Goal: Find specific page/section: Find specific page/section

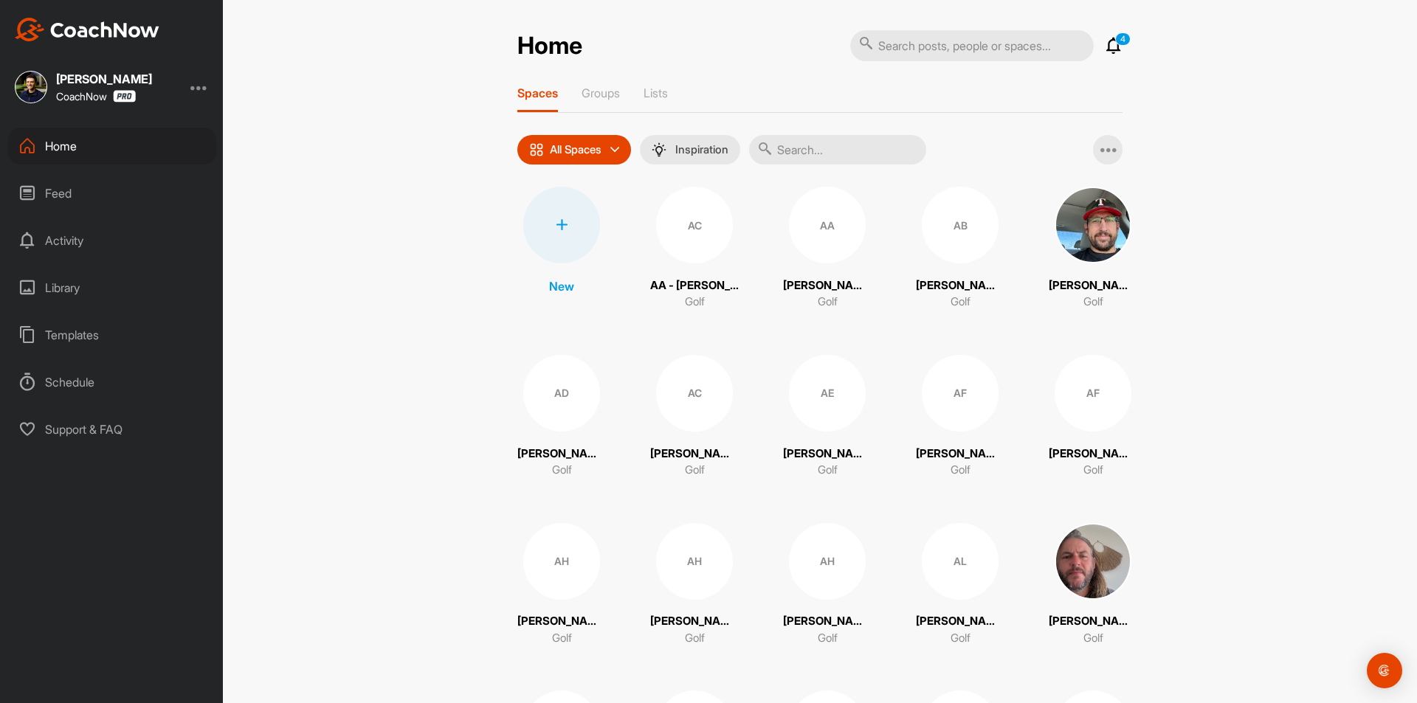
click at [799, 152] on input "text" at bounding box center [837, 150] width 177 height 30
paste input "[PERSON_NAME]"
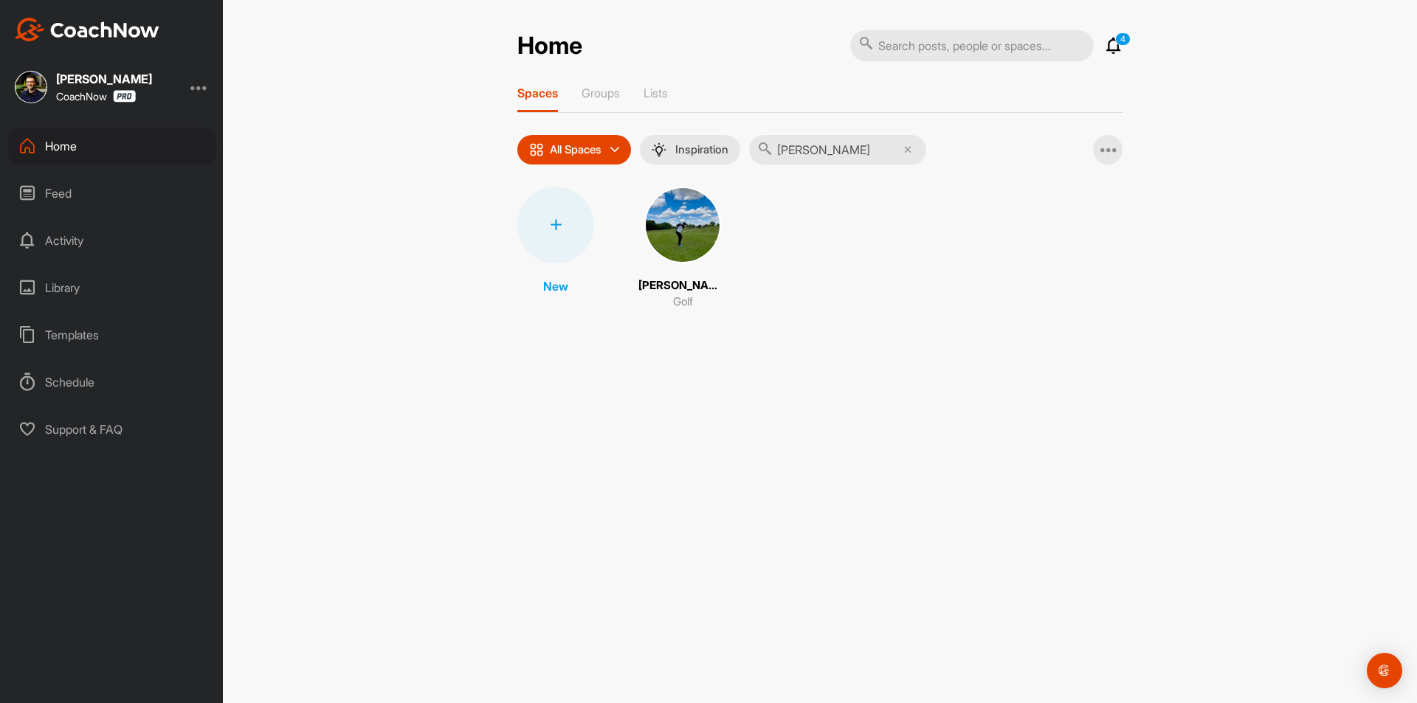
type input "[PERSON_NAME]"
click at [694, 236] on img at bounding box center [682, 225] width 77 height 77
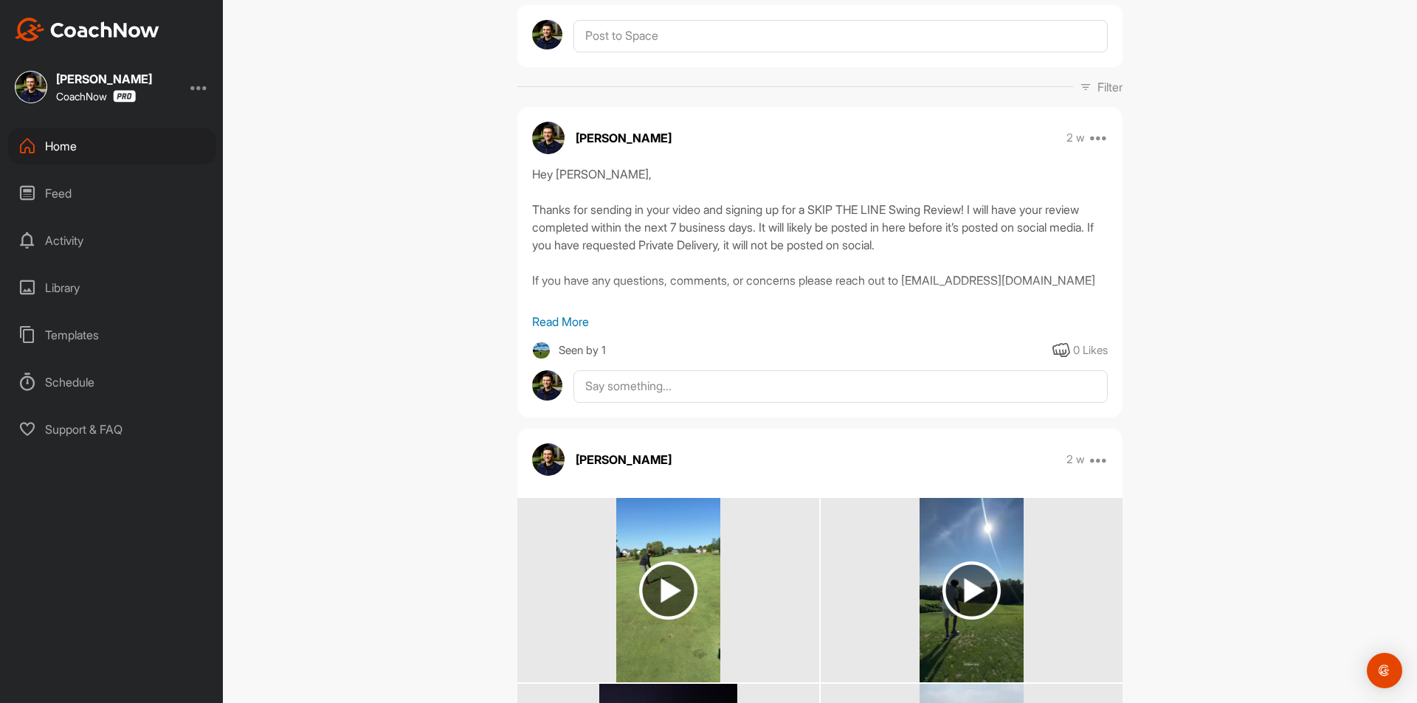
scroll to position [141, 0]
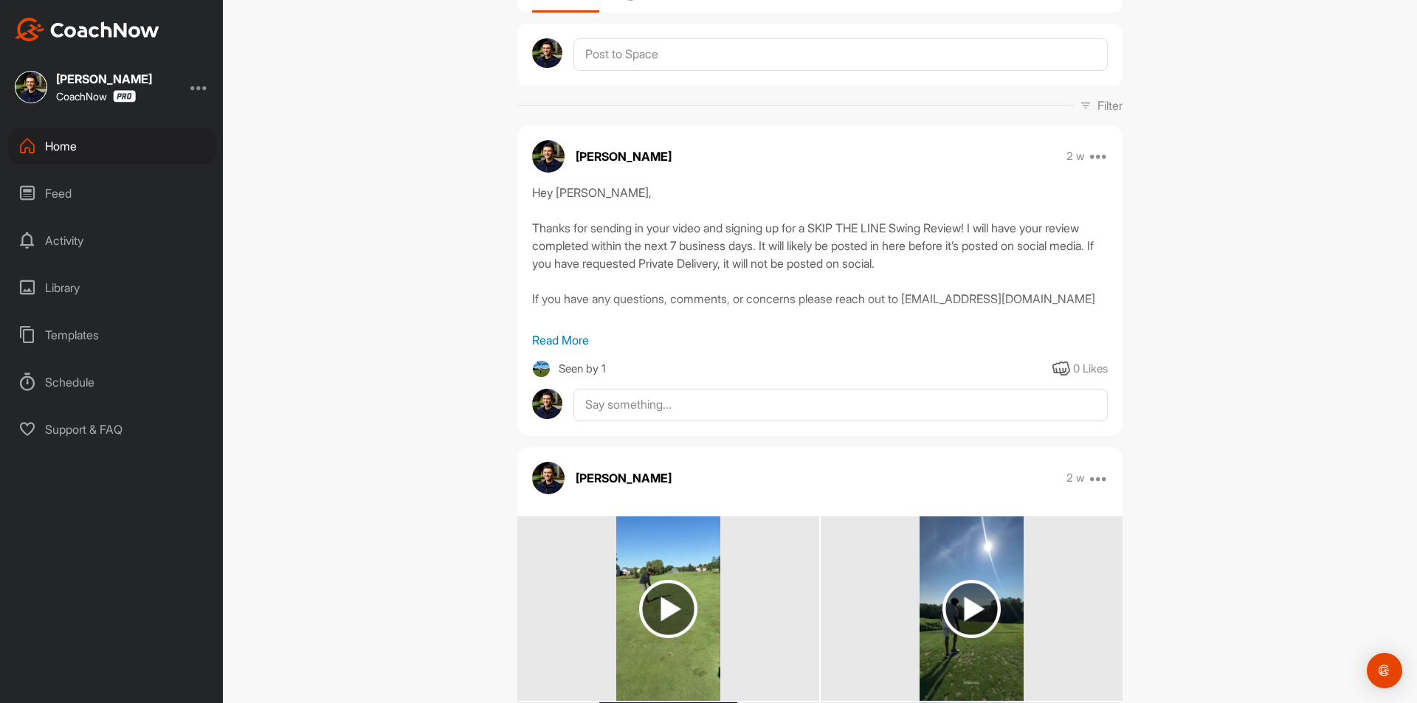
click at [142, 137] on div "Home" at bounding box center [112, 146] width 208 height 37
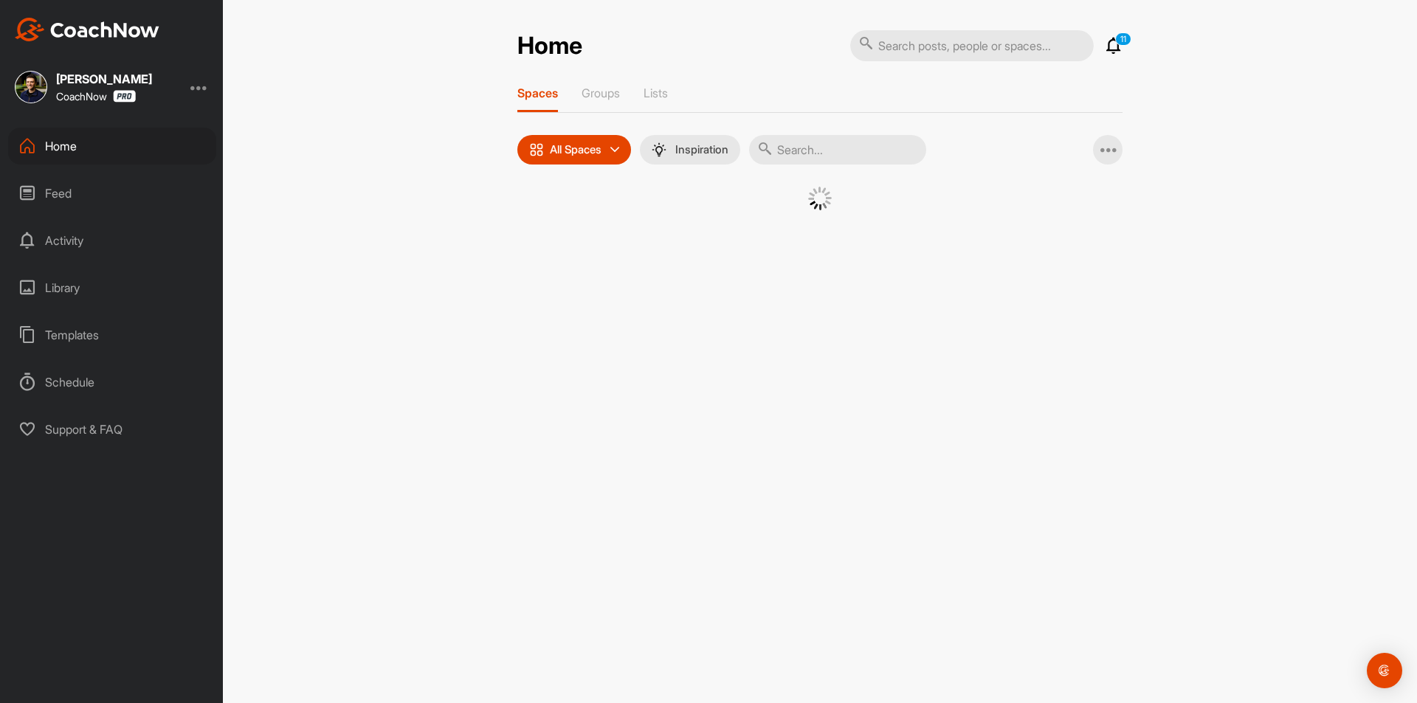
click at [810, 147] on input "text" at bounding box center [837, 150] width 177 height 30
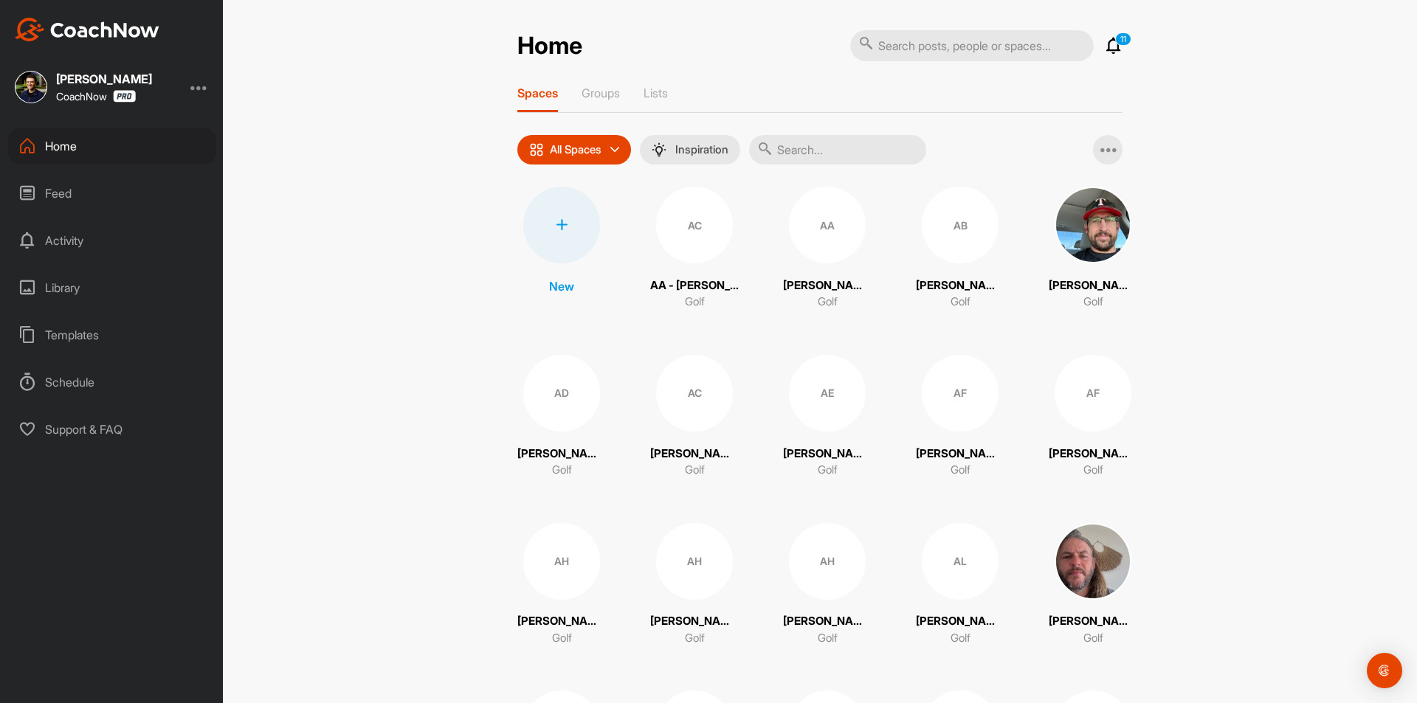
paste input "[PERSON_NAME]"
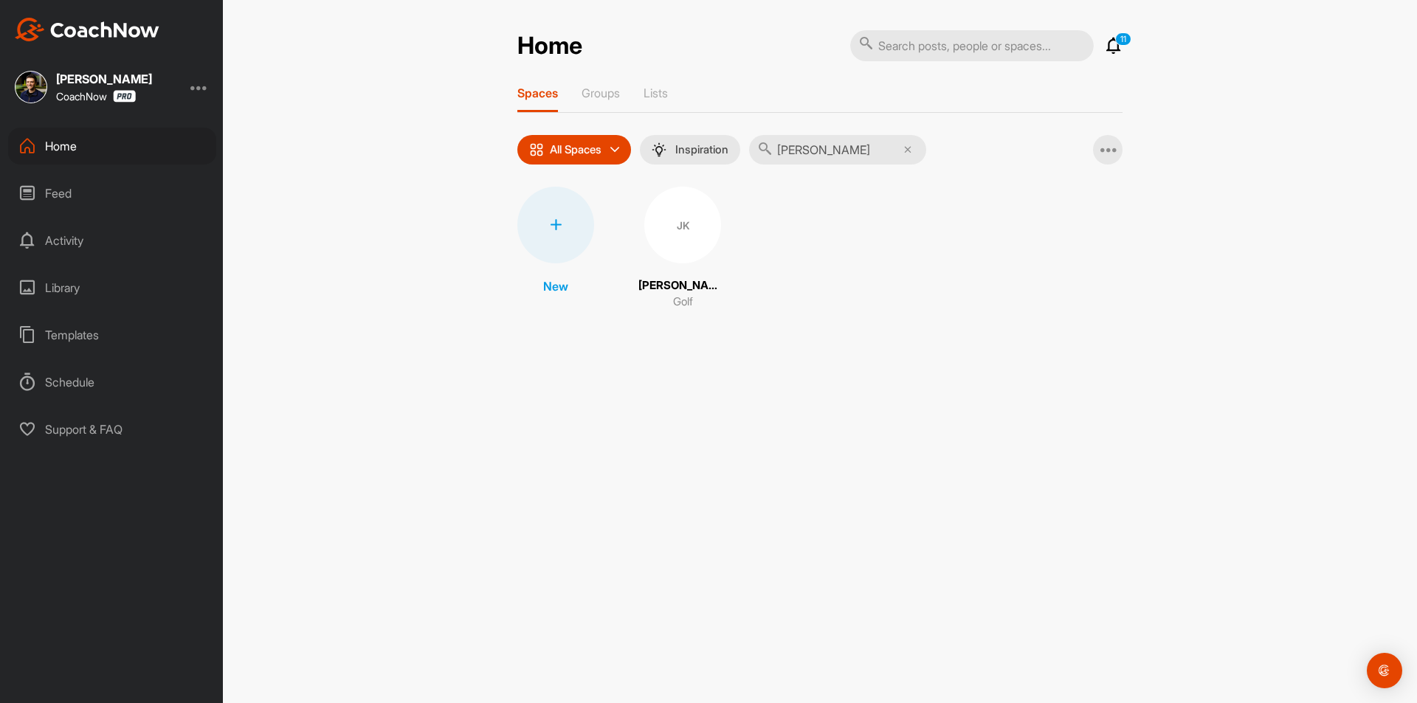
type input "[PERSON_NAME]"
click at [701, 228] on div "JK" at bounding box center [682, 225] width 77 height 77
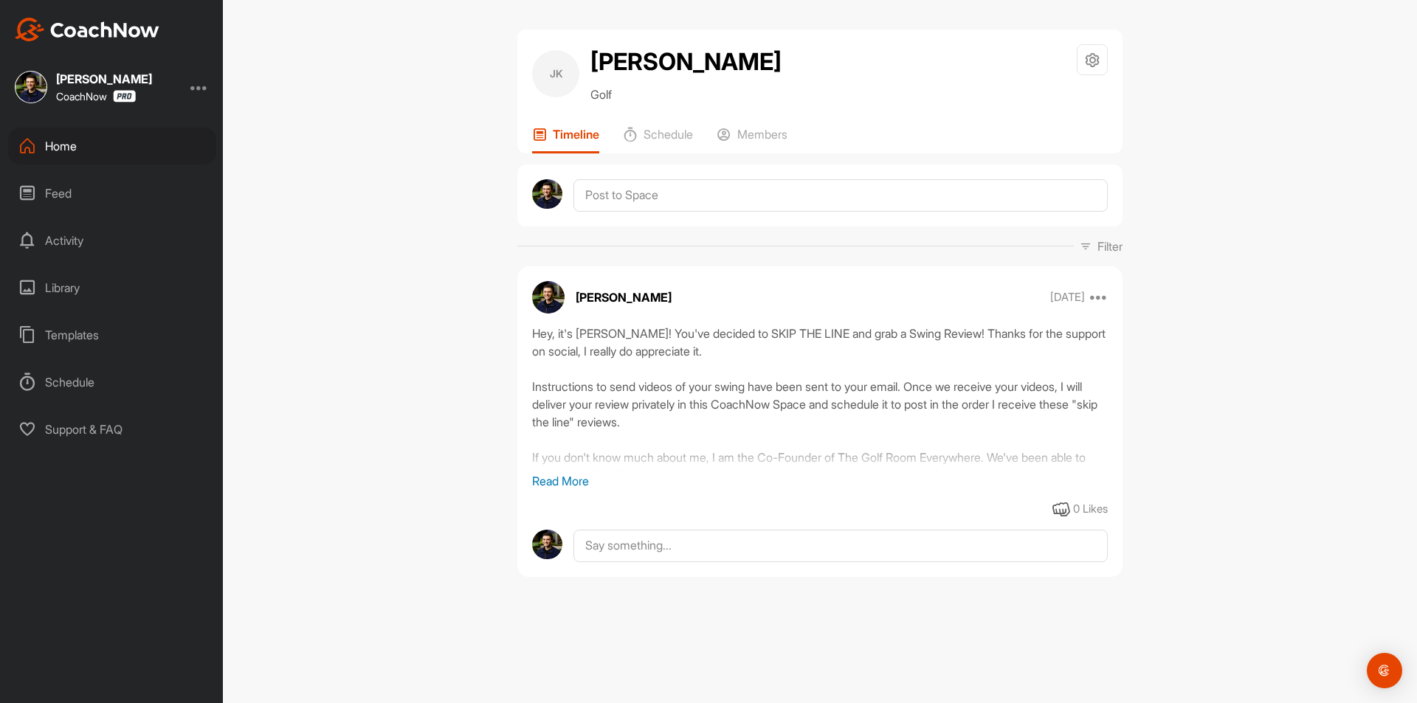
click at [567, 477] on p "Read More" at bounding box center [819, 481] width 575 height 18
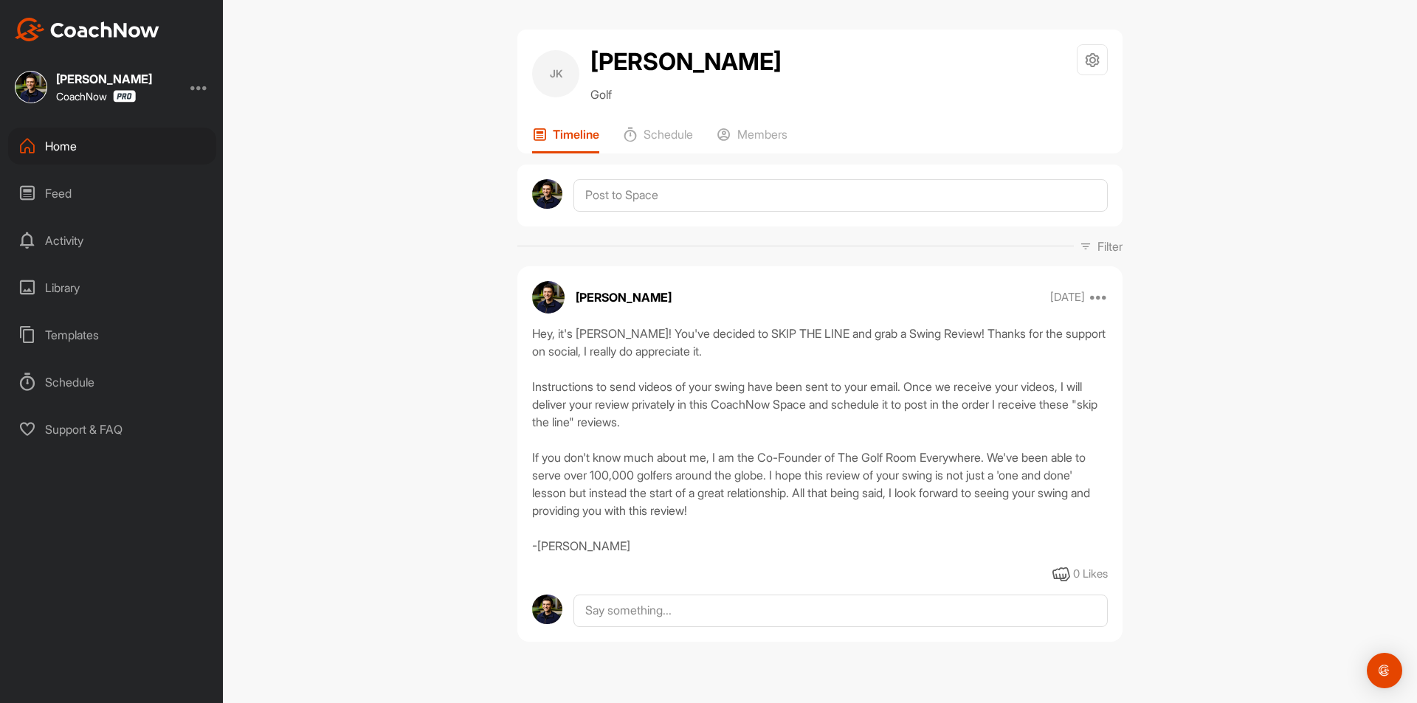
click at [68, 145] on div "Home" at bounding box center [112, 146] width 208 height 37
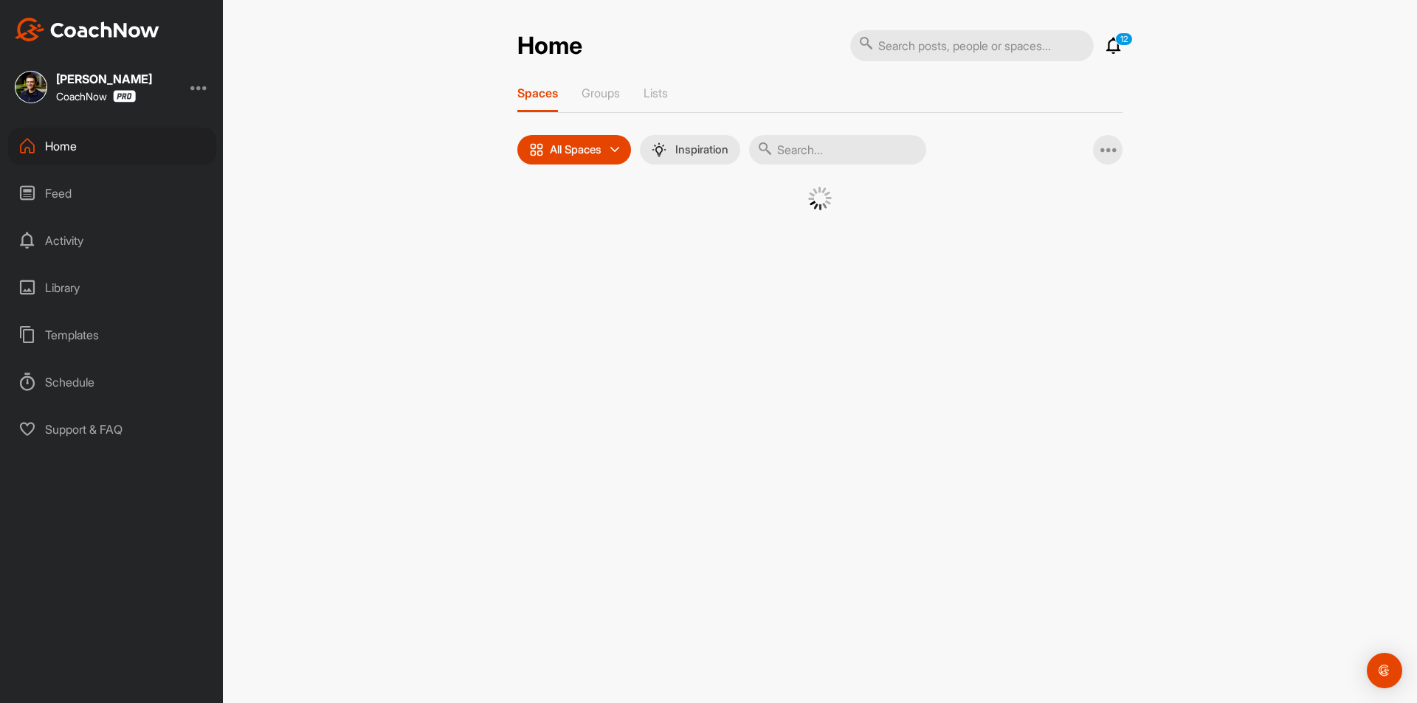
click at [801, 153] on input "text" at bounding box center [837, 150] width 177 height 30
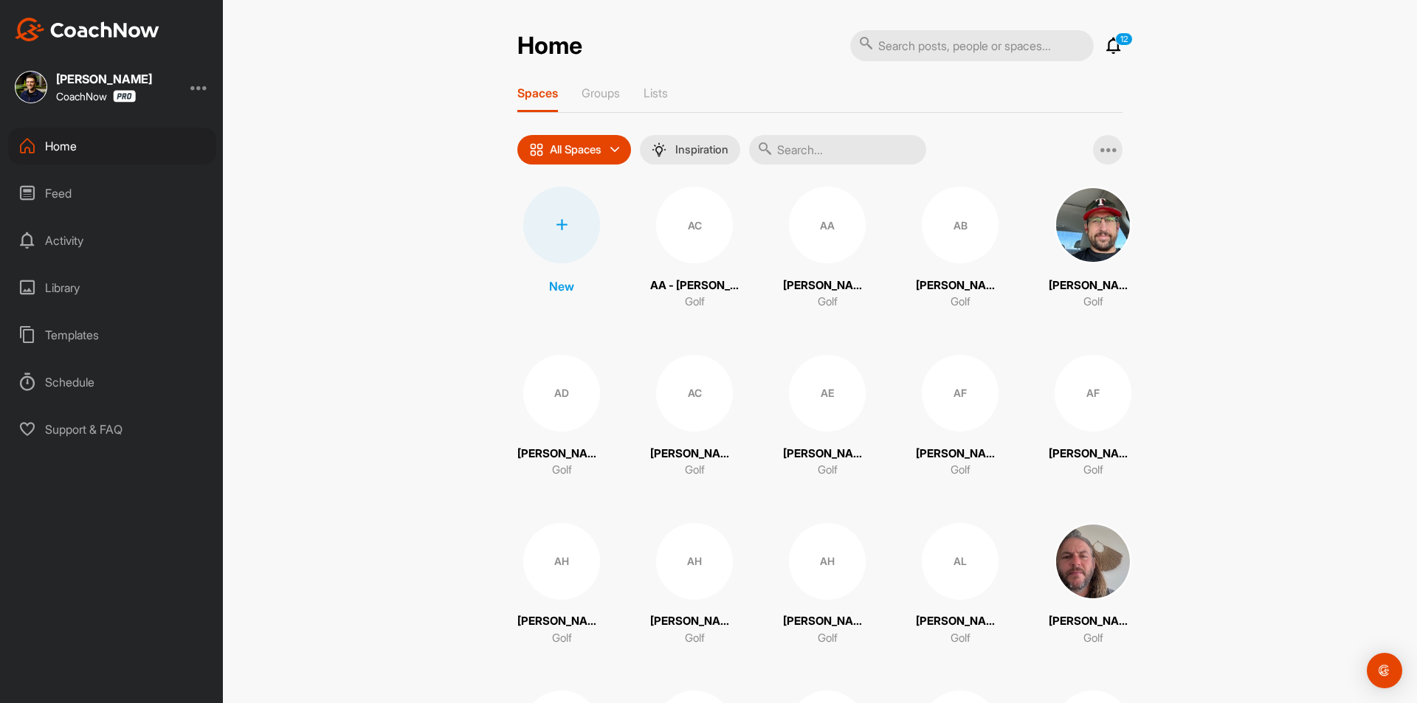
paste input "[PERSON_NAME]"
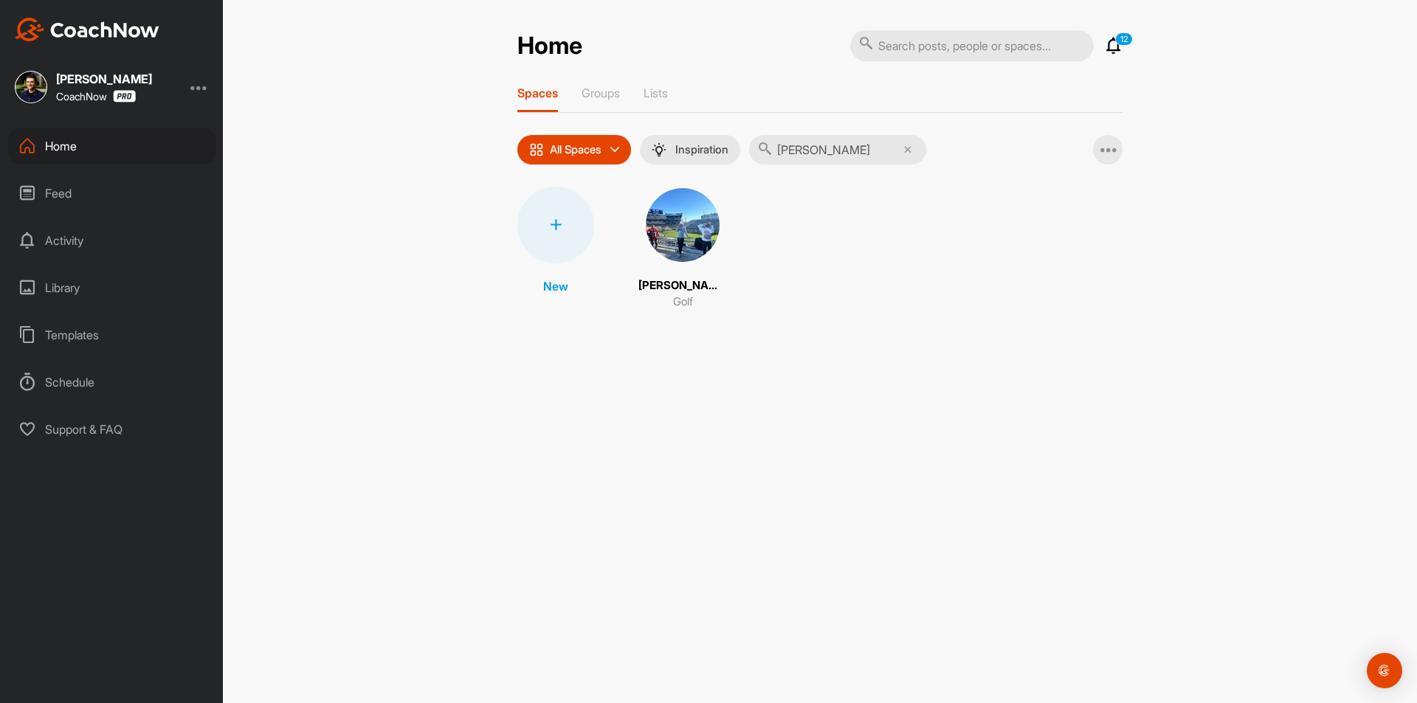
type input "[PERSON_NAME]"
click at [685, 250] on img at bounding box center [682, 225] width 77 height 77
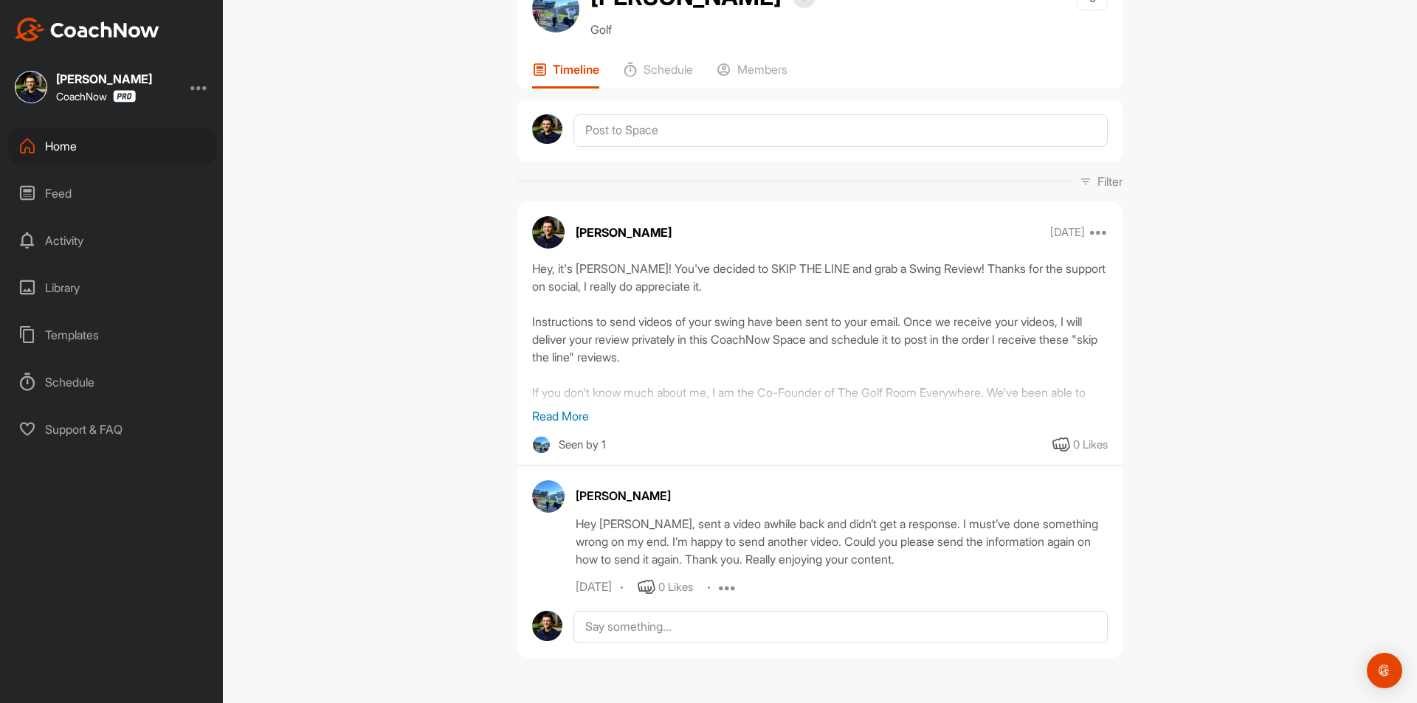
scroll to position [100, 0]
click at [559, 418] on p "Read More" at bounding box center [819, 416] width 575 height 18
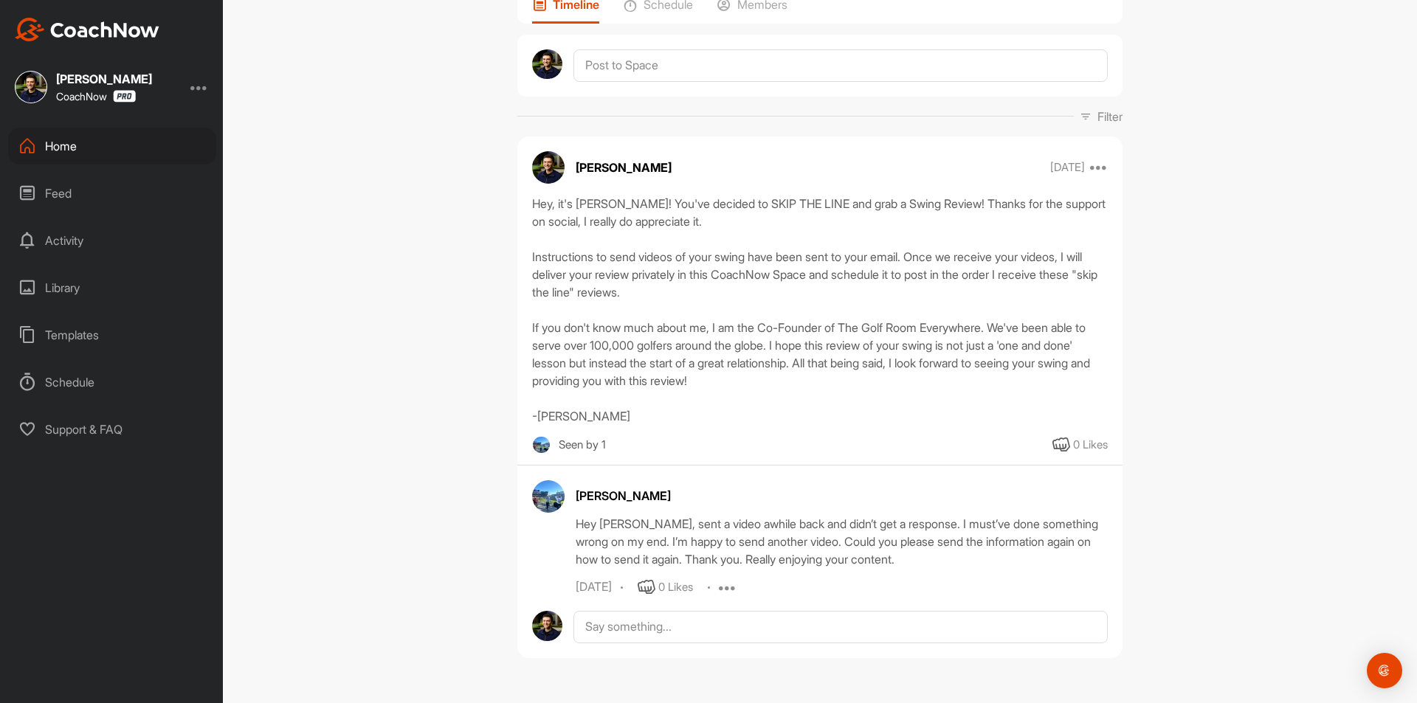
scroll to position [0, 0]
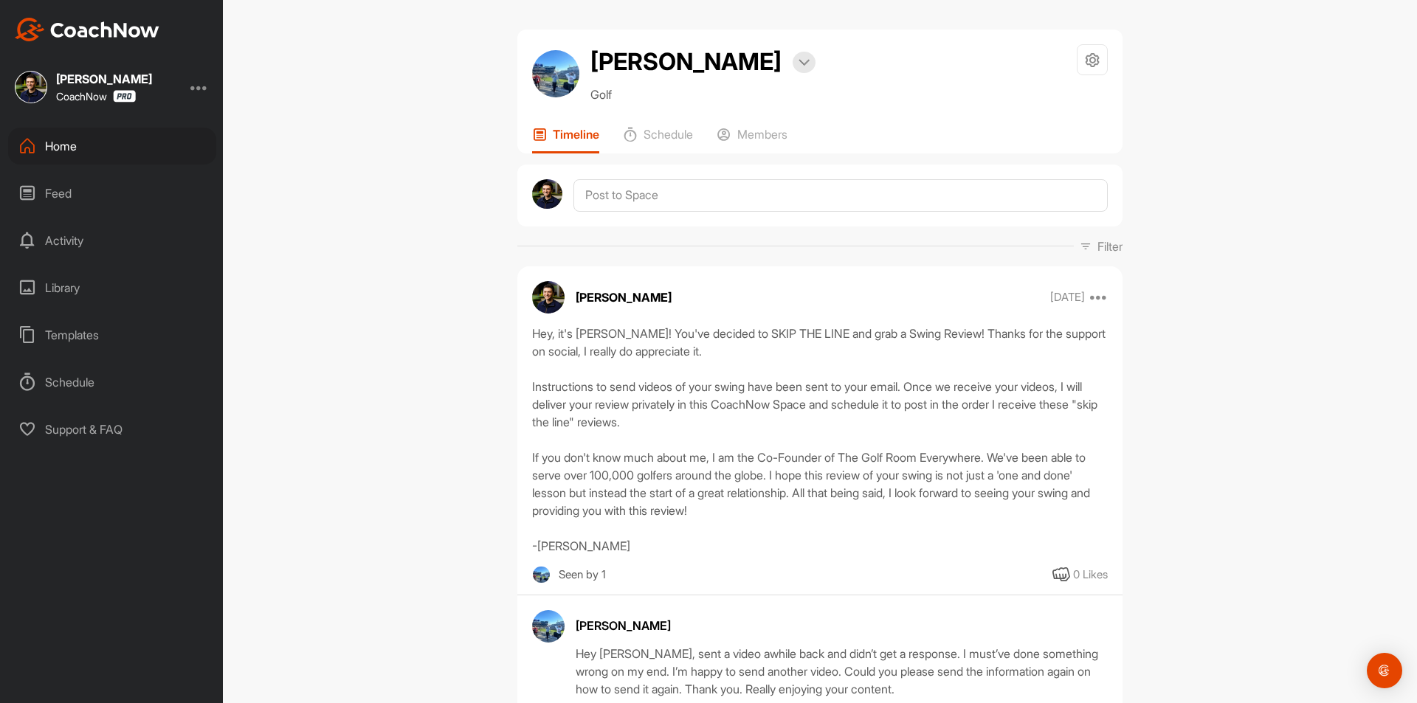
click at [114, 153] on div "Home" at bounding box center [112, 146] width 208 height 37
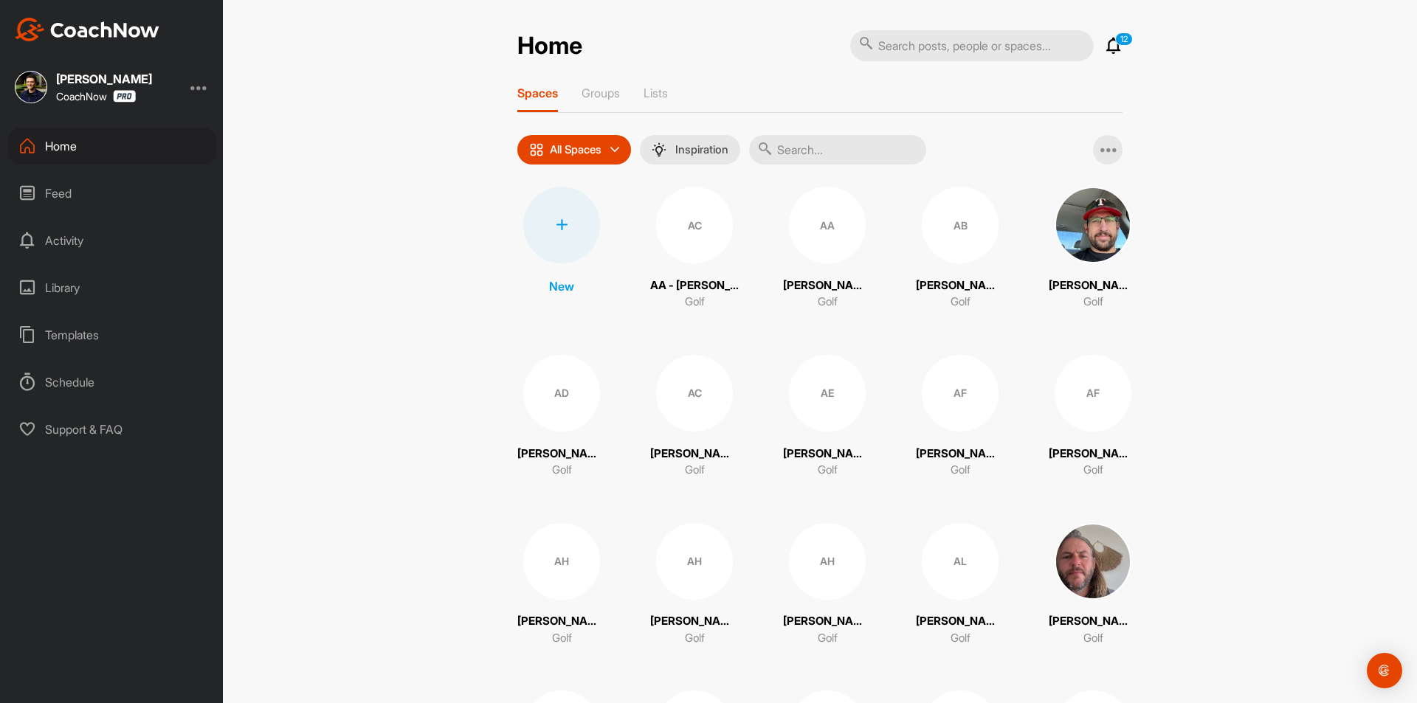
click at [789, 143] on input "text" at bounding box center [837, 150] width 177 height 30
paste input "[PERSON_NAME]"
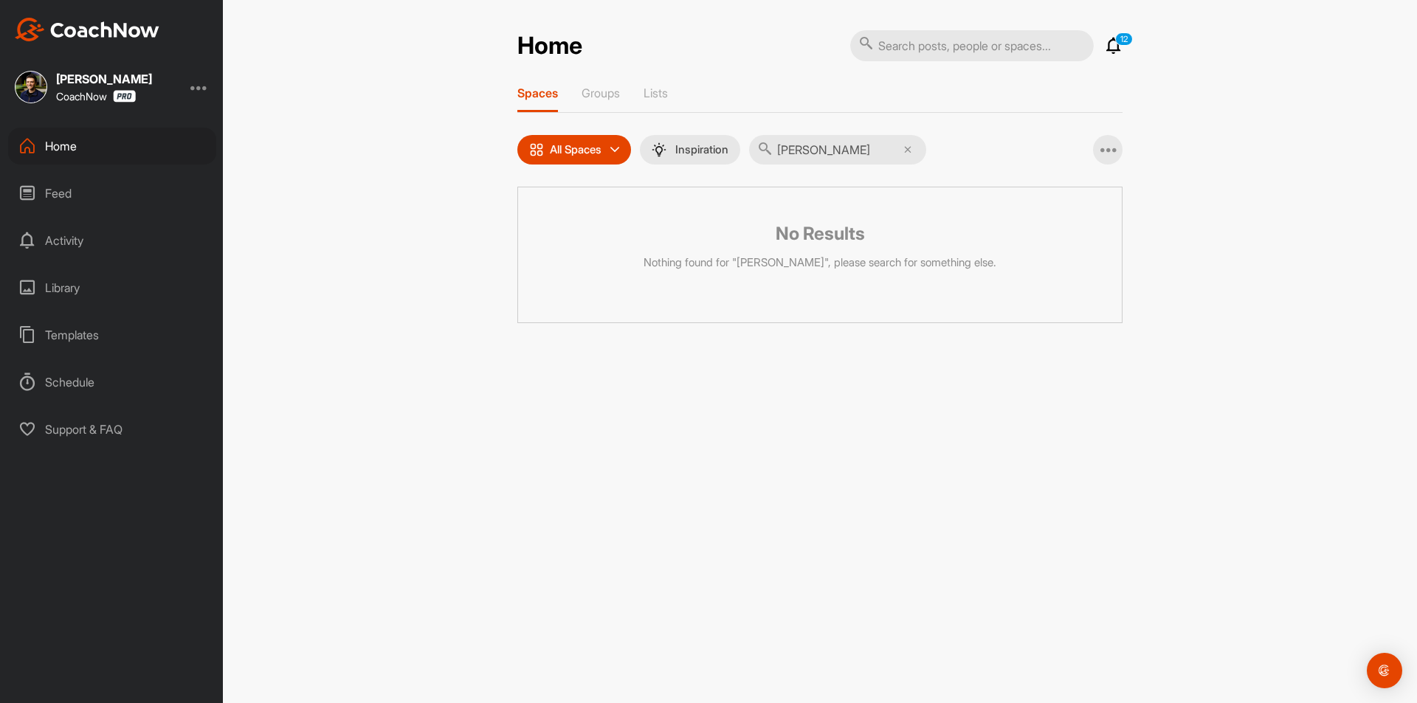
type input "[PERSON_NAME]"
click at [911, 149] on icon at bounding box center [907, 149] width 7 height 7
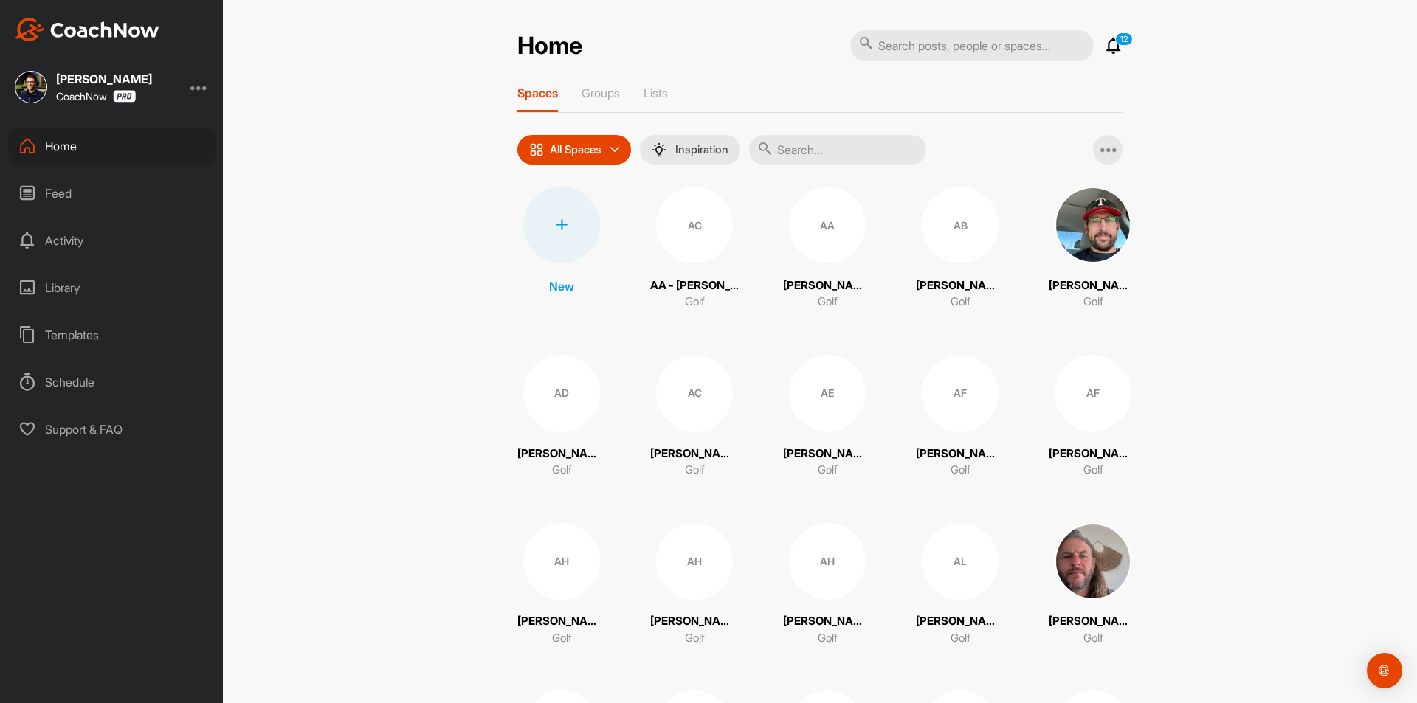
click at [795, 146] on input "text" at bounding box center [837, 150] width 177 height 30
paste input "[PERSON_NAME]"
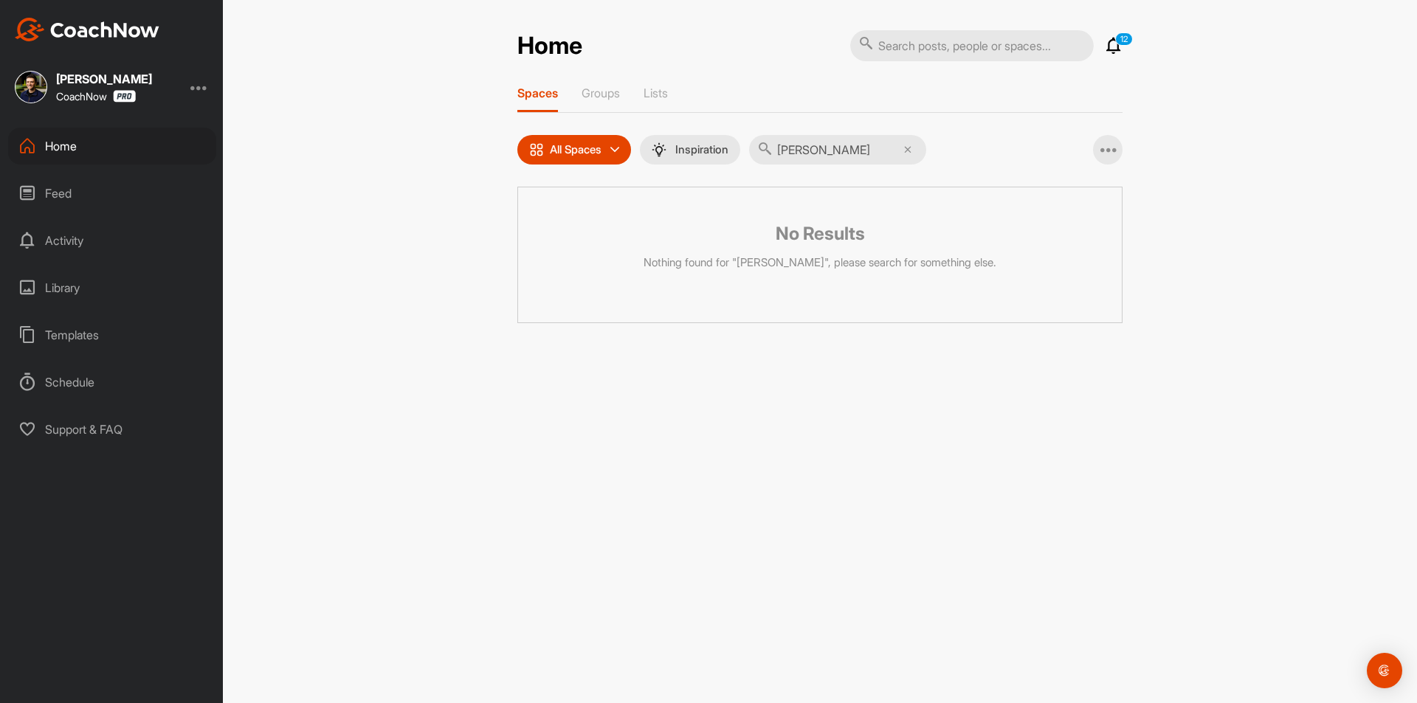
type input "[PERSON_NAME]"
click at [123, 145] on div "Home" at bounding box center [112, 146] width 208 height 37
click at [910, 151] on icon at bounding box center [907, 149] width 7 height 7
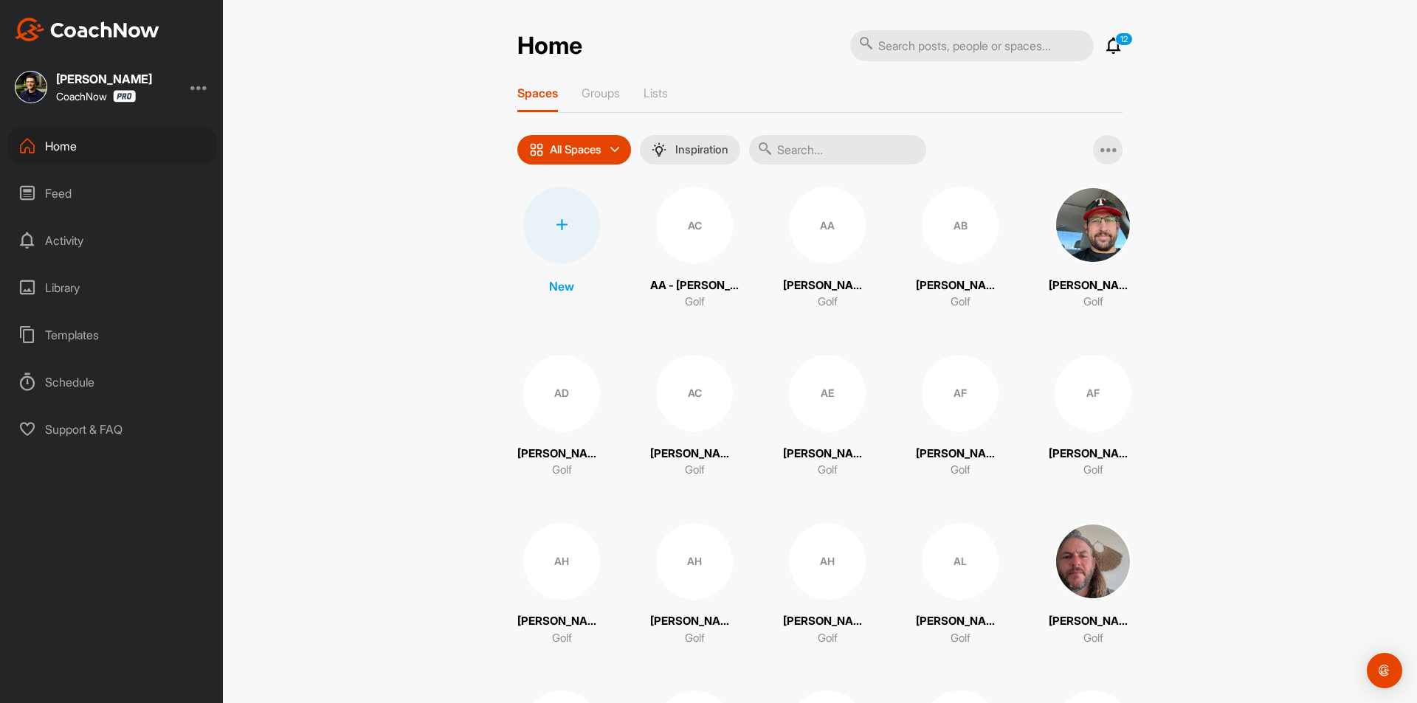
click at [828, 148] on input "text" at bounding box center [837, 150] width 177 height 30
paste input "[PERSON_NAME] [PERSON_NAME]"
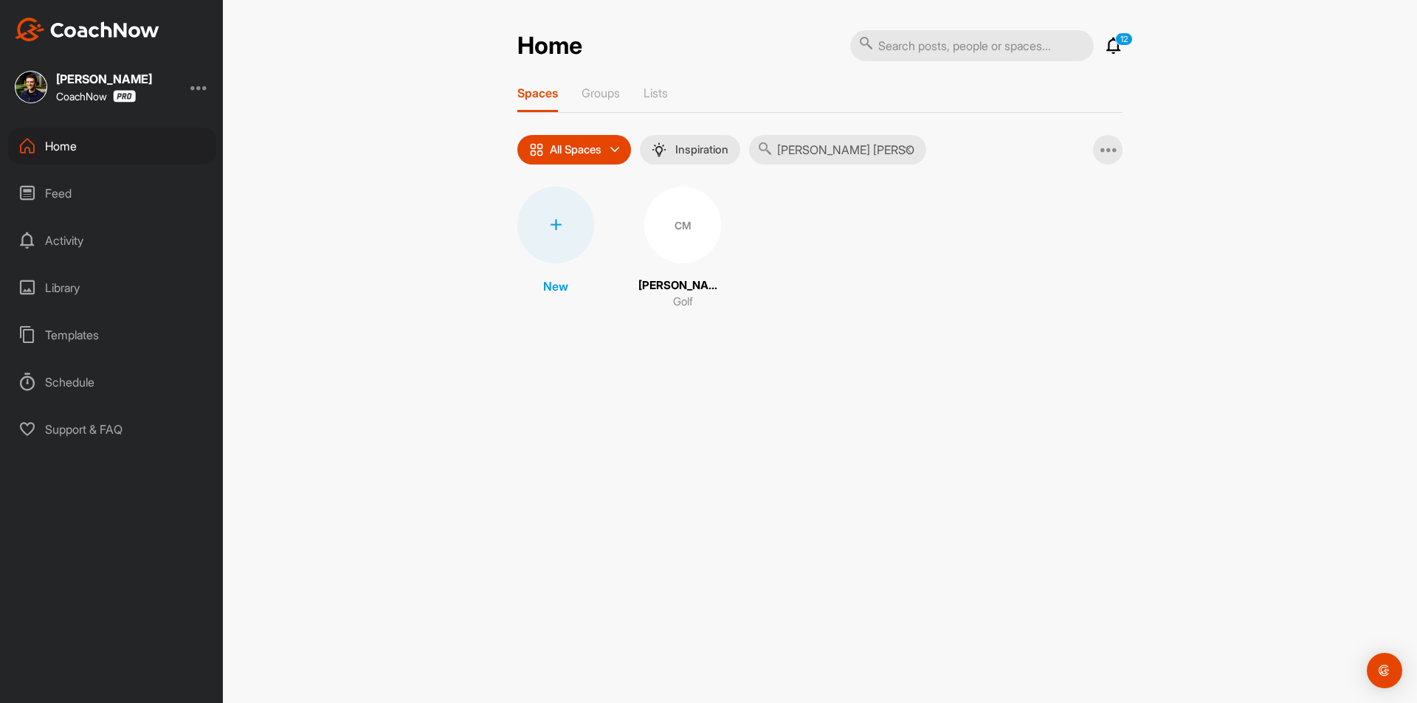
type input "[PERSON_NAME] [PERSON_NAME]"
click at [687, 233] on div "CM" at bounding box center [682, 225] width 77 height 77
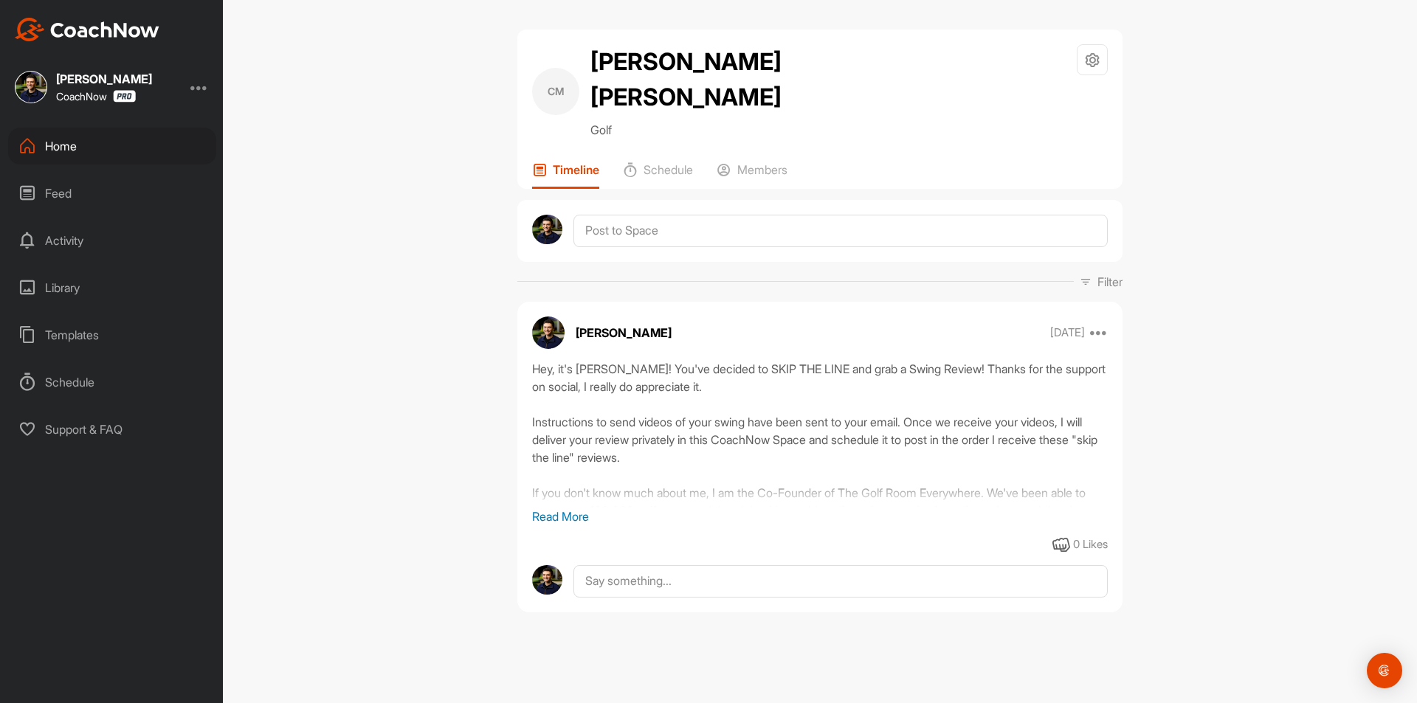
click at [567, 508] on p "Read More" at bounding box center [819, 517] width 575 height 18
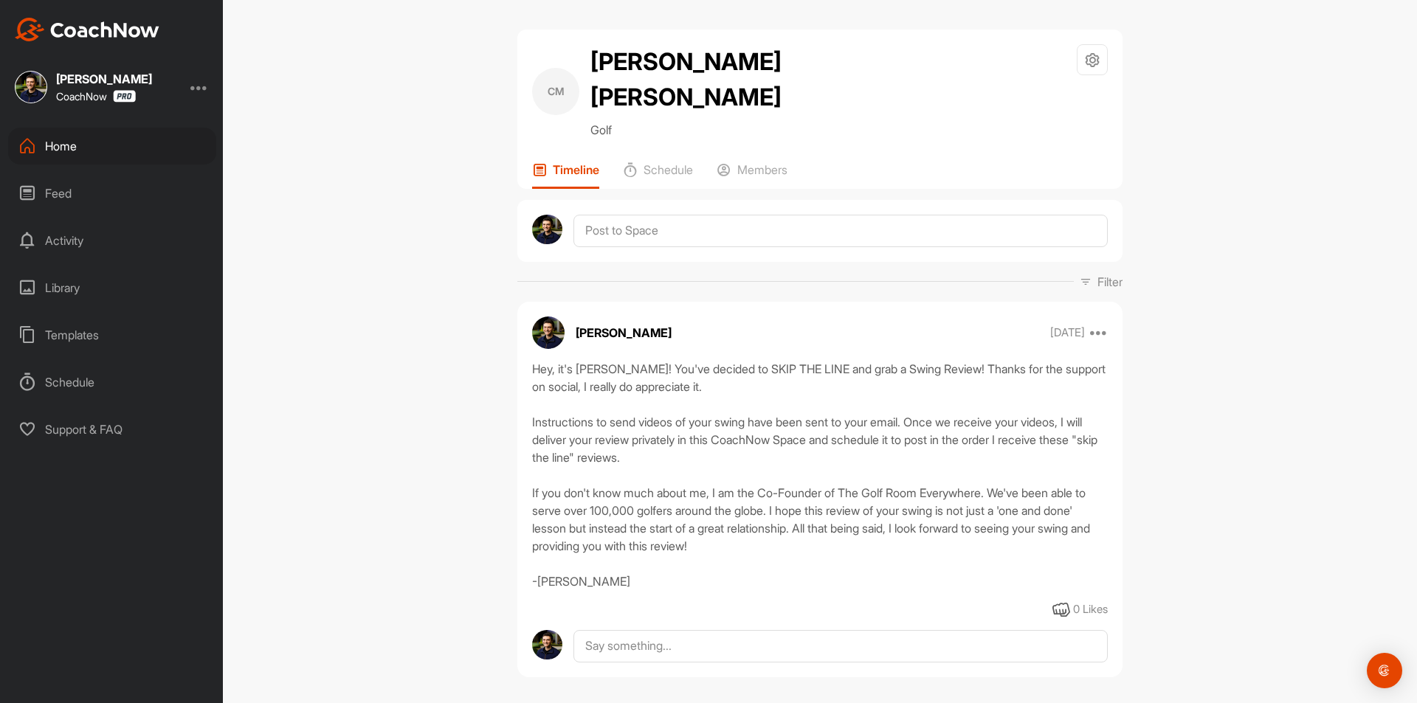
click at [97, 148] on div "Home" at bounding box center [112, 146] width 208 height 37
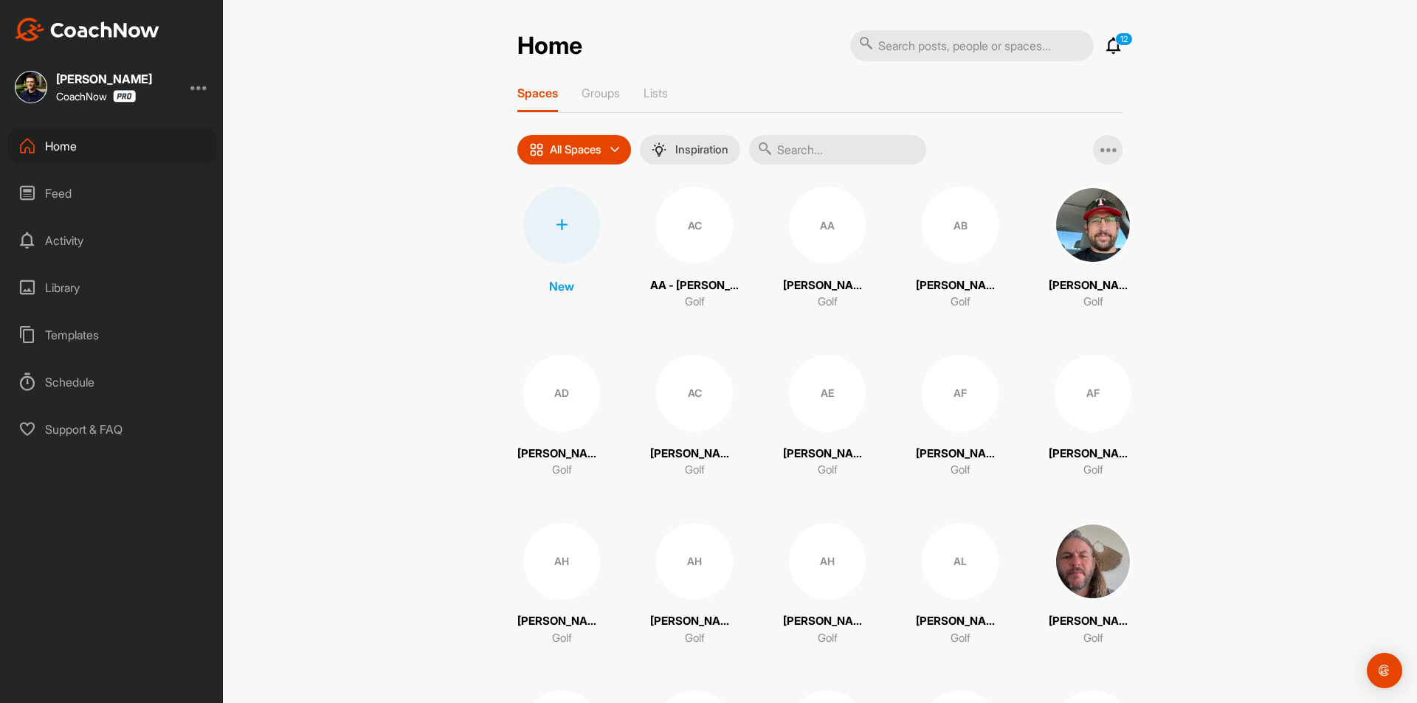
click at [835, 153] on input "text" at bounding box center [837, 150] width 177 height 30
paste input "[PERSON_NAME]"
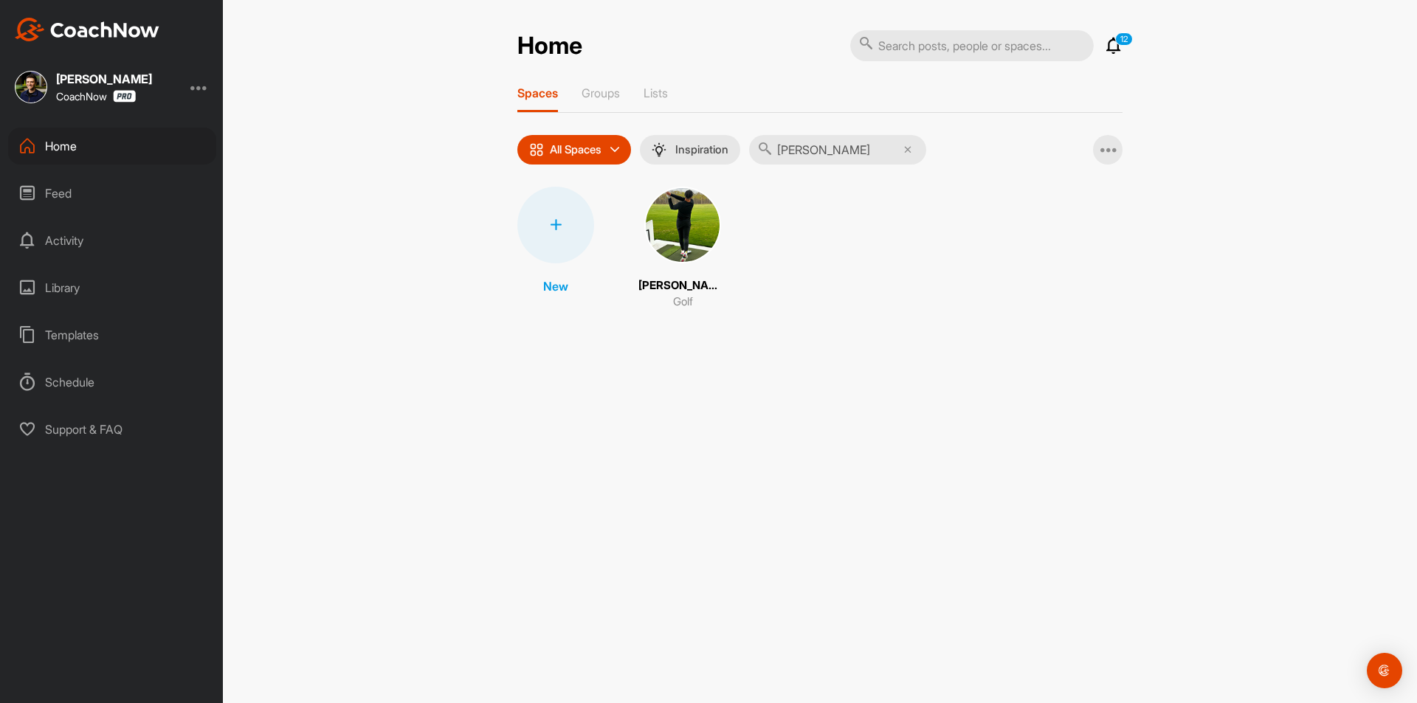
type input "[PERSON_NAME]"
click at [689, 235] on img at bounding box center [682, 225] width 77 height 77
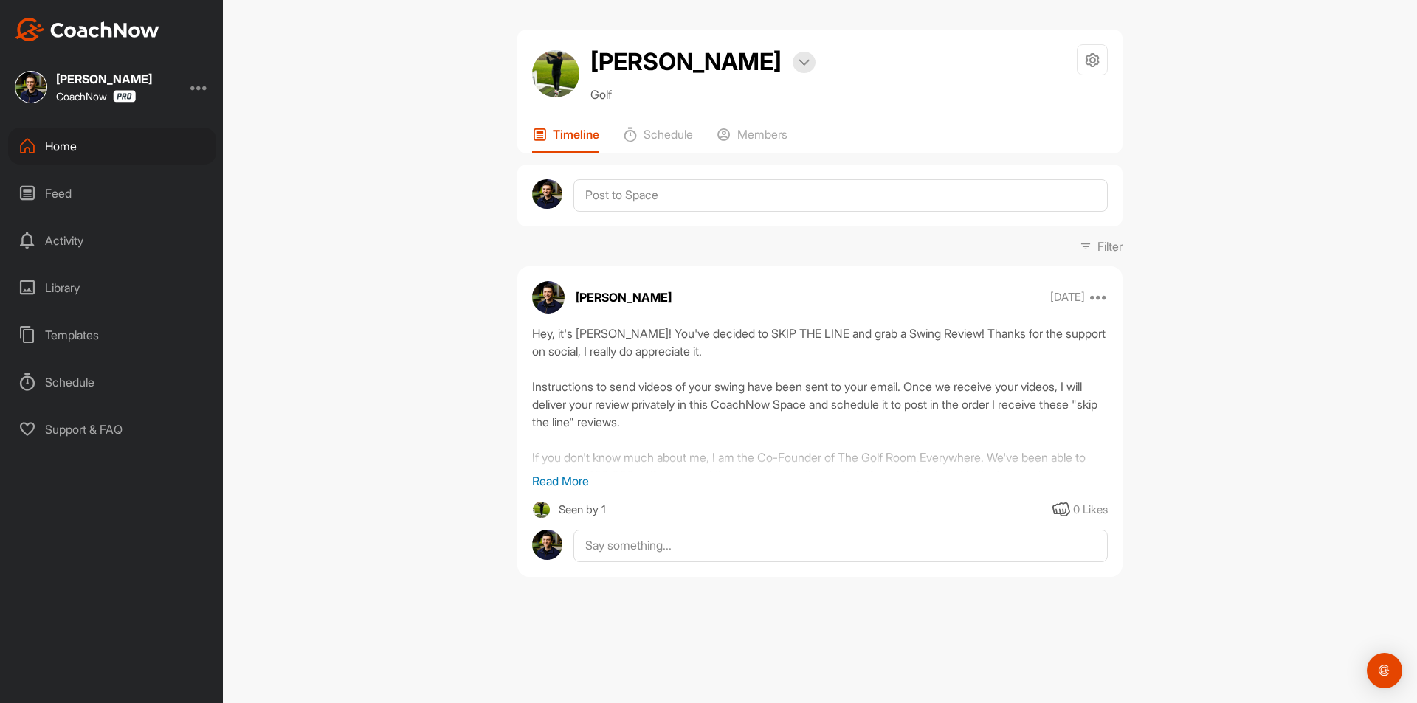
click at [568, 488] on p "Read More" at bounding box center [819, 481] width 575 height 18
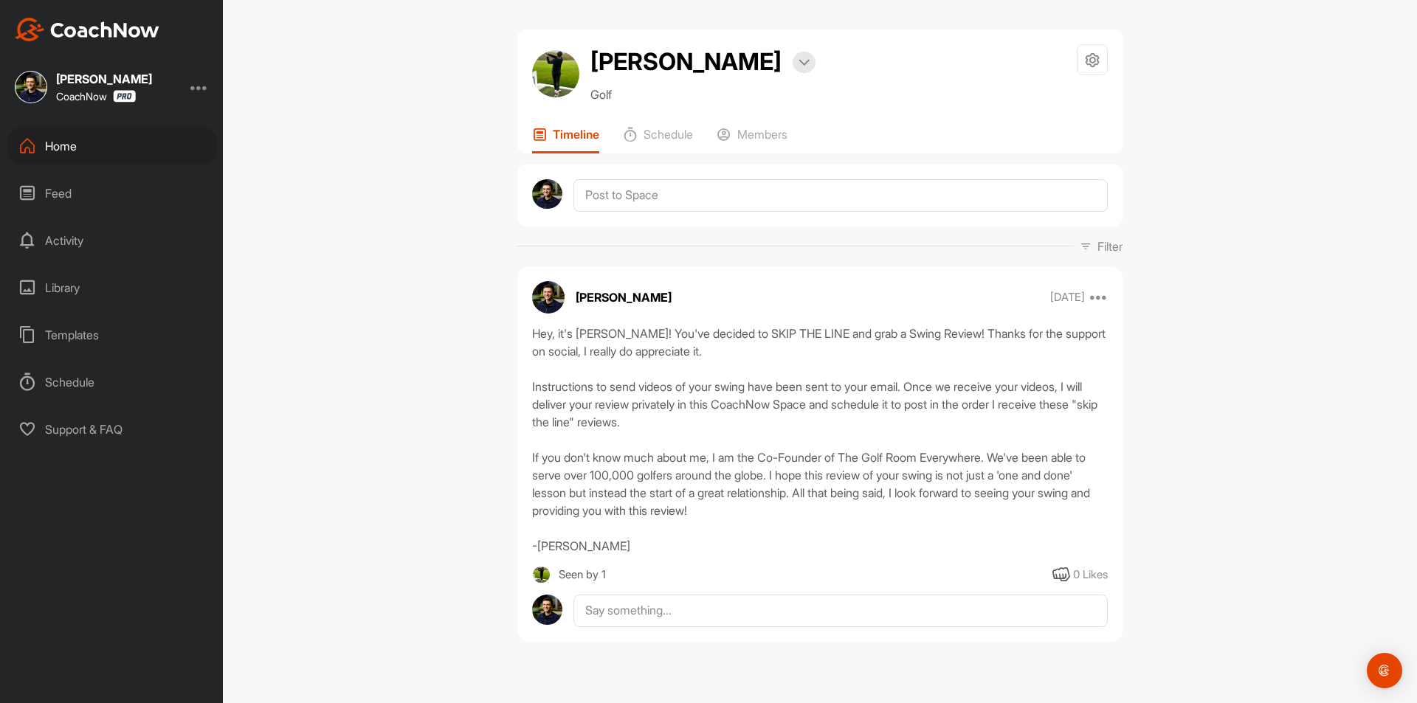
click at [121, 140] on div "Home" at bounding box center [112, 146] width 208 height 37
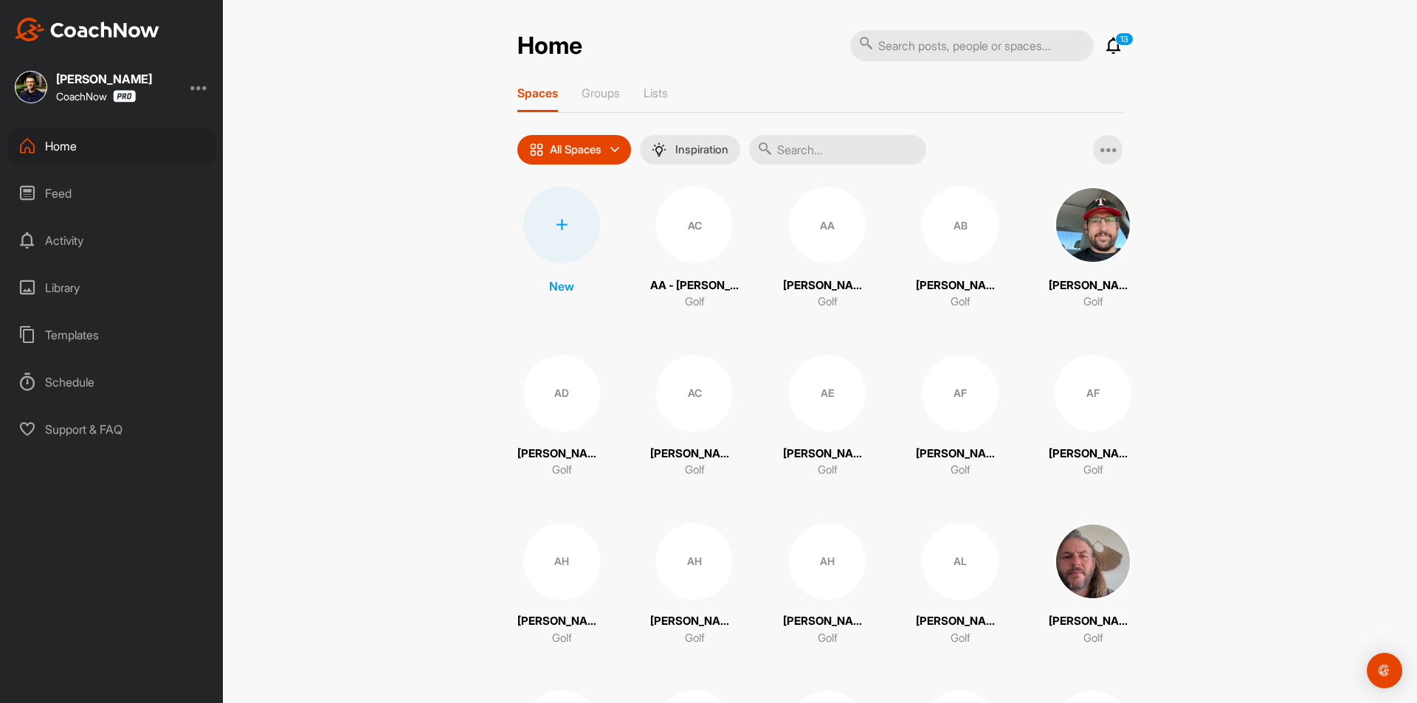
click at [823, 144] on input "text" at bounding box center [837, 150] width 177 height 30
paste input "[PERSON_NAME]"
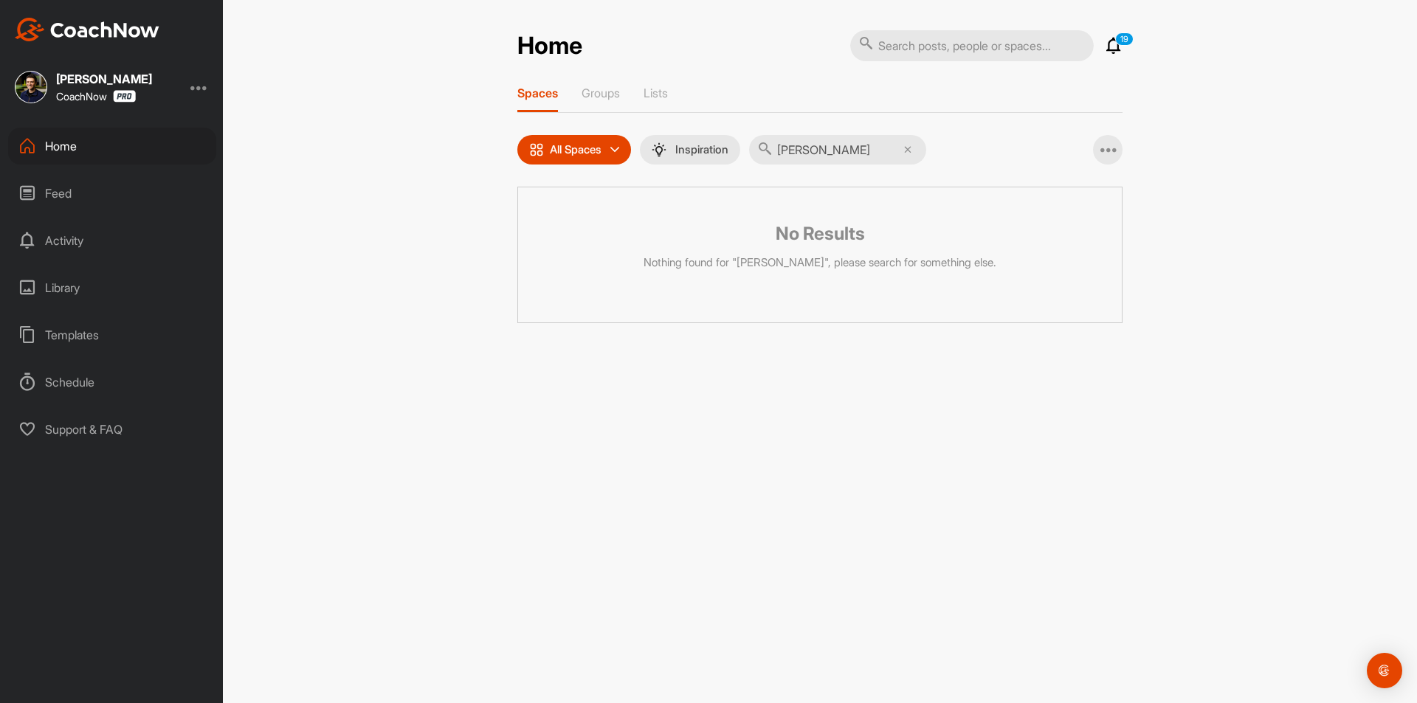
click at [804, 153] on input "[PERSON_NAME]" at bounding box center [837, 150] width 177 height 30
paste input "[PERSON_NAME]"
type input "[PERSON_NAME]"
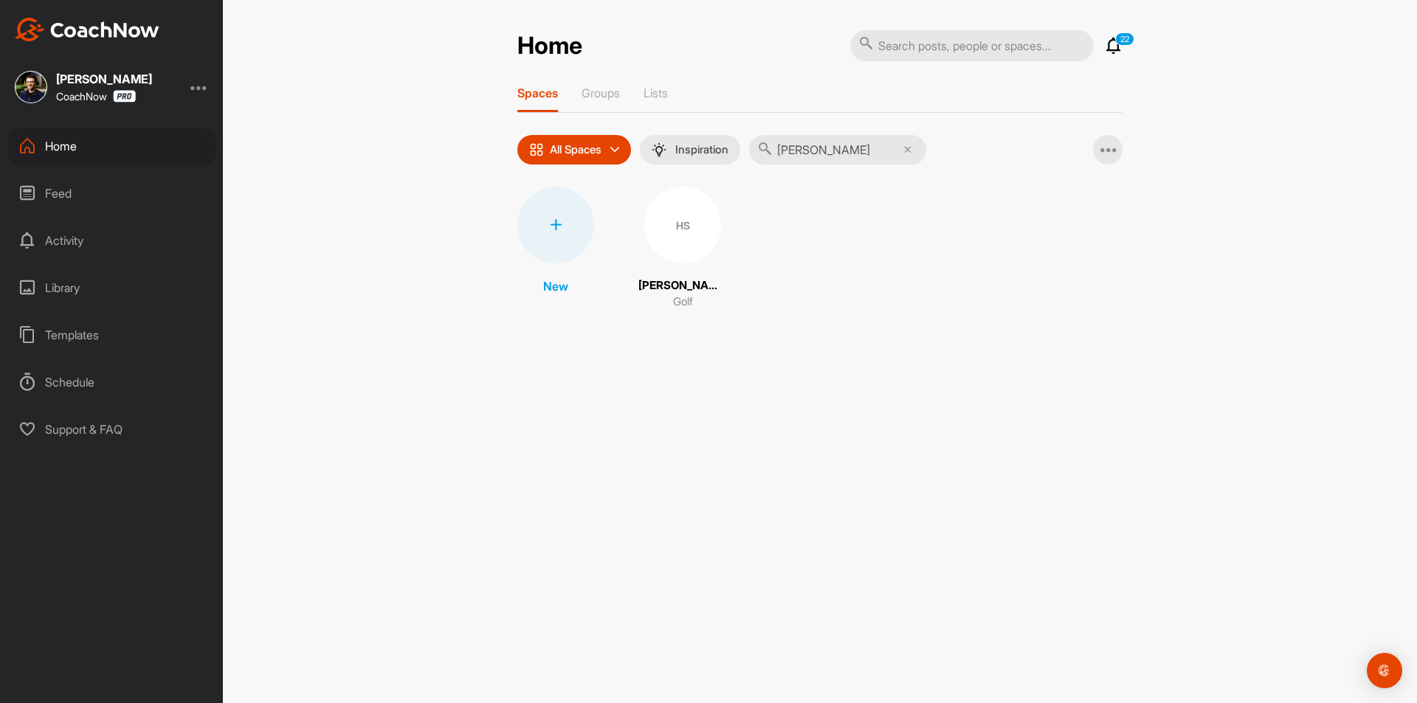
click at [911, 148] on icon at bounding box center [907, 149] width 7 height 7
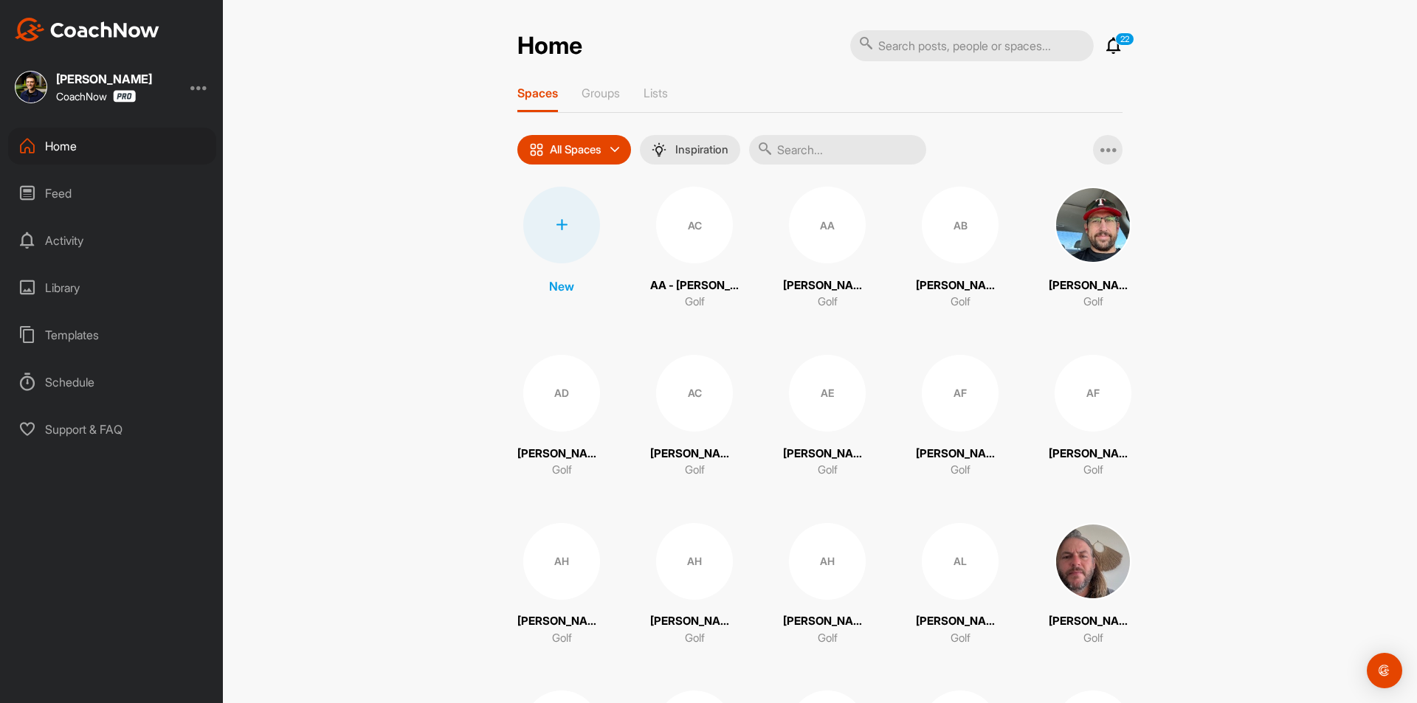
click at [840, 152] on input "text" at bounding box center [837, 150] width 177 height 30
paste input "[PERSON_NAME] English"
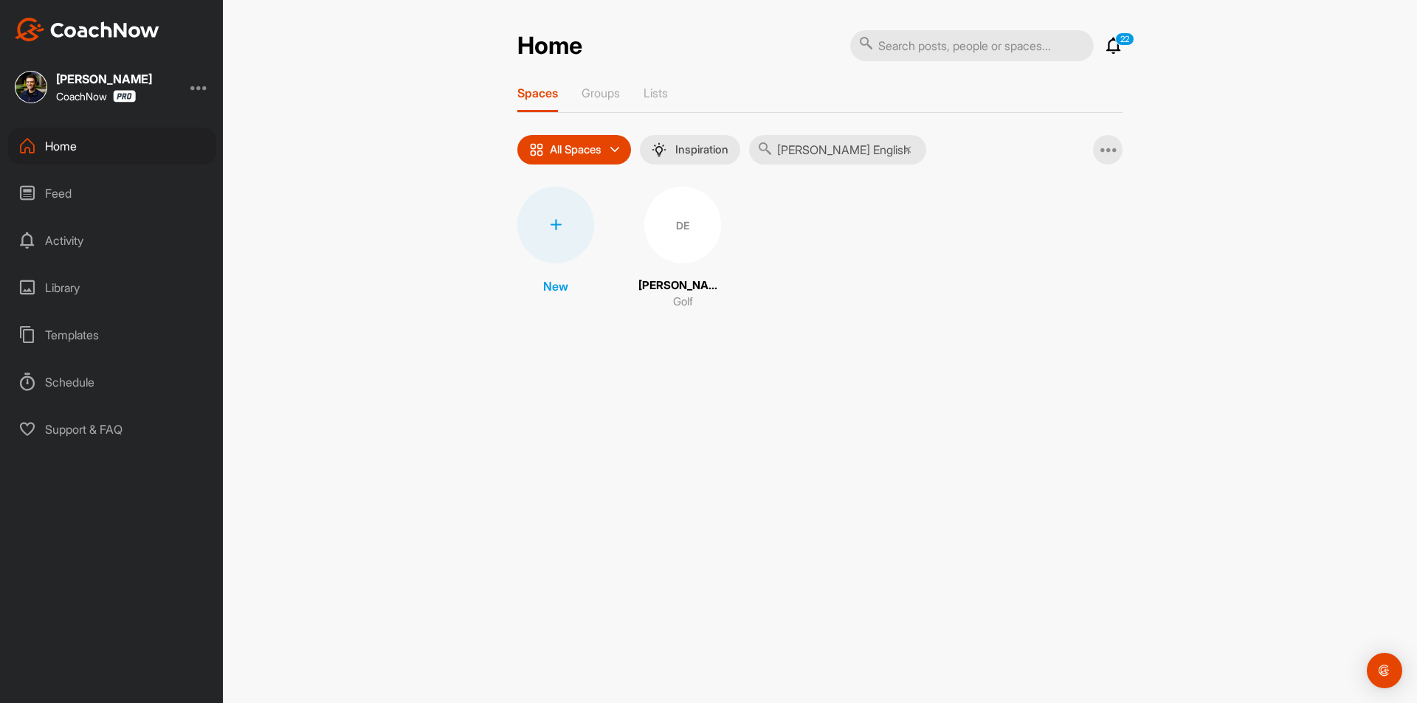
type input "[PERSON_NAME] English"
click at [678, 239] on div "DE" at bounding box center [682, 225] width 77 height 77
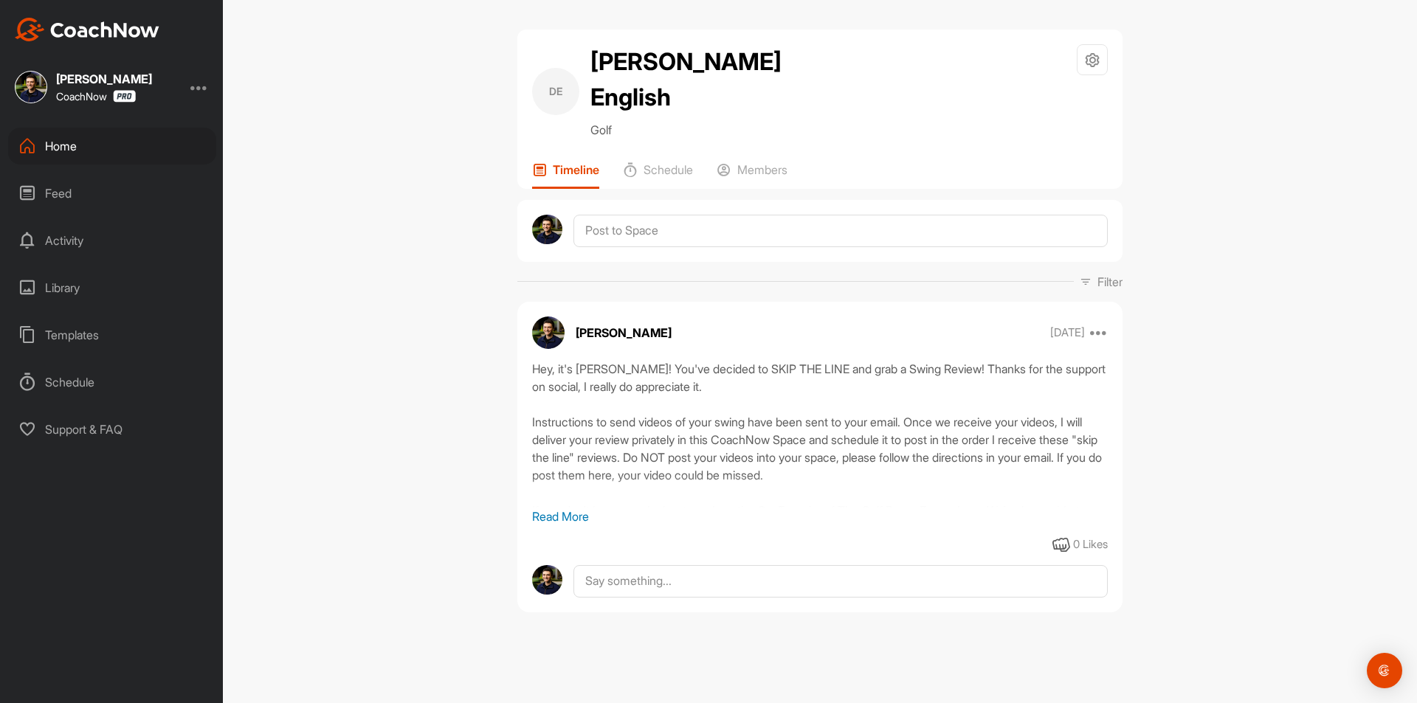
click at [144, 132] on div "Home" at bounding box center [112, 146] width 208 height 37
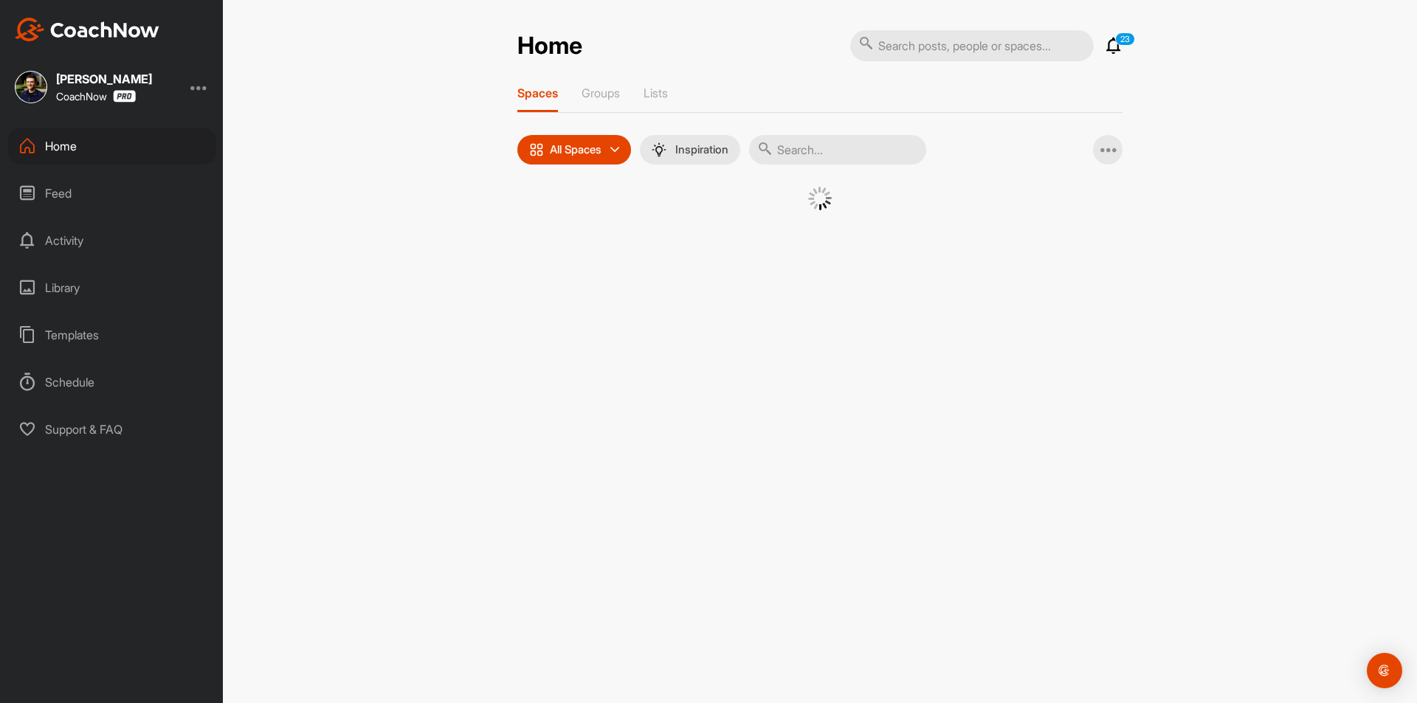
click at [802, 144] on input "text" at bounding box center [837, 150] width 177 height 30
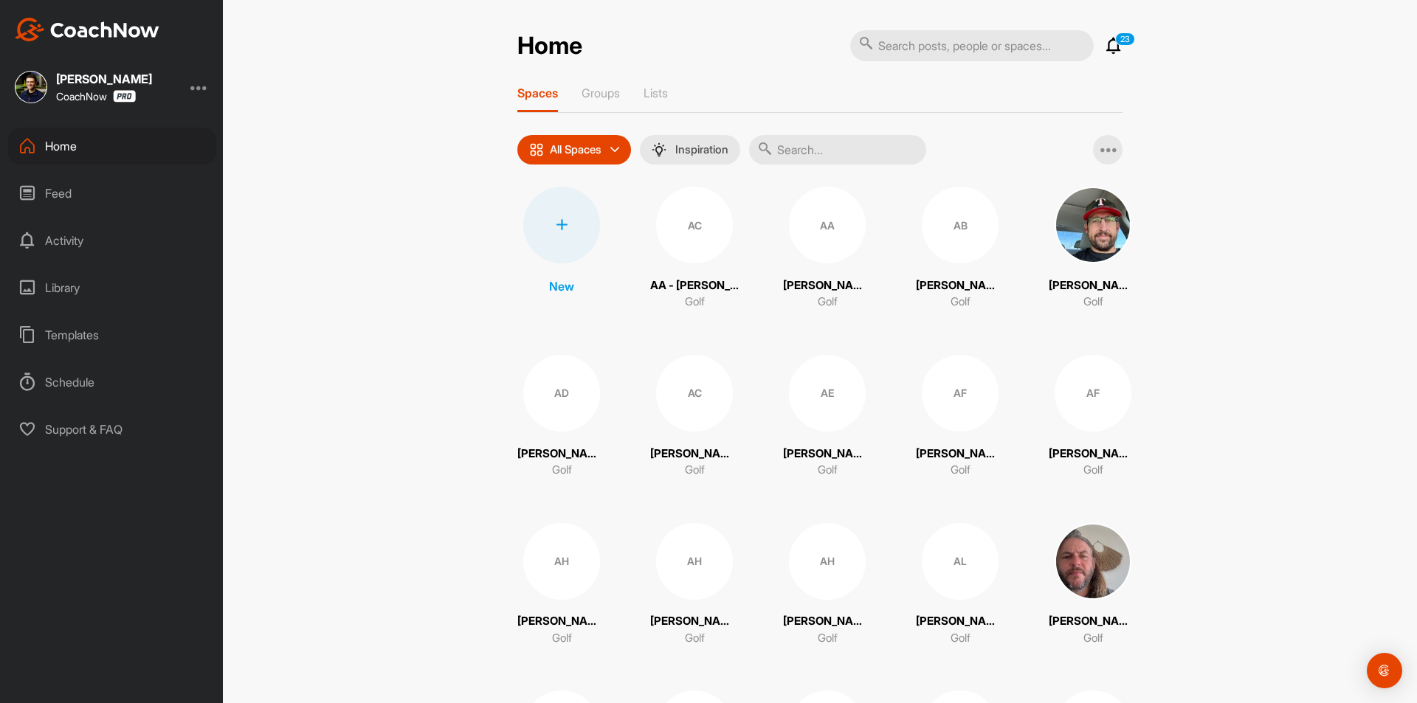
paste input "[PERSON_NAME]"
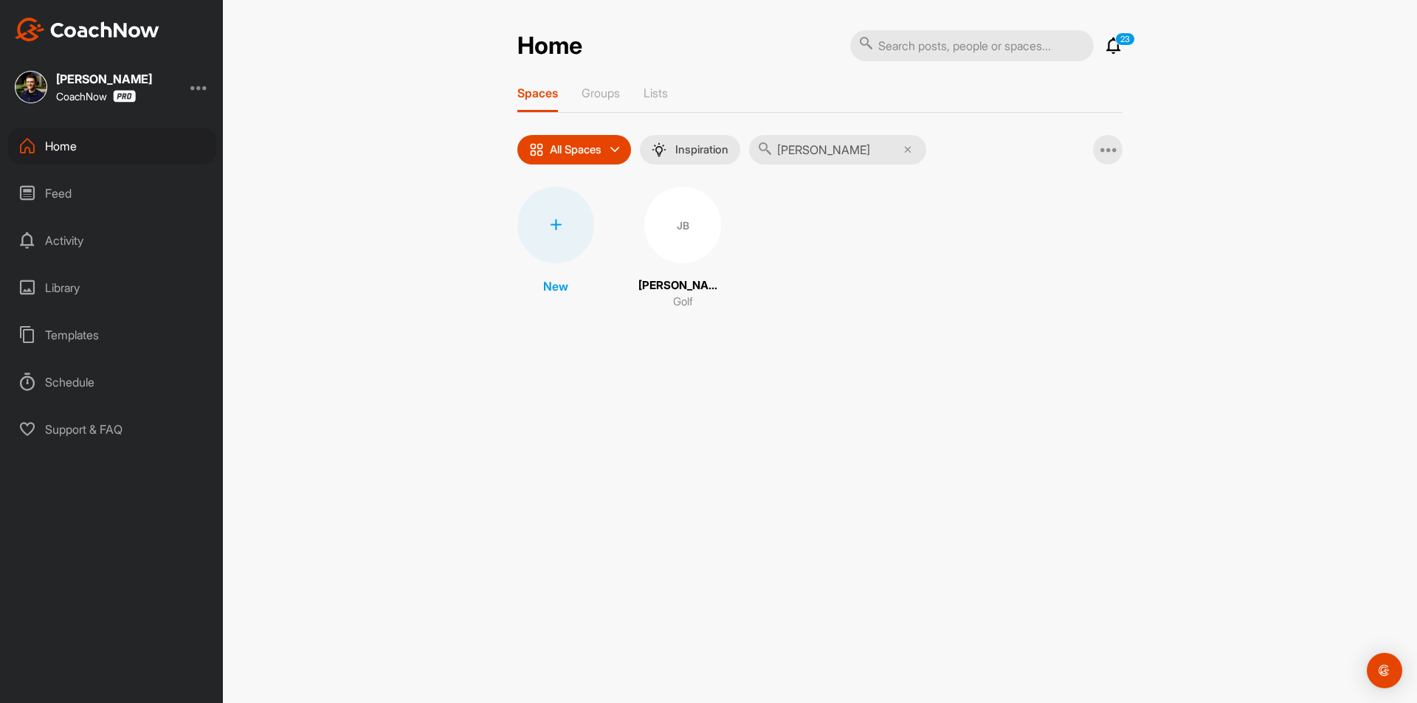
type input "[PERSON_NAME]"
click at [680, 237] on div "JB" at bounding box center [682, 225] width 77 height 77
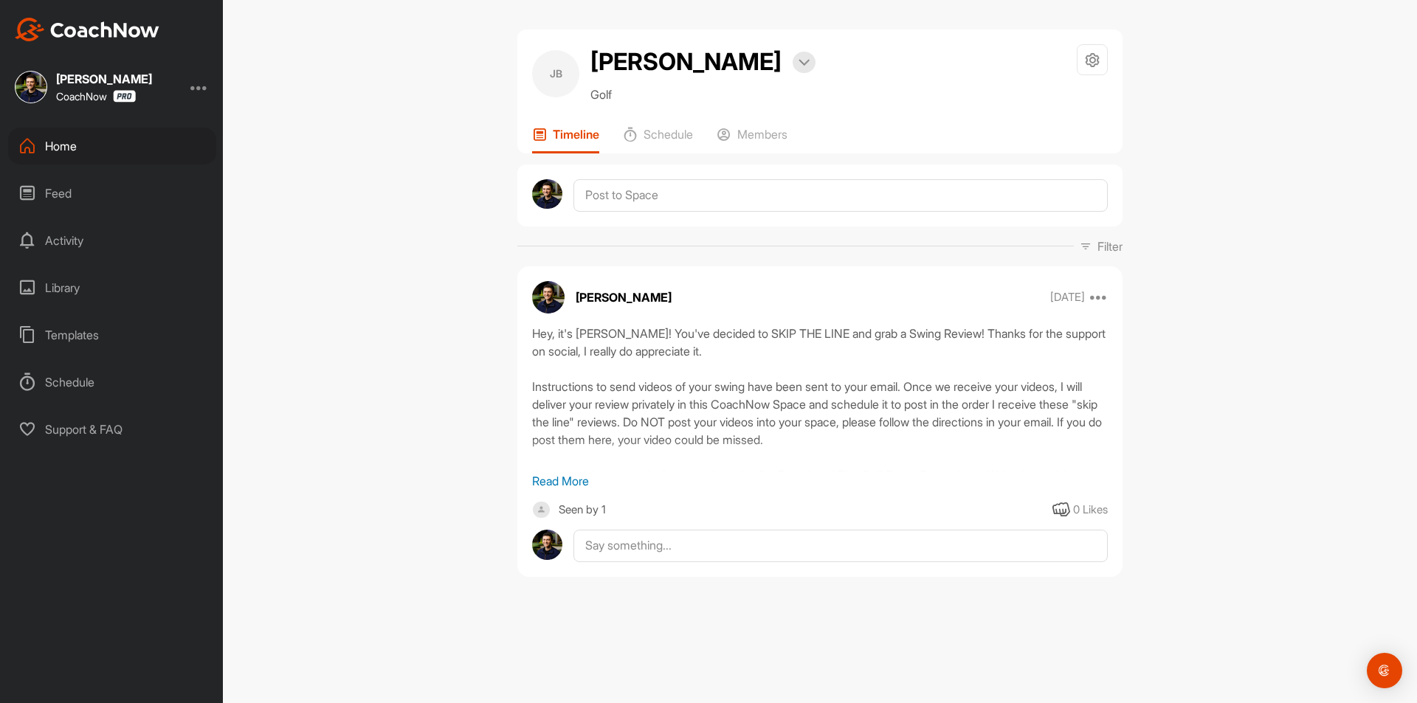
click at [114, 141] on div "Home" at bounding box center [112, 146] width 208 height 37
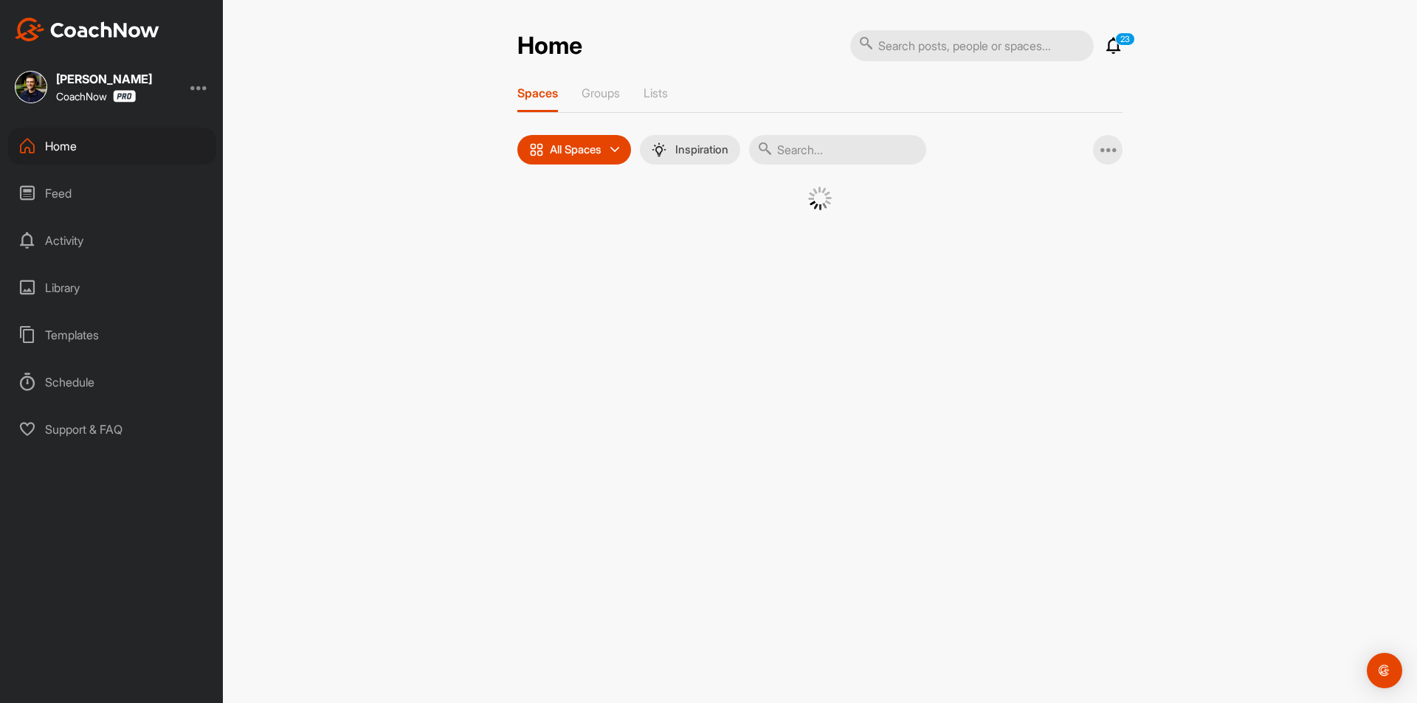
click at [832, 153] on input "text" at bounding box center [837, 150] width 177 height 30
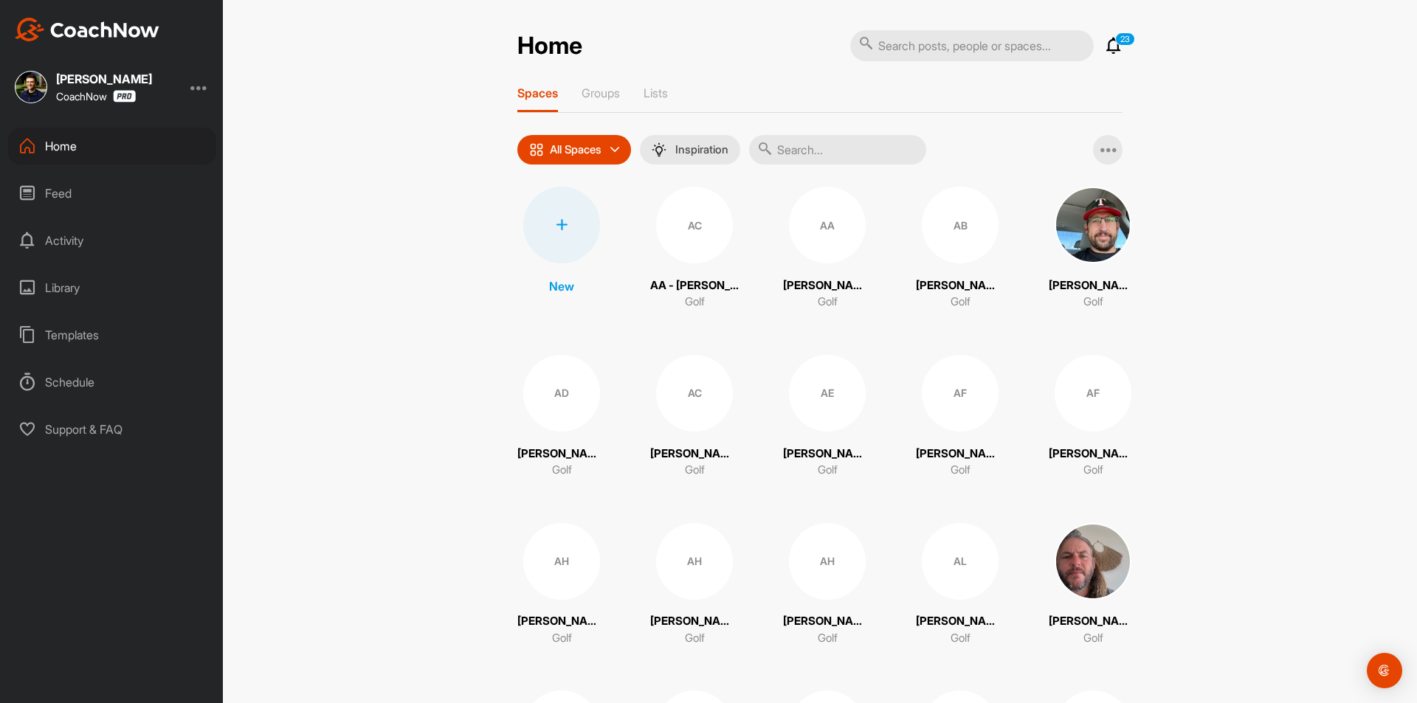
paste input "[PERSON_NAME]"
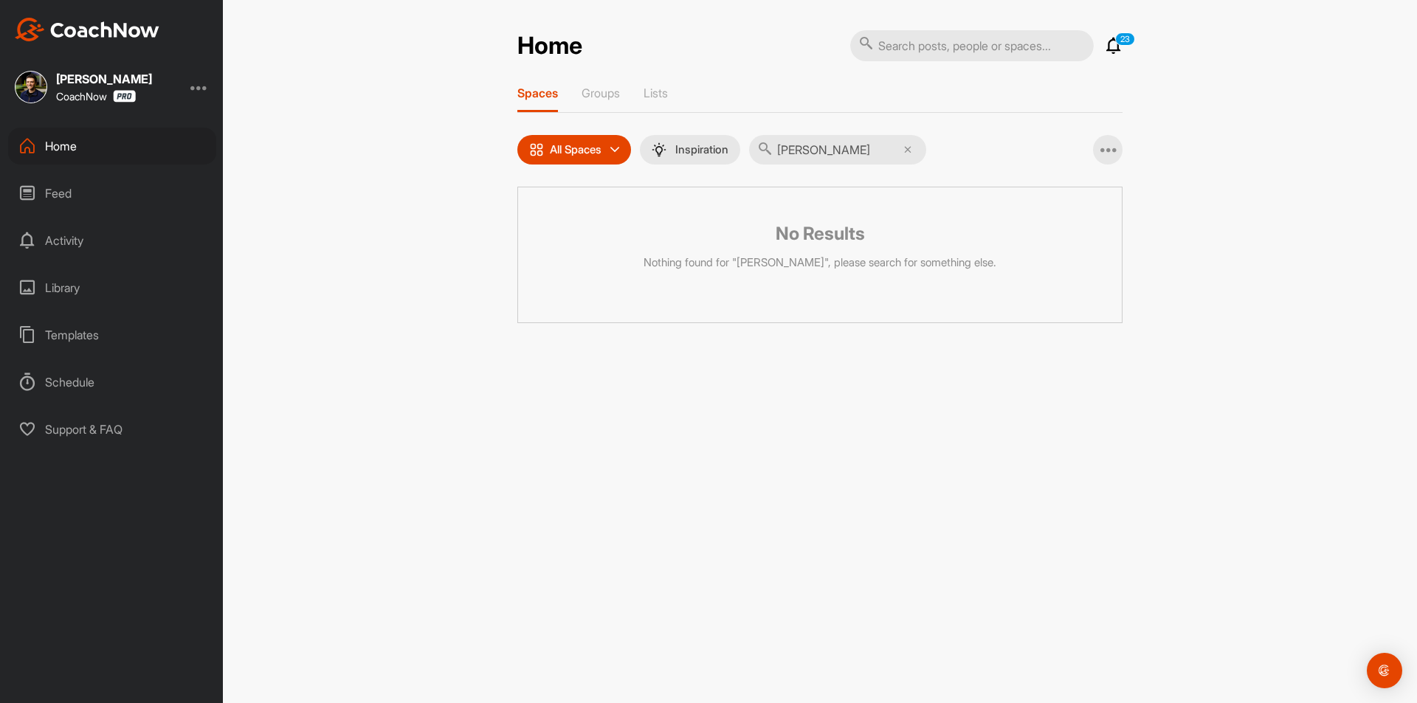
click at [911, 153] on input "[PERSON_NAME]" at bounding box center [837, 150] width 177 height 30
type input "[PERSON_NAME]"
click at [911, 151] on icon at bounding box center [907, 149] width 7 height 7
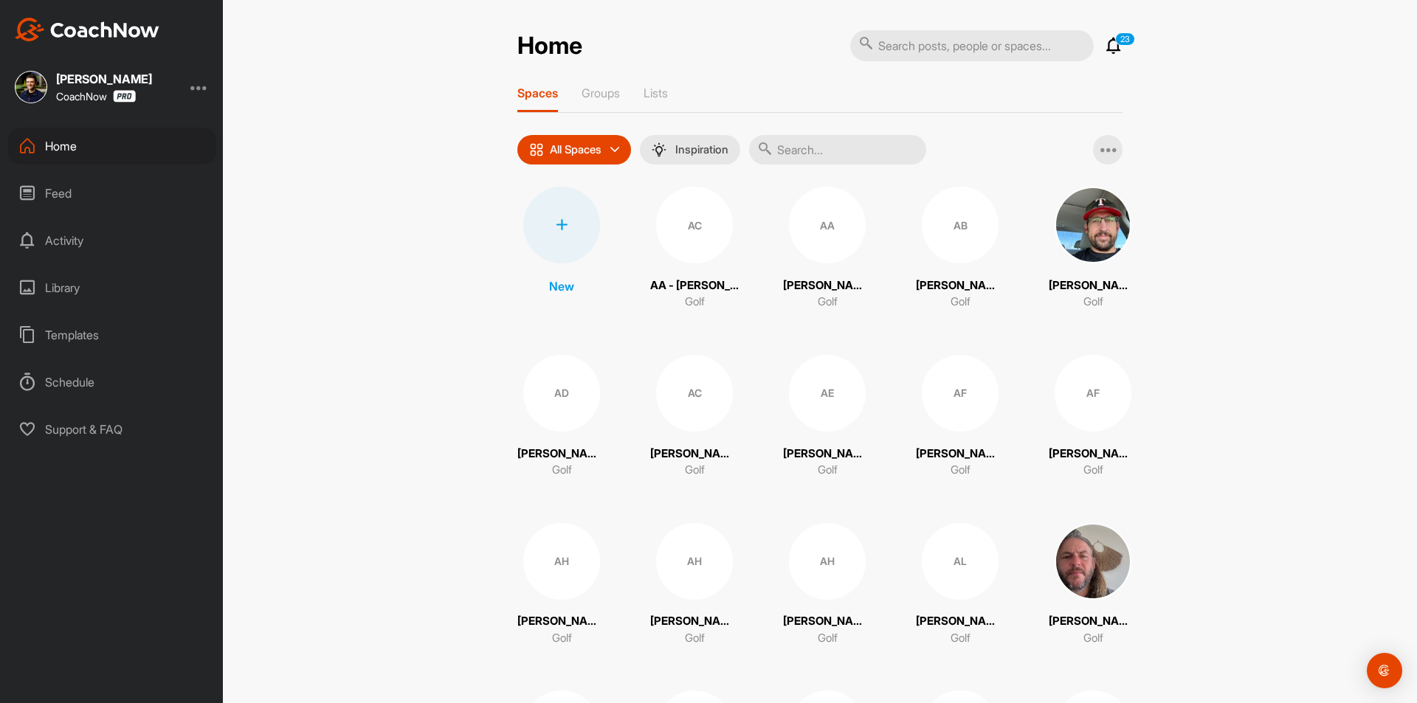
click at [778, 153] on input "text" at bounding box center [837, 150] width 177 height 30
click at [812, 154] on input "text" at bounding box center [837, 150] width 177 height 30
click at [810, 155] on input "text" at bounding box center [837, 150] width 177 height 30
paste input "[PERSON_NAME]"
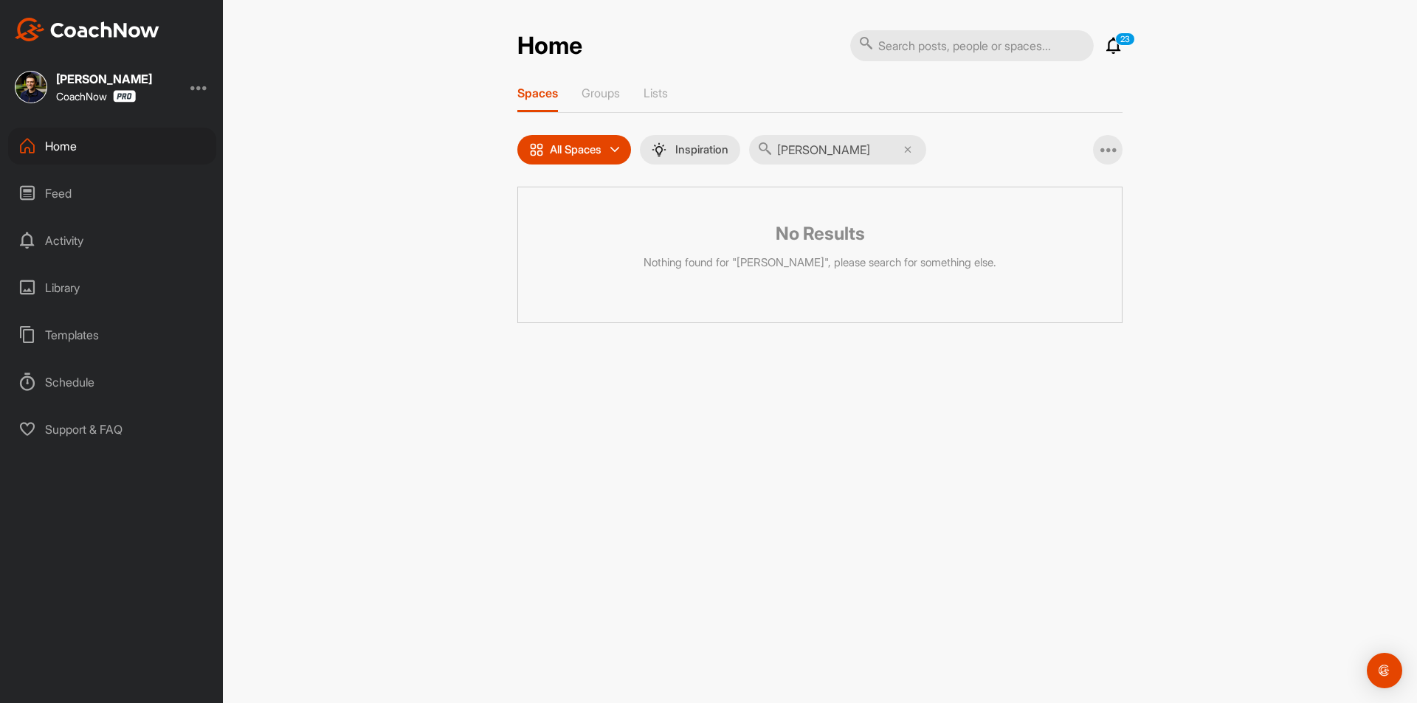
type input "[PERSON_NAME]"
click at [873, 145] on input "[PERSON_NAME]" at bounding box center [837, 150] width 177 height 30
click at [911, 150] on icon at bounding box center [907, 149] width 7 height 7
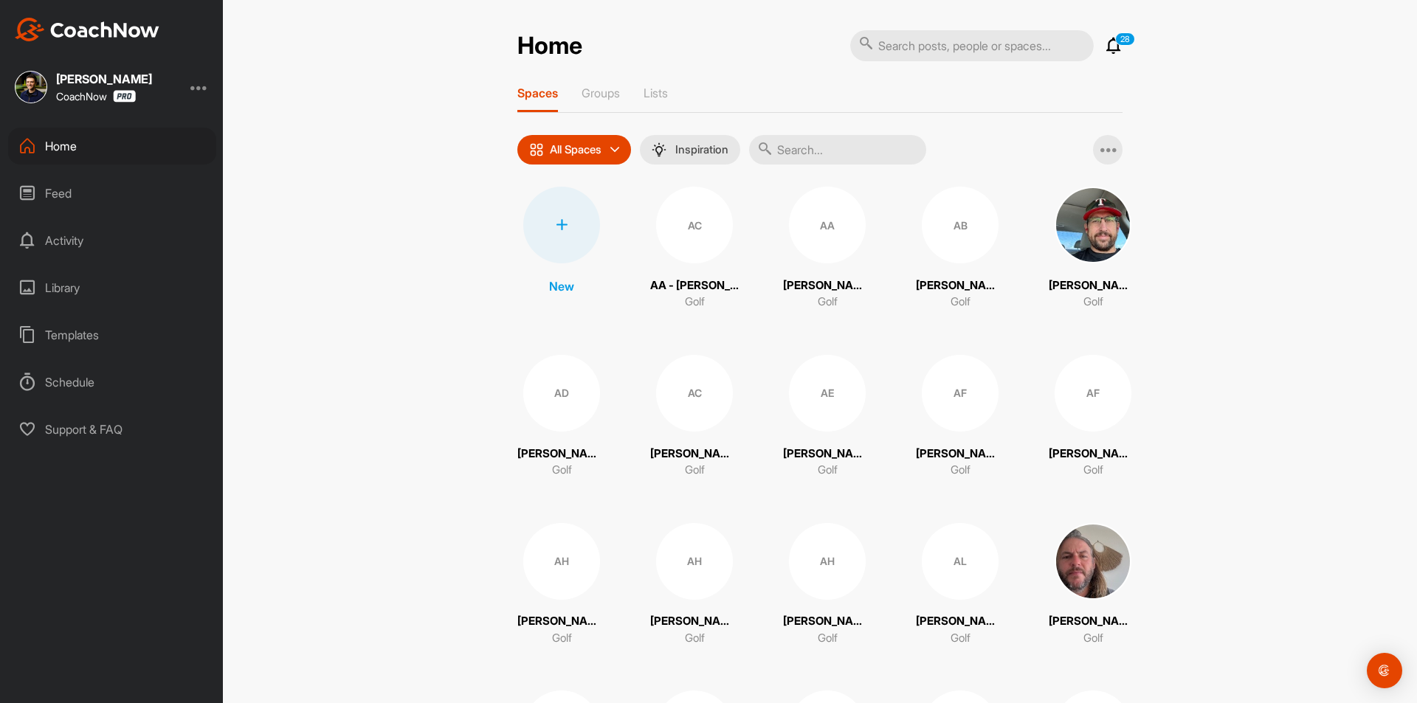
click at [858, 156] on input "text" at bounding box center [837, 150] width 177 height 30
paste input "[PERSON_NAME] [PERSON_NAME]"
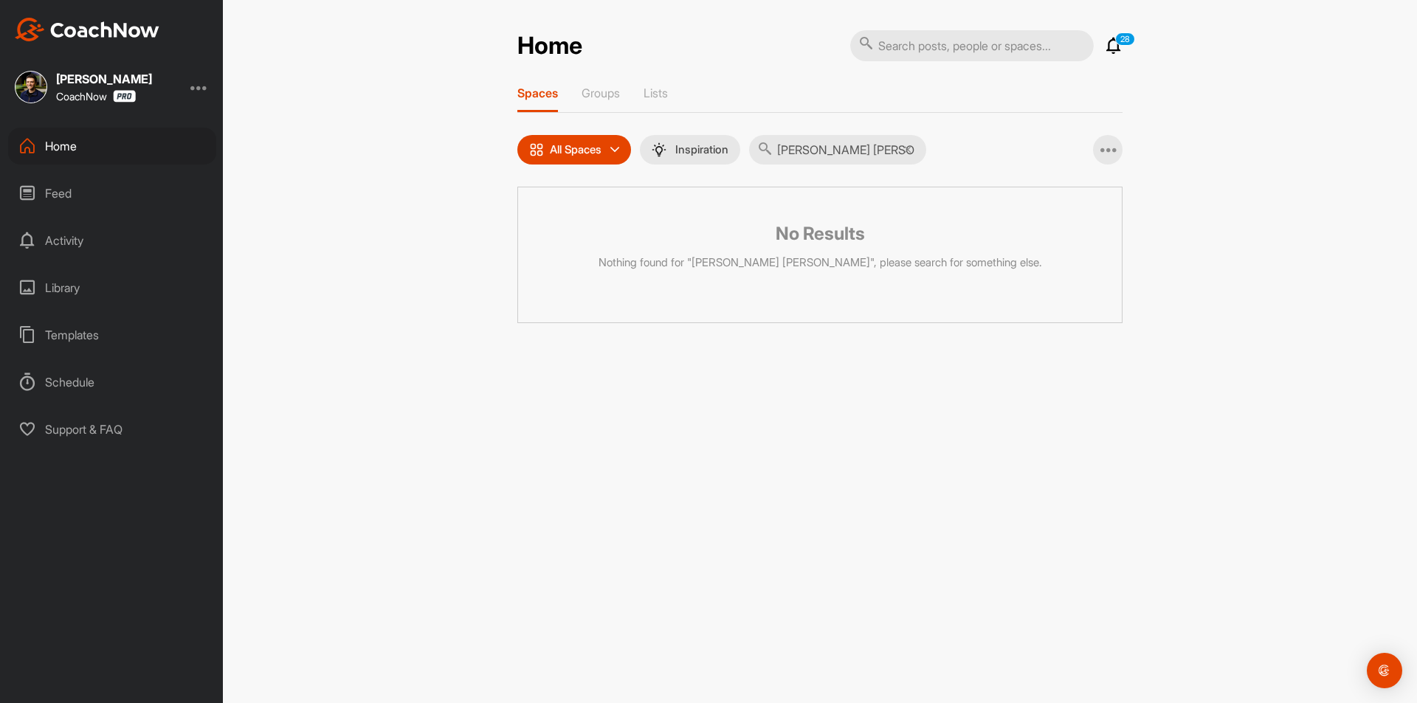
type input "[PERSON_NAME] [PERSON_NAME]"
click at [937, 52] on input "text" at bounding box center [971, 45] width 243 height 31
click at [911, 150] on icon at bounding box center [907, 149] width 7 height 7
click at [870, 148] on input "text" at bounding box center [837, 150] width 177 height 30
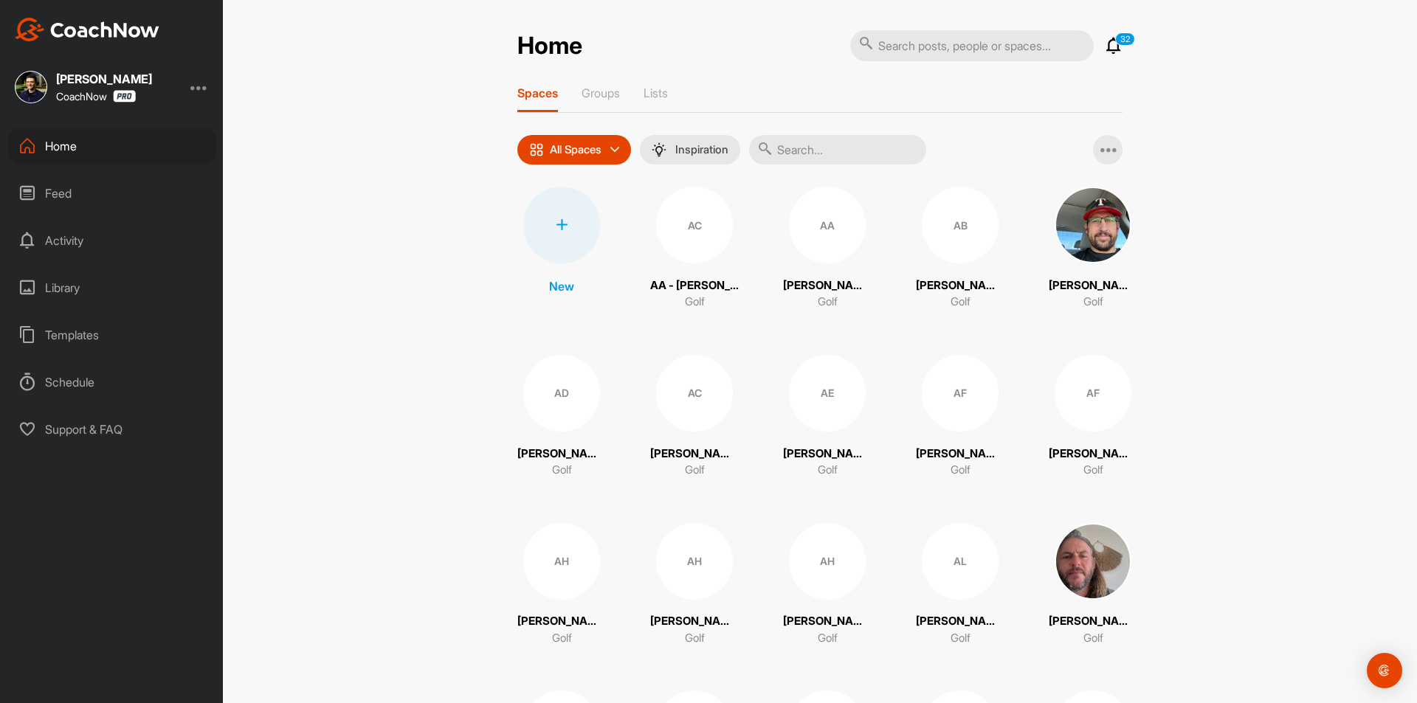
paste input "[PERSON_NAME]"
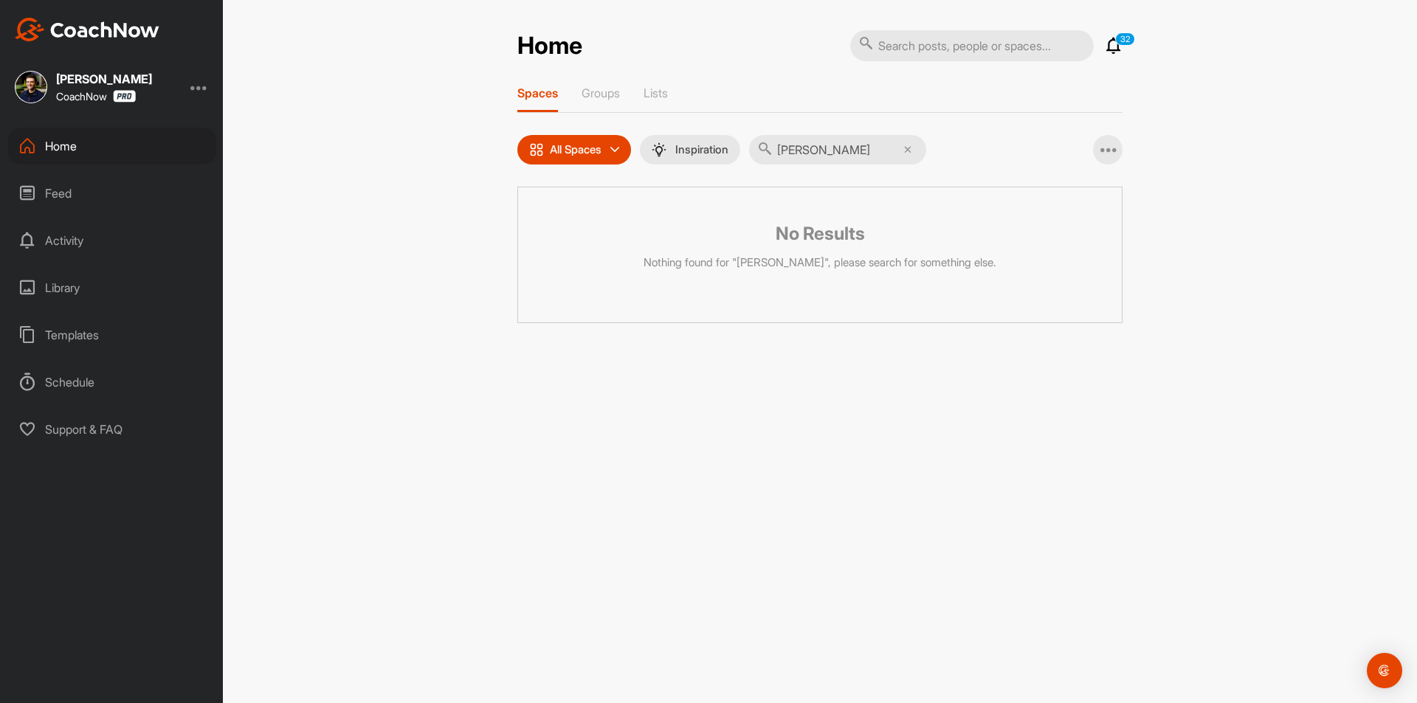
drag, startPoint x: 813, startPoint y: 151, endPoint x: 829, endPoint y: 172, distance: 26.9
click at [815, 154] on input "[PERSON_NAME]" at bounding box center [837, 150] width 177 height 30
type input "[PERSON_NAME]"
click at [941, 52] on input "text" at bounding box center [971, 45] width 243 height 31
paste input "[PERSON_NAME]"
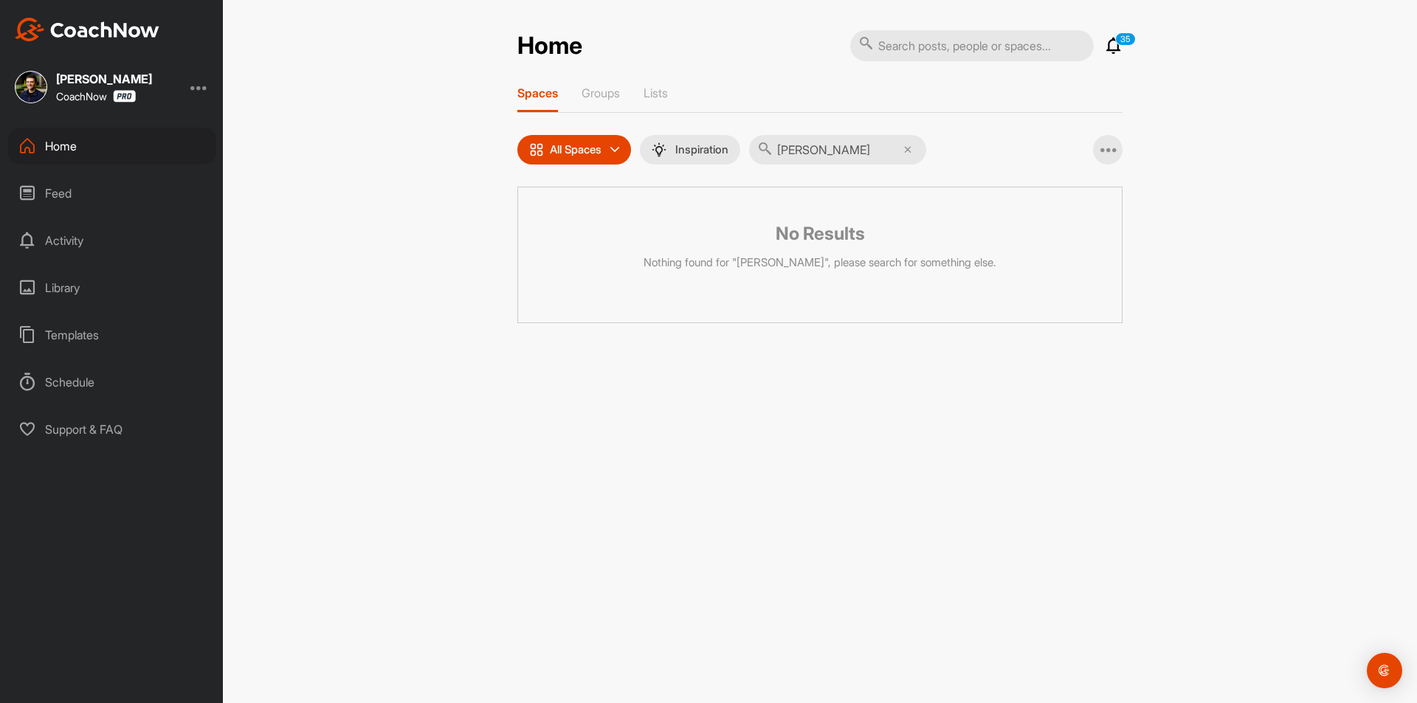
type input "[PERSON_NAME]"
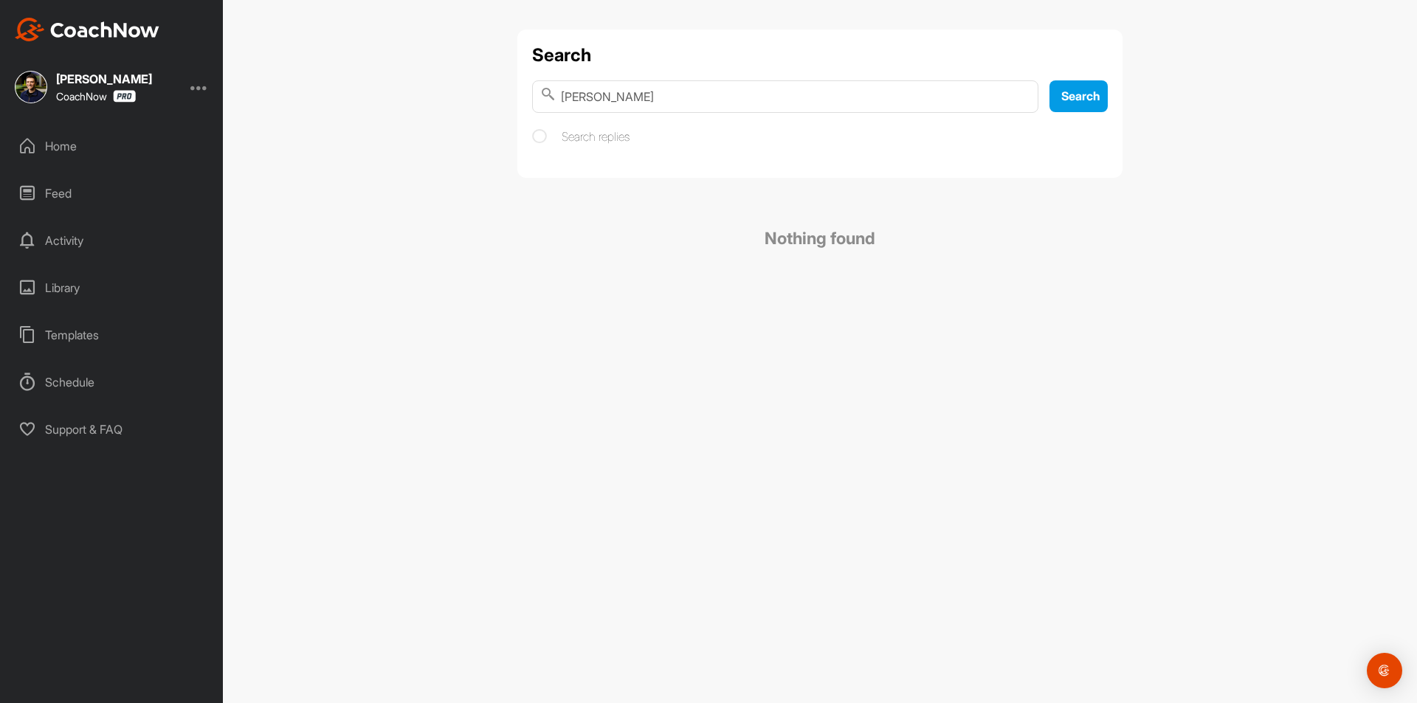
click at [595, 97] on input "[PERSON_NAME]" at bounding box center [785, 96] width 506 height 32
click at [672, 94] on input "[PERSON_NAME]" at bounding box center [785, 96] width 506 height 32
paste input "[PERSON_NAME]"
type input "[PERSON_NAME]"
click at [629, 185] on span "[PERSON_NAME]" at bounding box center [662, 189] width 96 height 15
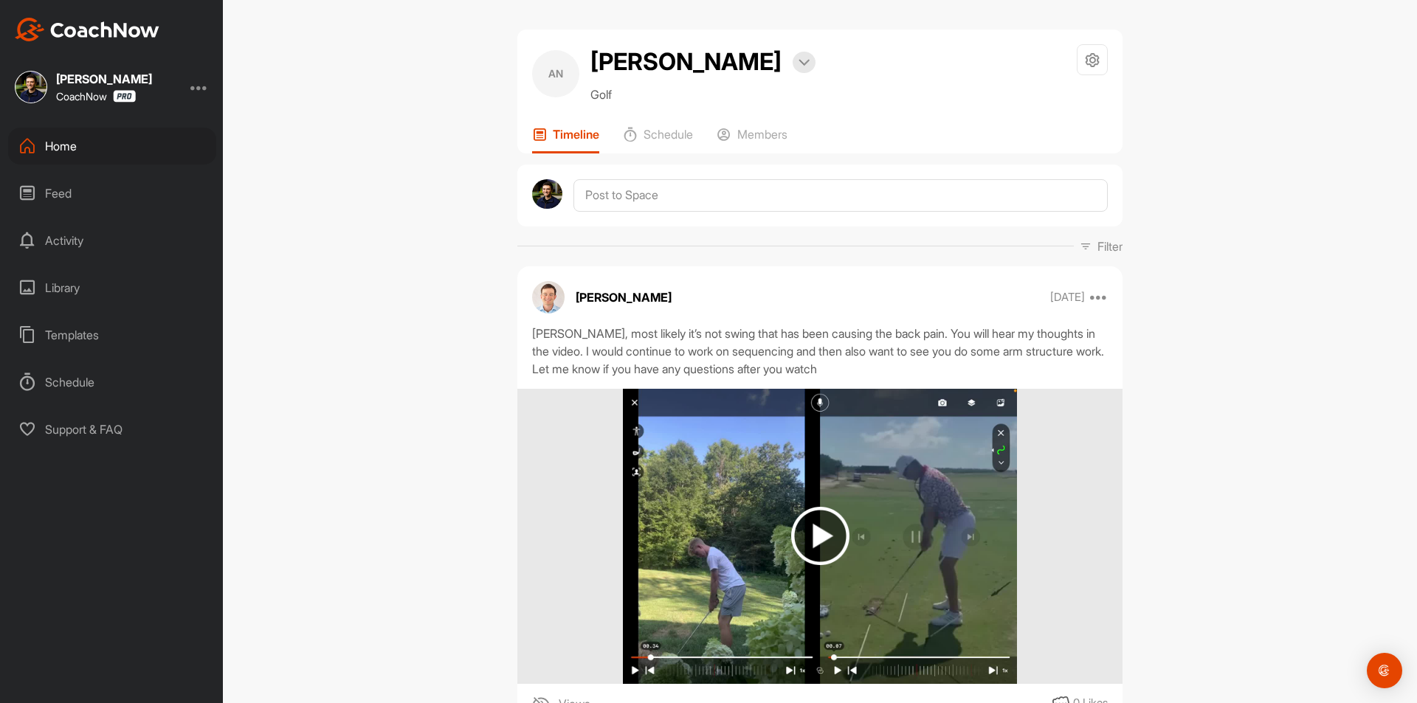
click at [110, 153] on div "Home" at bounding box center [112, 146] width 208 height 37
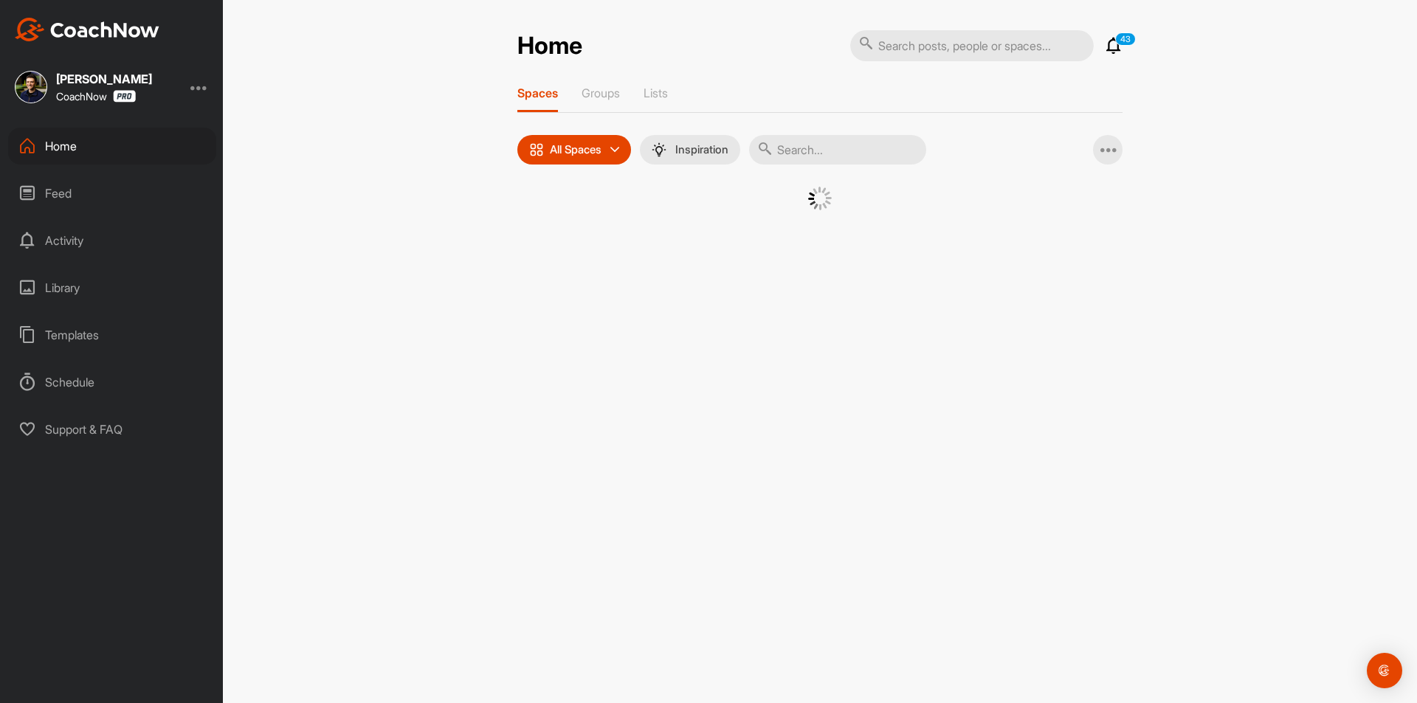
click at [819, 153] on input "text" at bounding box center [837, 150] width 177 height 30
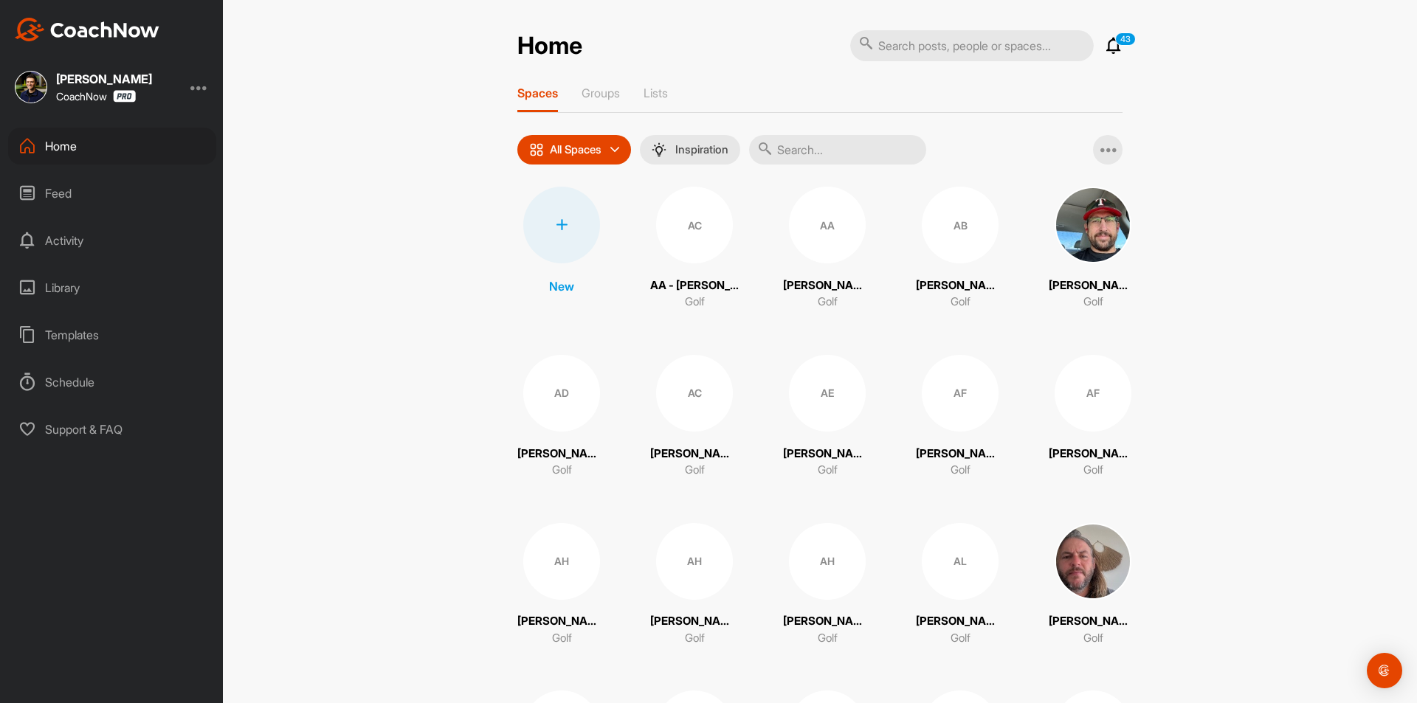
paste input "[PERSON_NAME]"
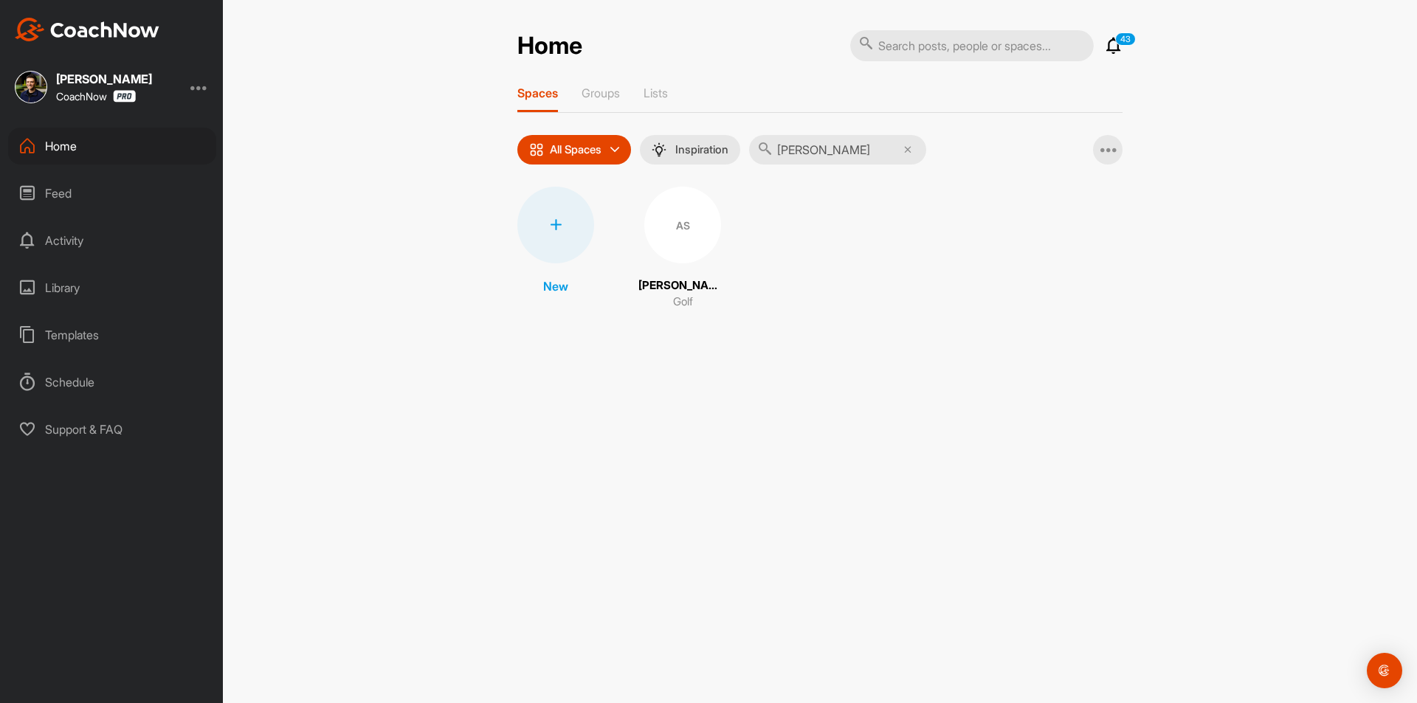
type input "[PERSON_NAME]"
click at [681, 245] on div "AS" at bounding box center [682, 225] width 77 height 77
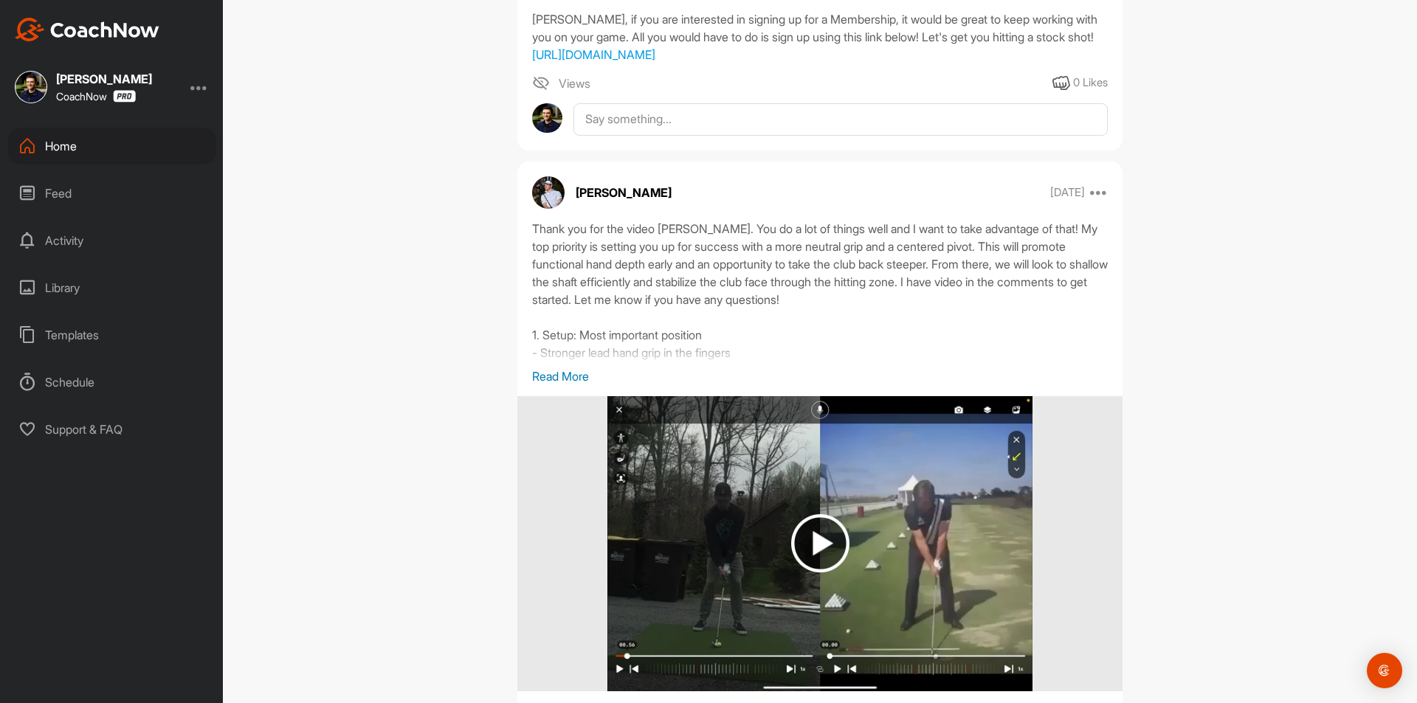
scroll to position [664, 0]
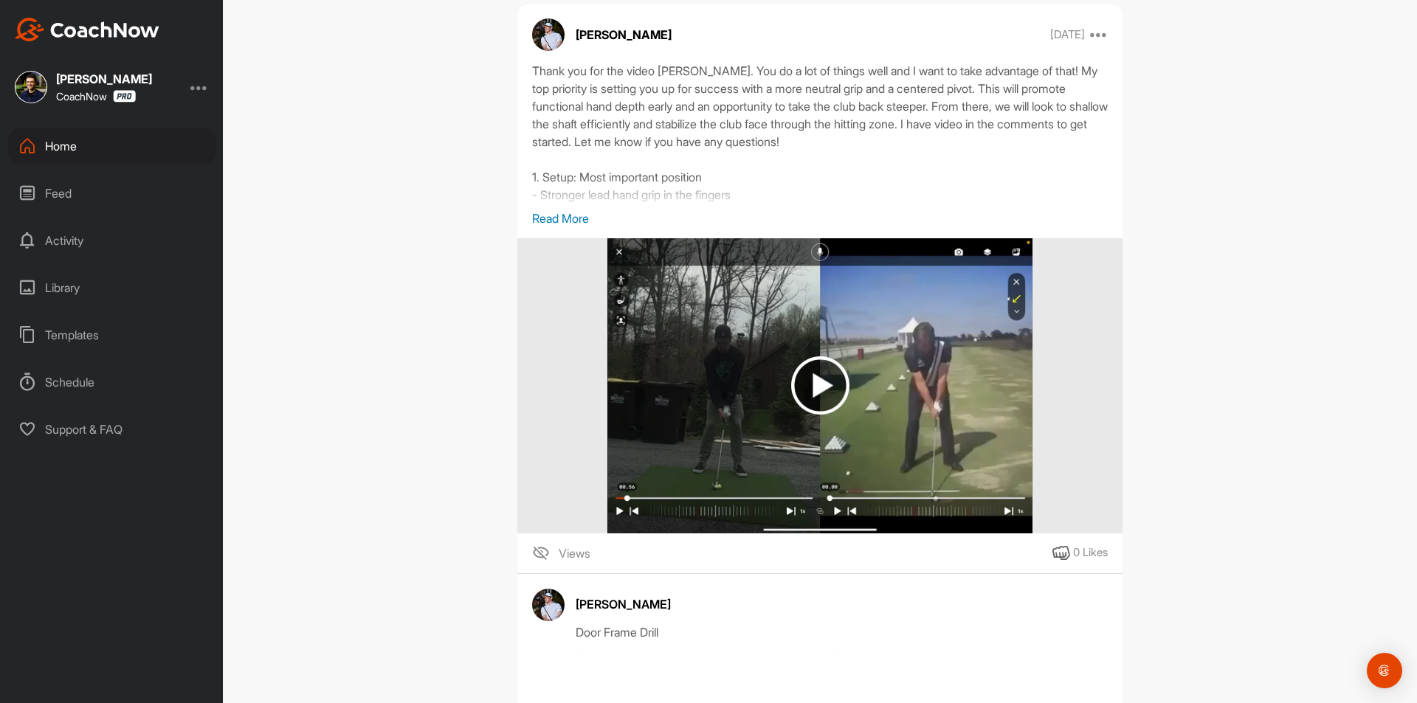
click at [114, 144] on div "Home" at bounding box center [112, 146] width 208 height 37
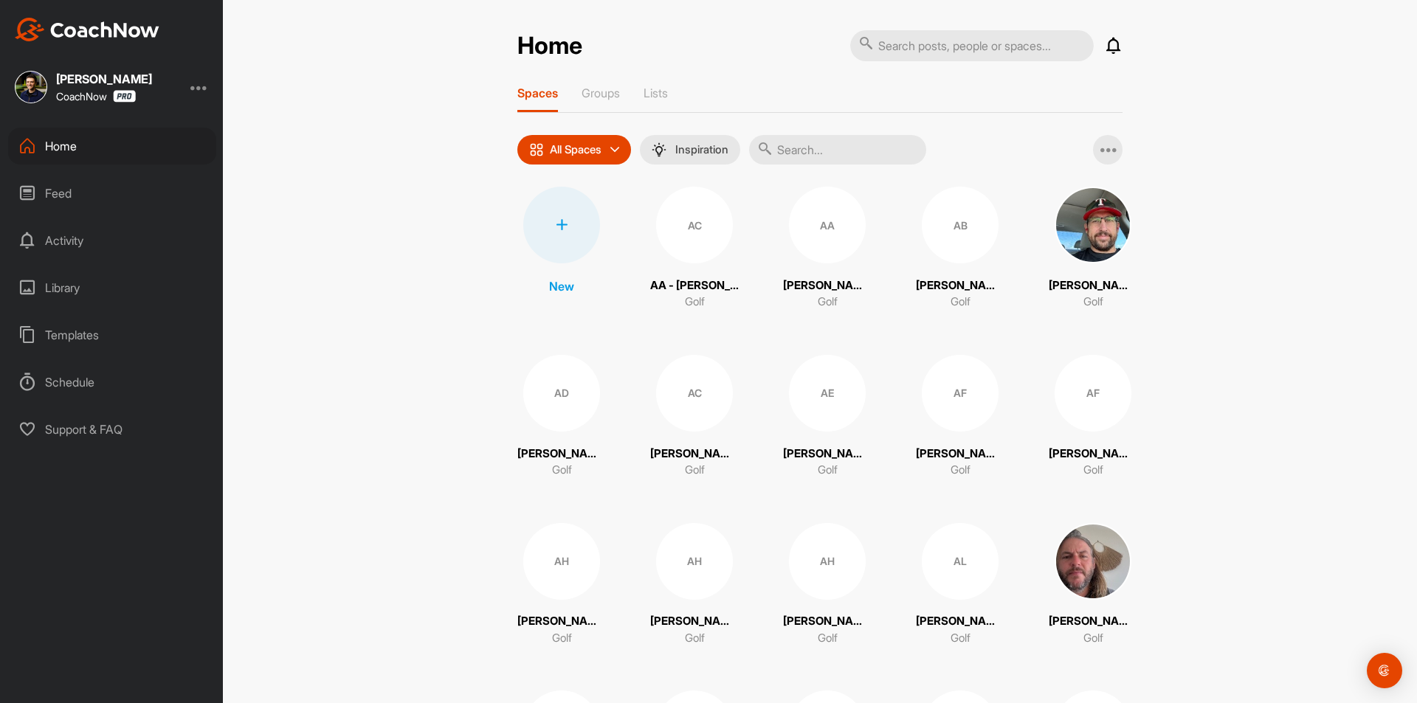
click at [806, 154] on input "text" at bounding box center [837, 150] width 177 height 30
paste input "[PERSON_NAME]"
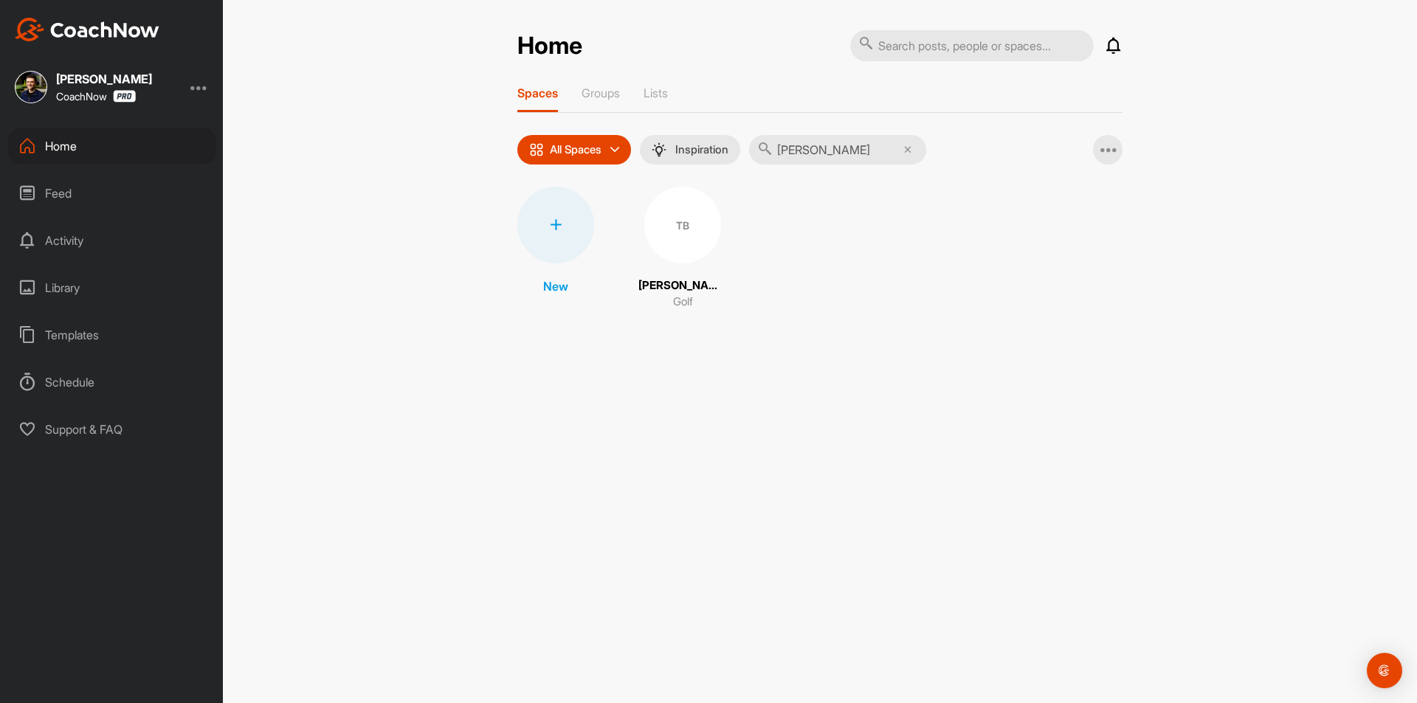
type input "[PERSON_NAME]"
click at [694, 229] on div "TB" at bounding box center [682, 225] width 77 height 77
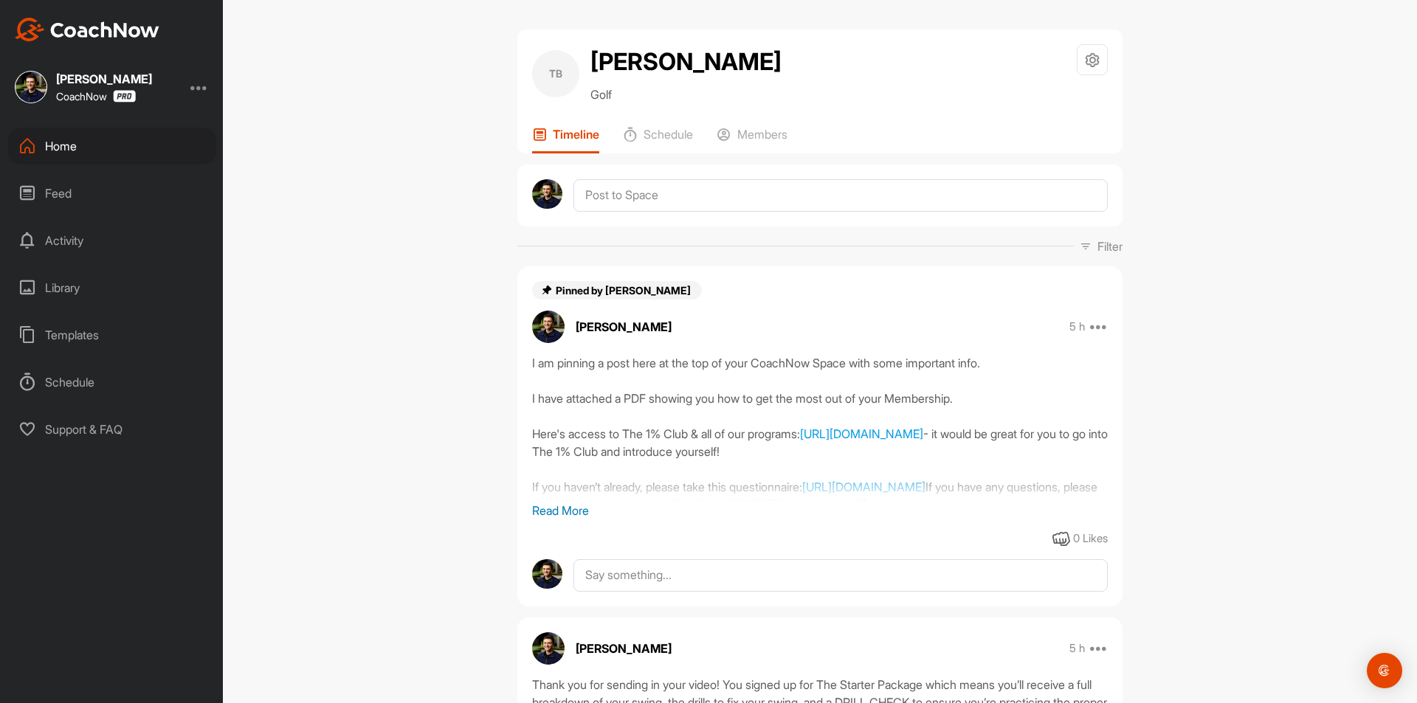
click at [560, 511] on p "Read More" at bounding box center [819, 511] width 575 height 18
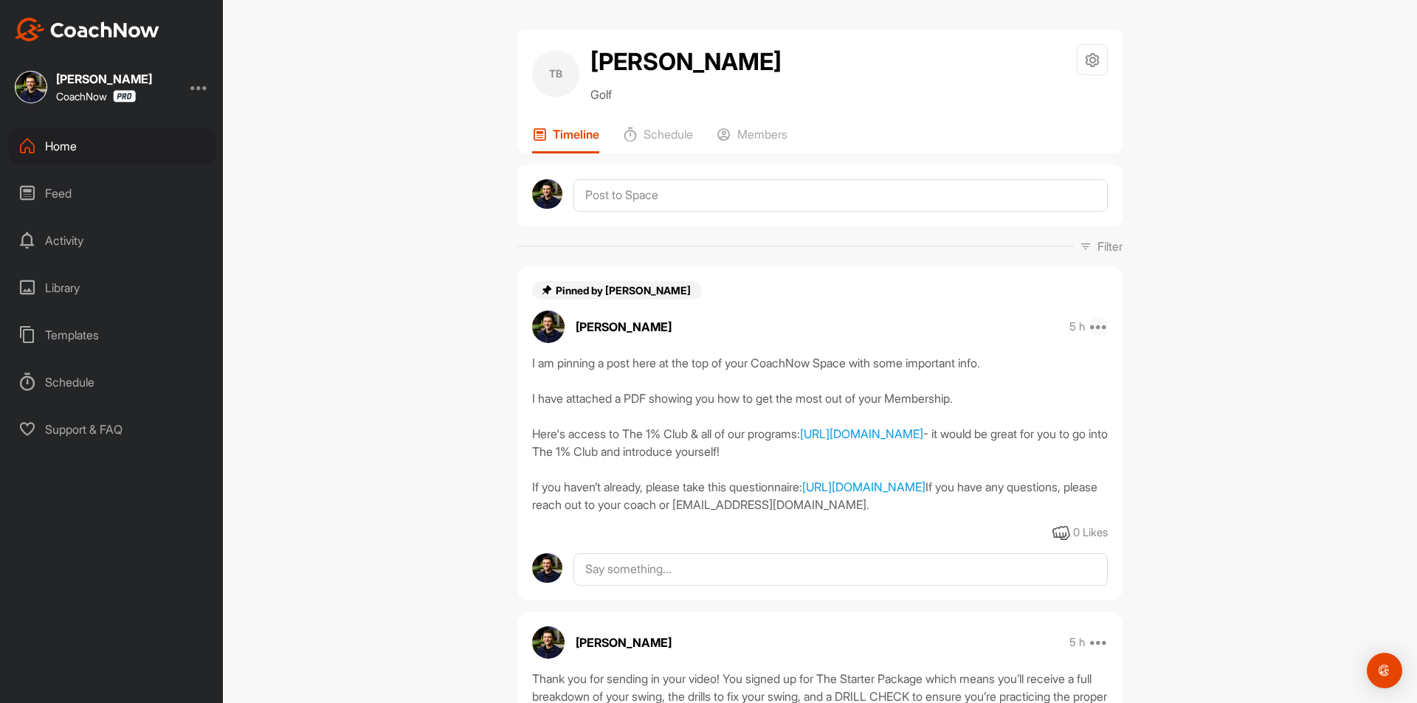
click at [1096, 328] on icon at bounding box center [1099, 327] width 18 height 18
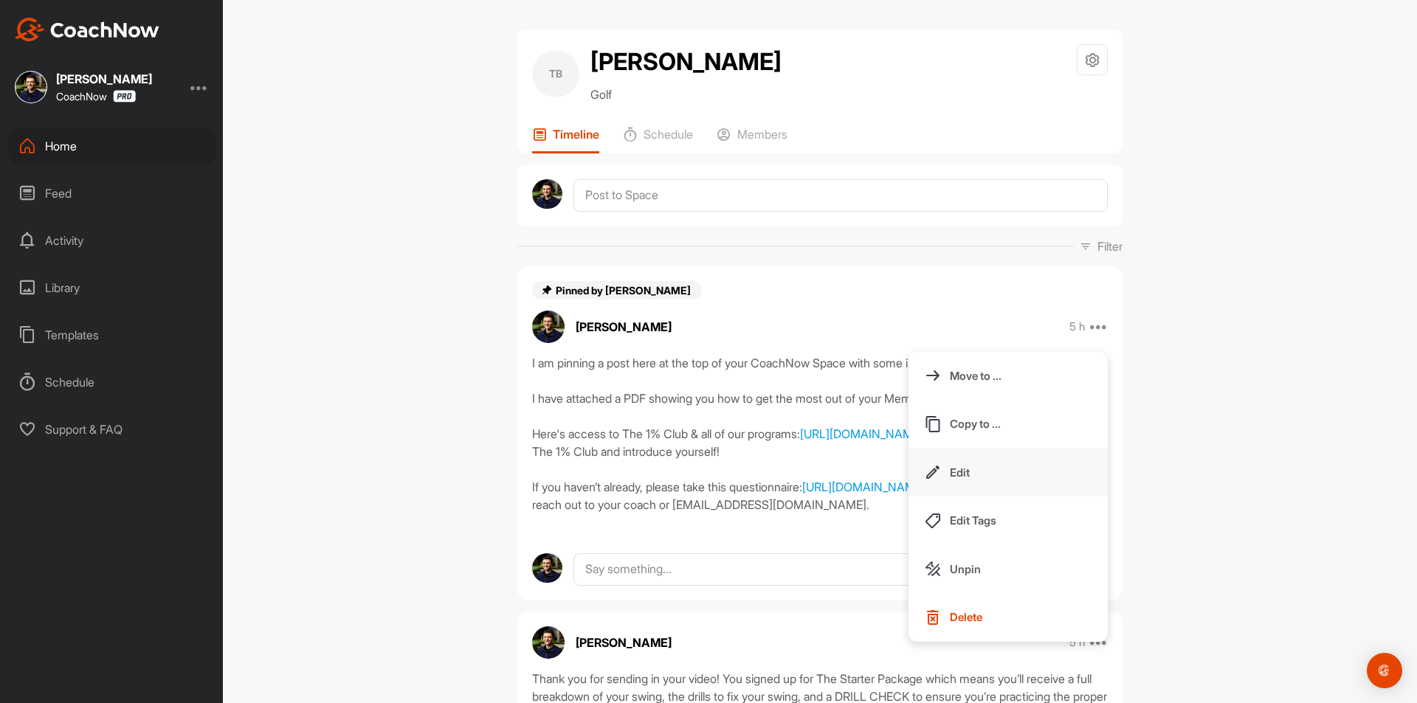
click at [969, 473] on button "Edit" at bounding box center [1007, 473] width 199 height 49
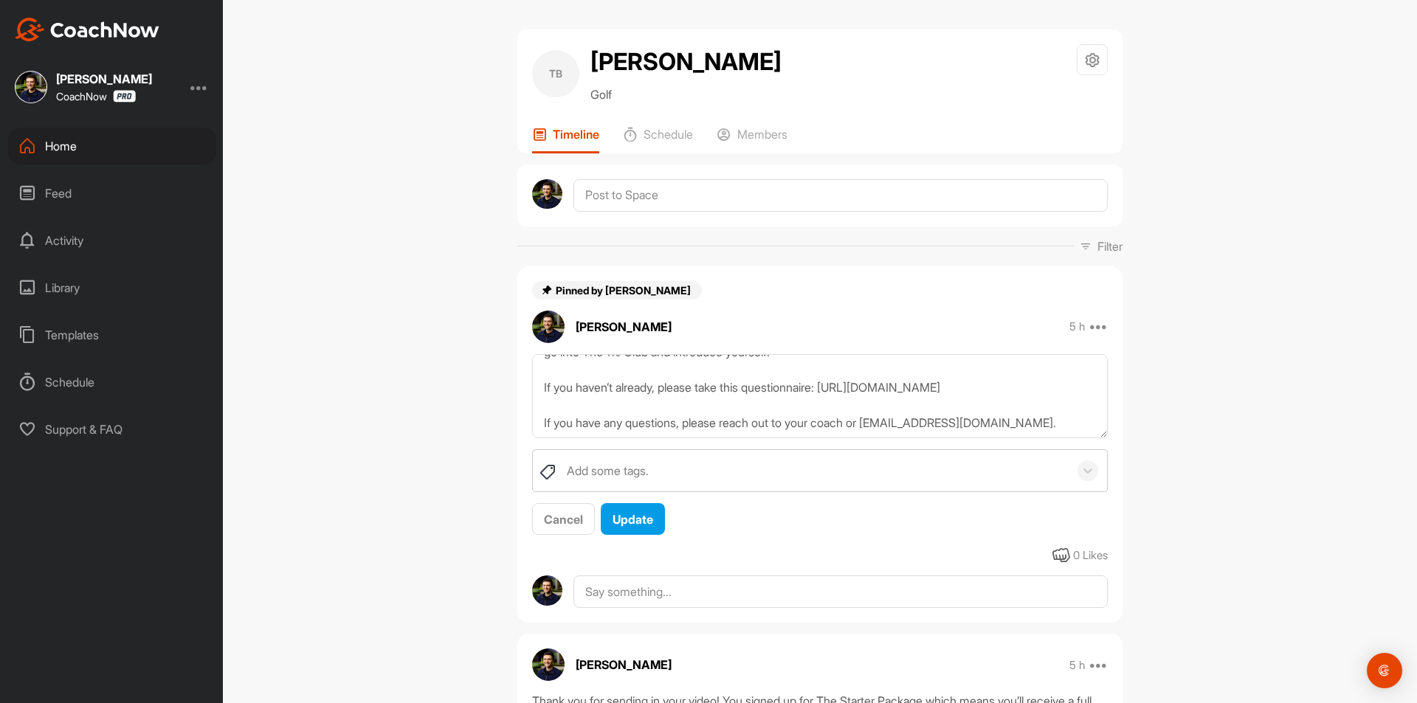
scroll to position [124, 0]
click at [764, 408] on textarea "I am pinning a post here at the top of your CoachNow Space with some important …" at bounding box center [819, 396] width 575 height 85
click at [574, 525] on span "Cancel" at bounding box center [563, 519] width 39 height 15
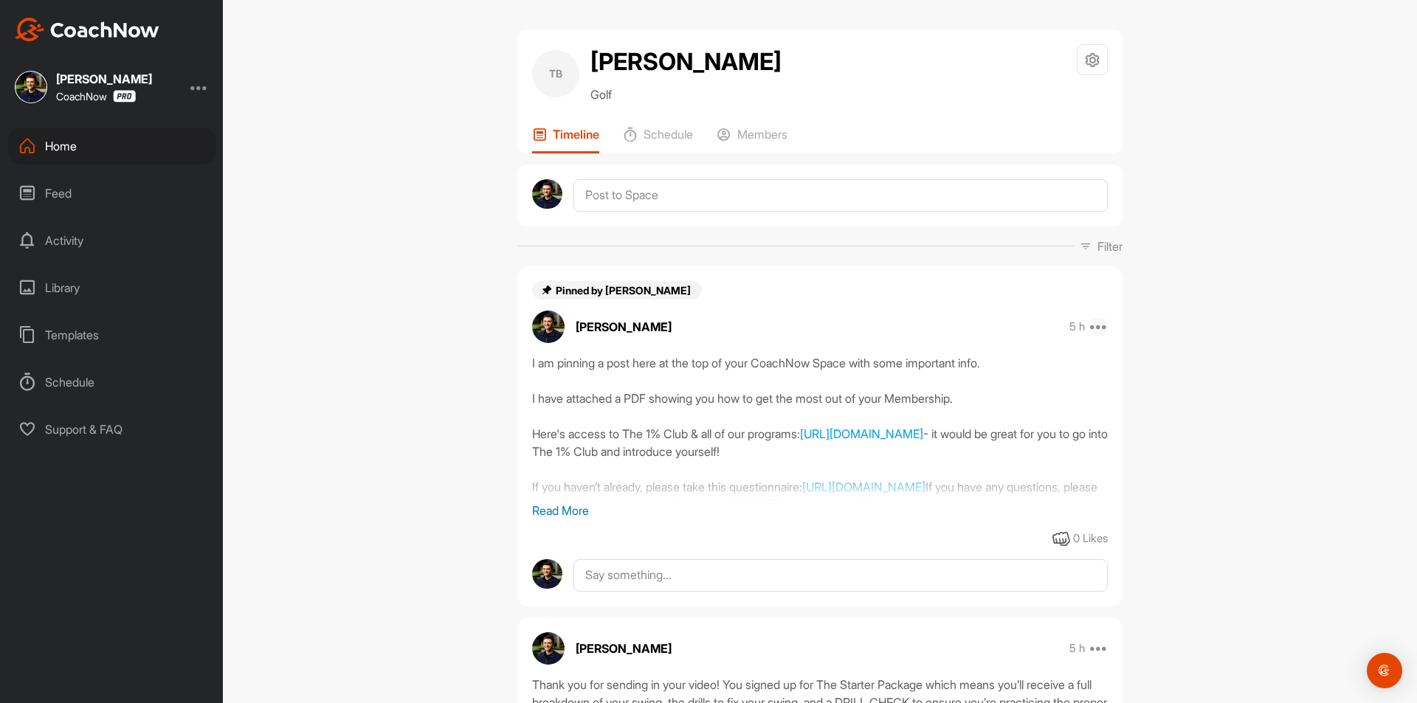
click at [1097, 328] on icon at bounding box center [1099, 327] width 18 height 18
drag, startPoint x: 976, startPoint y: 609, endPoint x: 781, endPoint y: 77, distance: 566.8
click at [978, 608] on button "Delete" at bounding box center [1007, 617] width 199 height 49
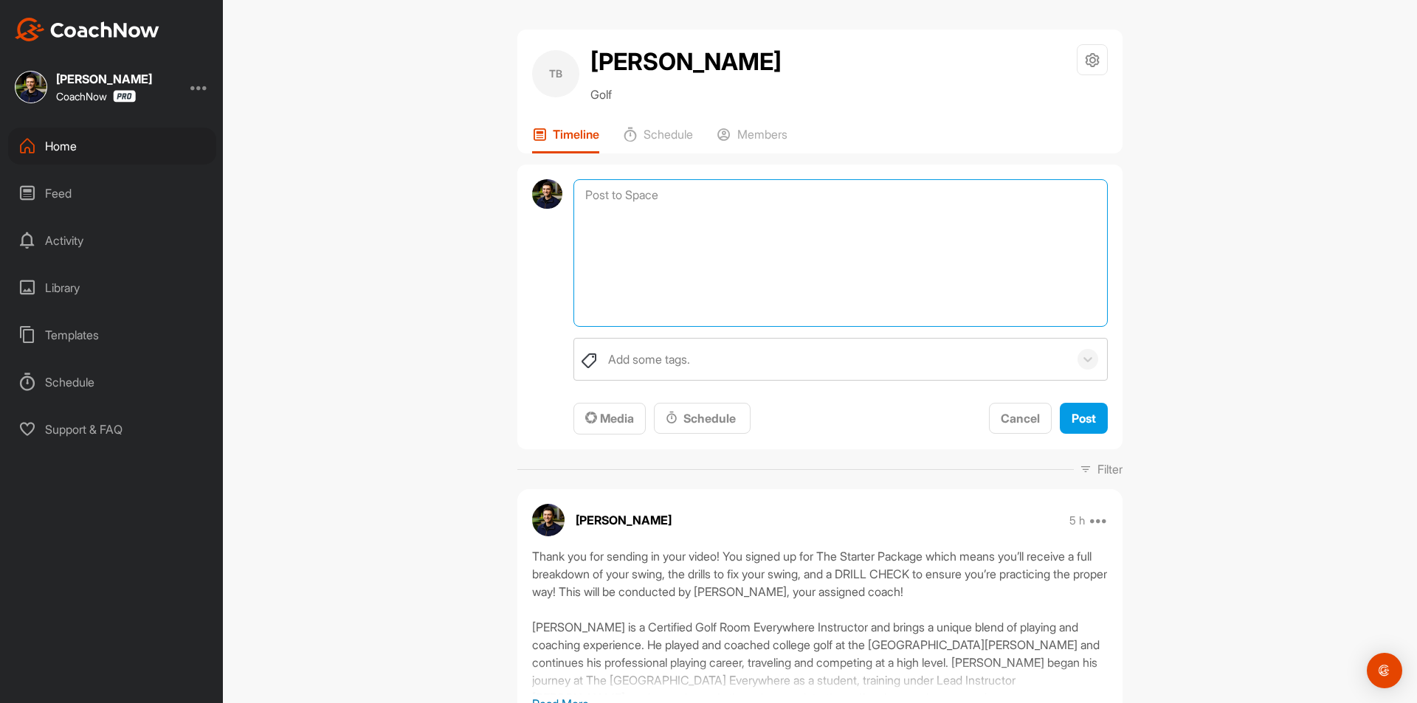
click at [689, 199] on textarea at bounding box center [840, 253] width 534 height 148
paste textarea "I am pinning a post here at the top of your CoachNow Space with some important …"
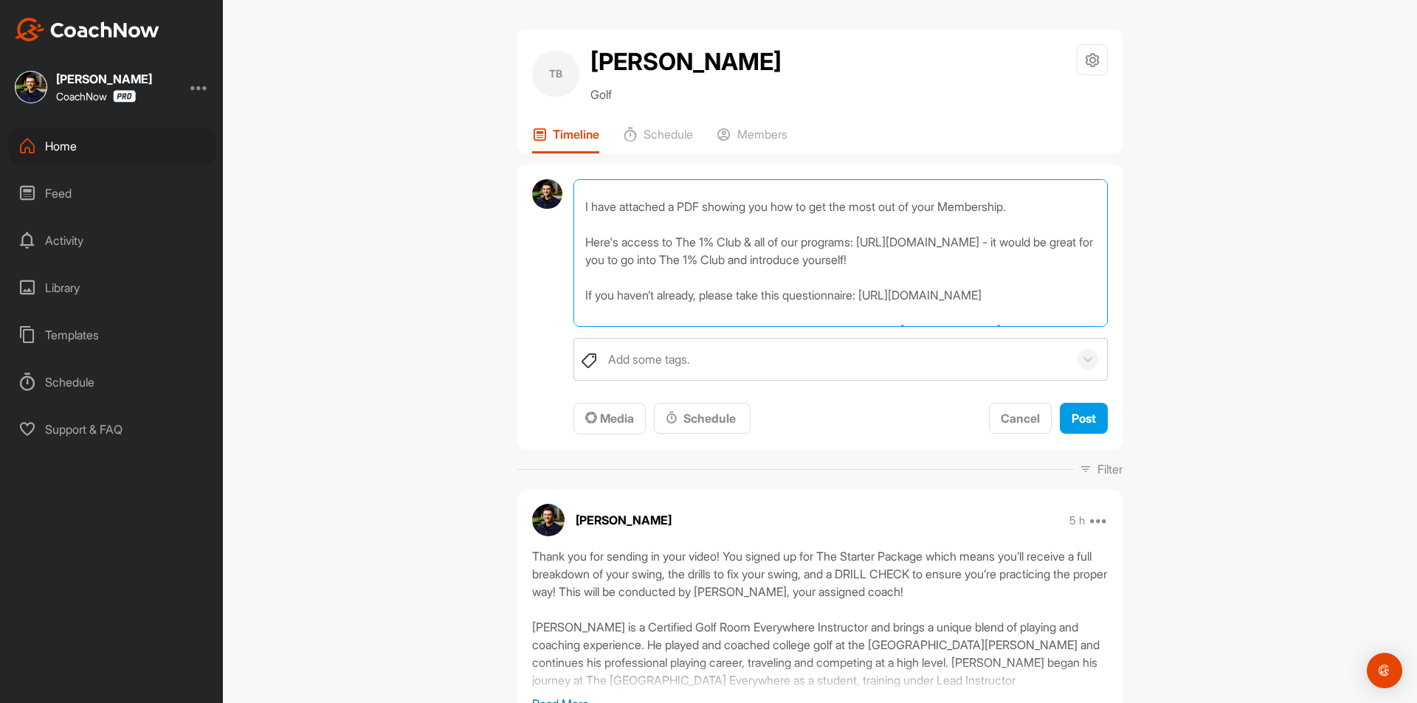
scroll to position [0, 0]
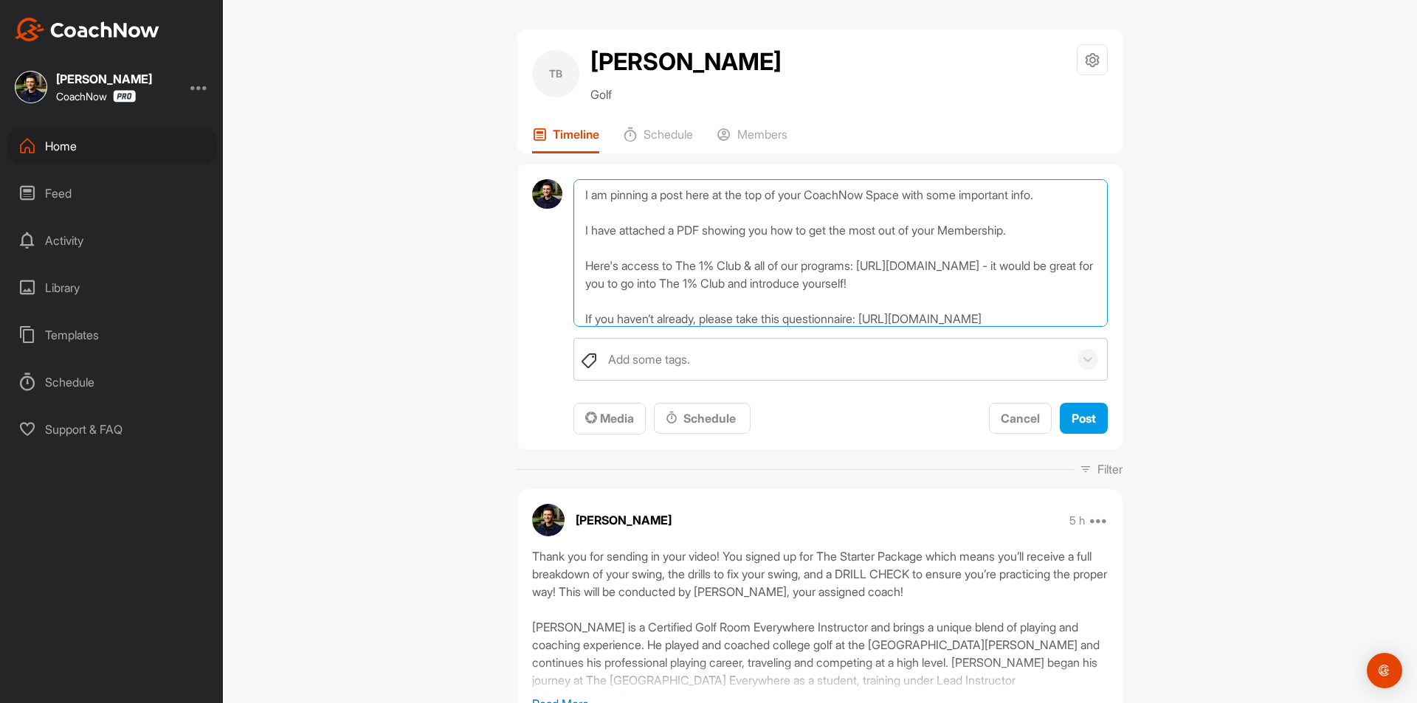
click at [579, 193] on textarea "I am pinning a post here at the top of your CoachNow Space with some important …" at bounding box center [840, 253] width 534 height 148
type textarea "Trenten, I am pinning a post here at the top of your CoachNow Space with some i…"
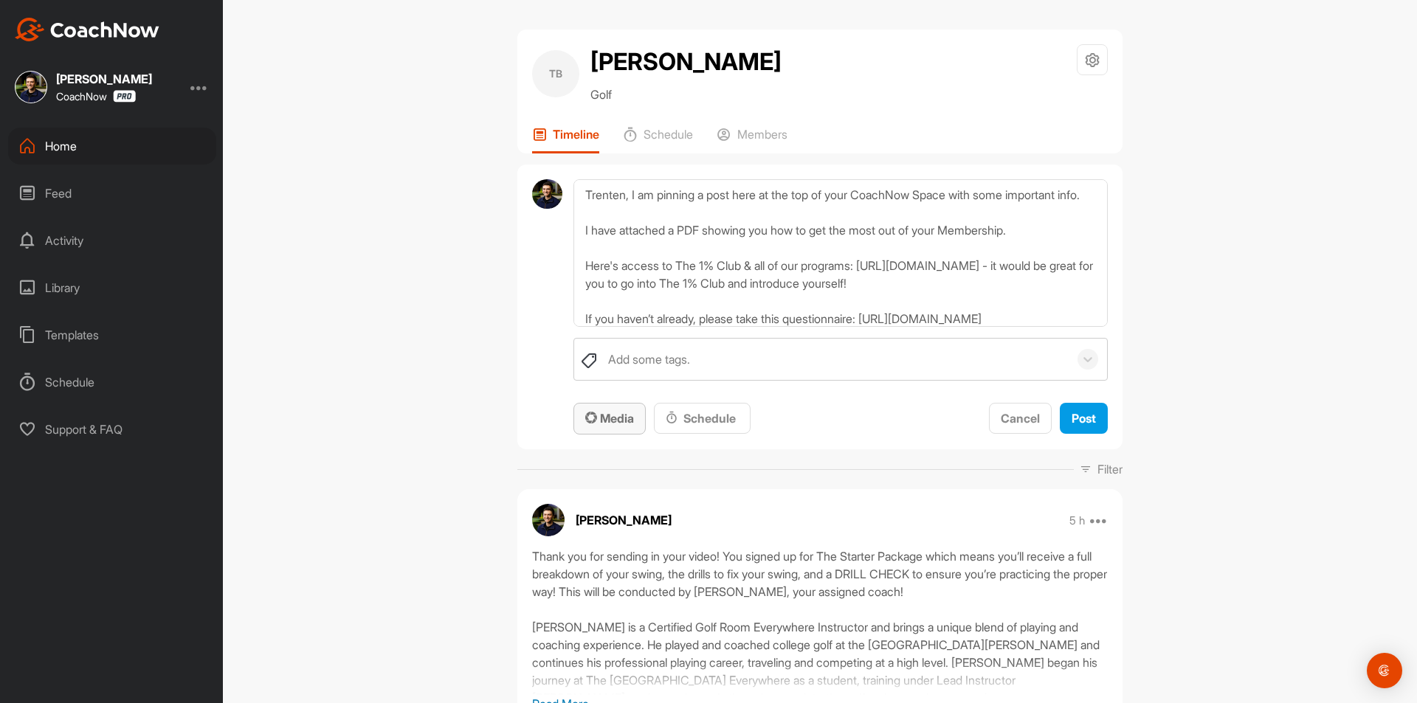
click at [589, 418] on icon "button" at bounding box center [591, 418] width 12 height 12
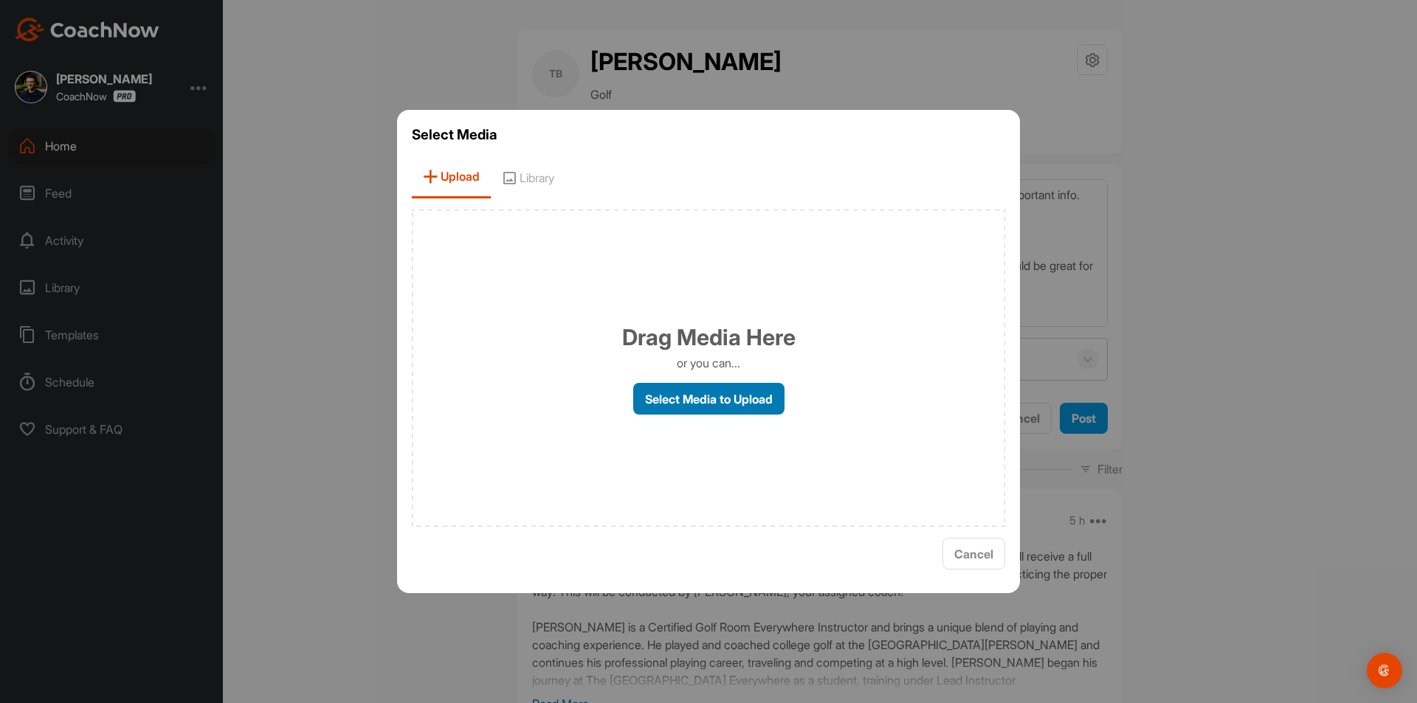
click at [722, 399] on label "Select Media to Upload" at bounding box center [708, 399] width 151 height 32
click at [0, 0] on input "Select Media to Upload" at bounding box center [0, 0] width 0 height 0
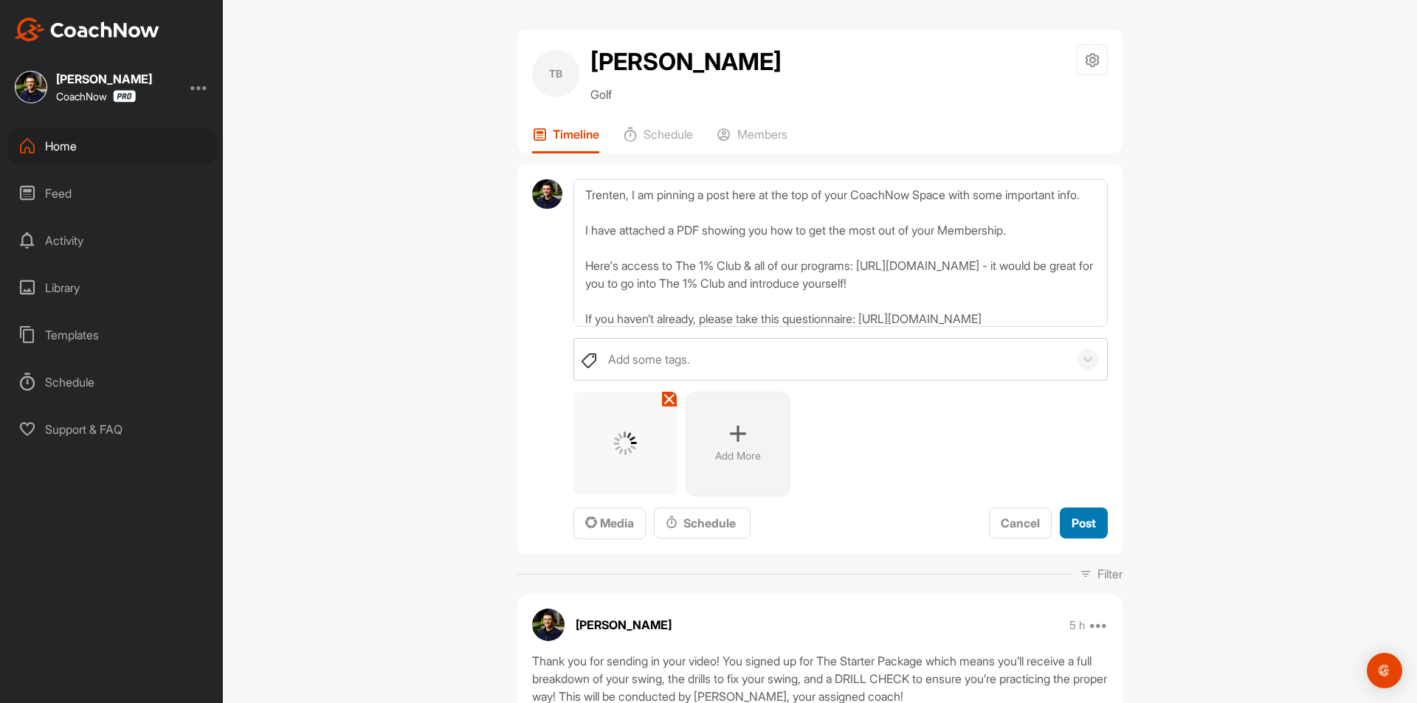
click at [1089, 528] on span "Post" at bounding box center [1083, 523] width 24 height 15
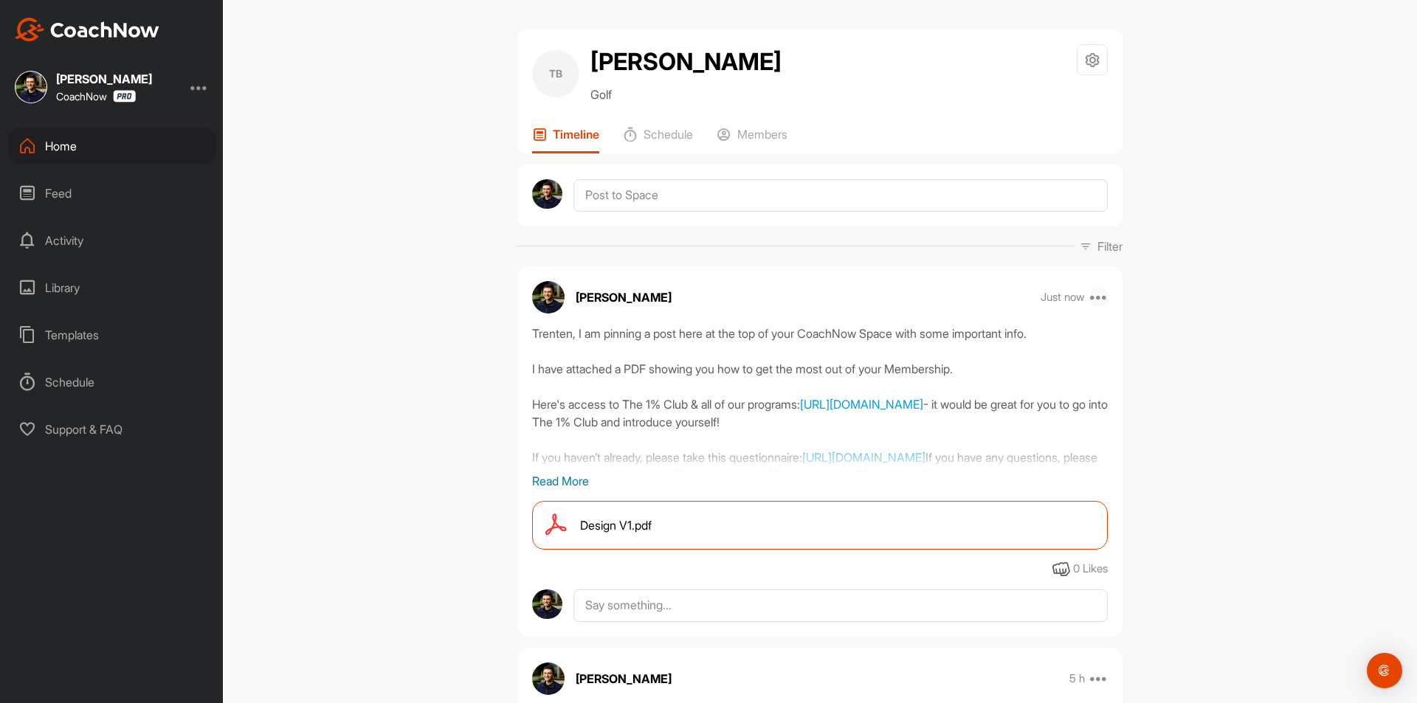
click at [1090, 299] on icon at bounding box center [1099, 297] width 18 height 18
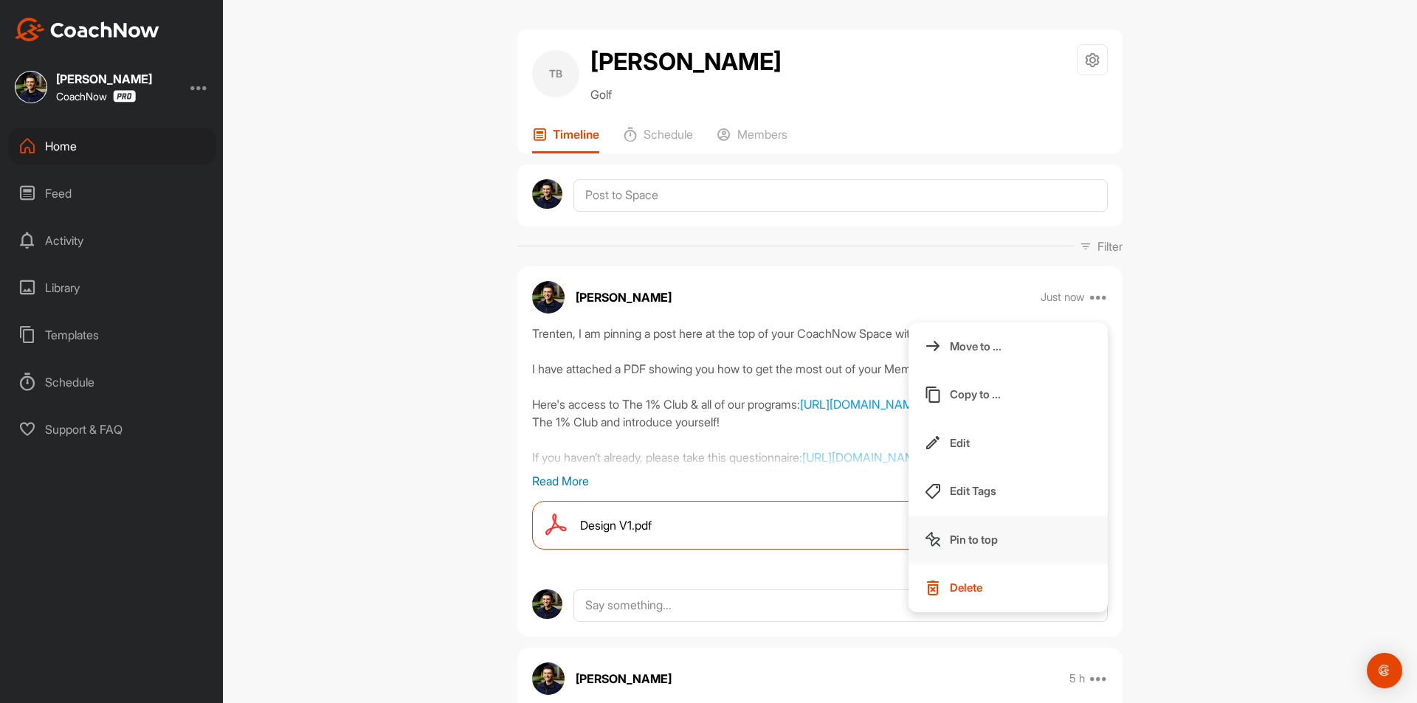
click at [991, 536] on p "Pin to top" at bounding box center [974, 539] width 48 height 15
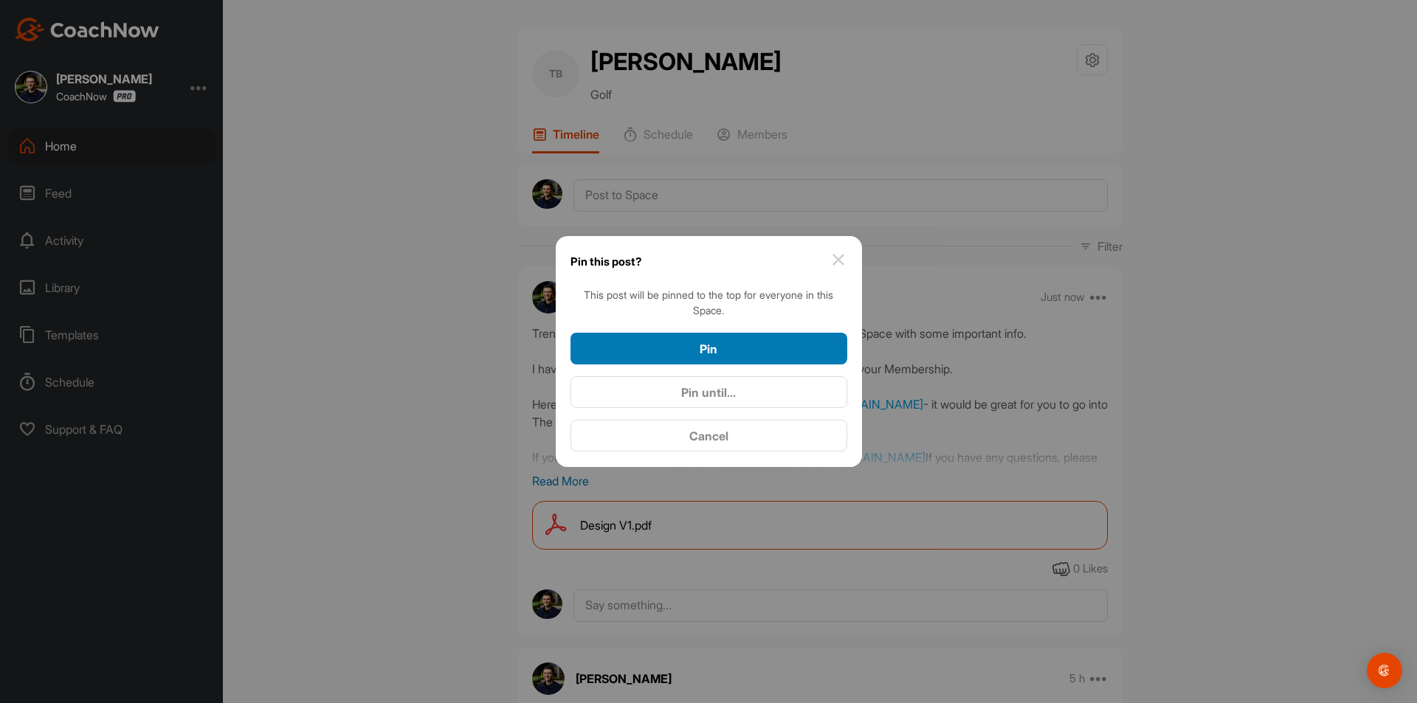
drag, startPoint x: 708, startPoint y: 346, endPoint x: 711, endPoint y: 360, distance: 14.5
click at [708, 347] on span "Pin" at bounding box center [708, 349] width 18 height 15
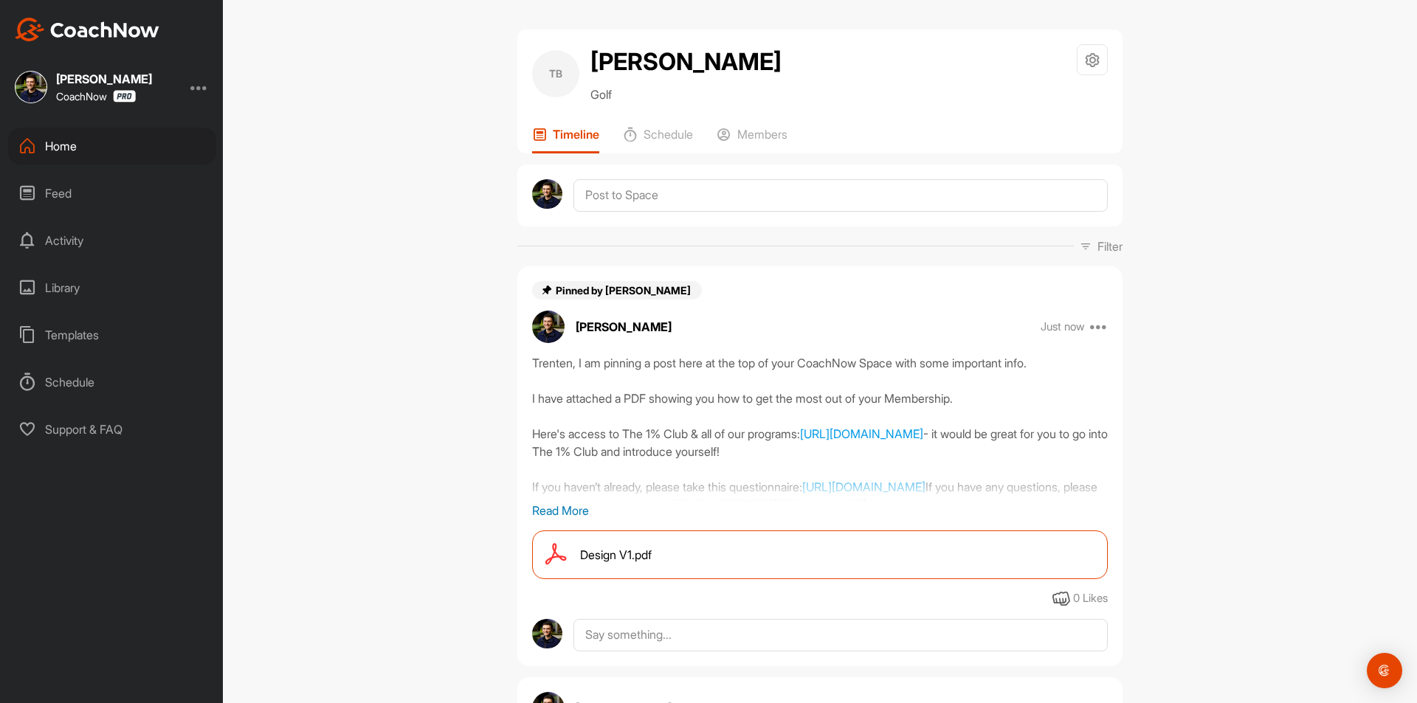
click at [137, 139] on div "Home" at bounding box center [112, 146] width 208 height 37
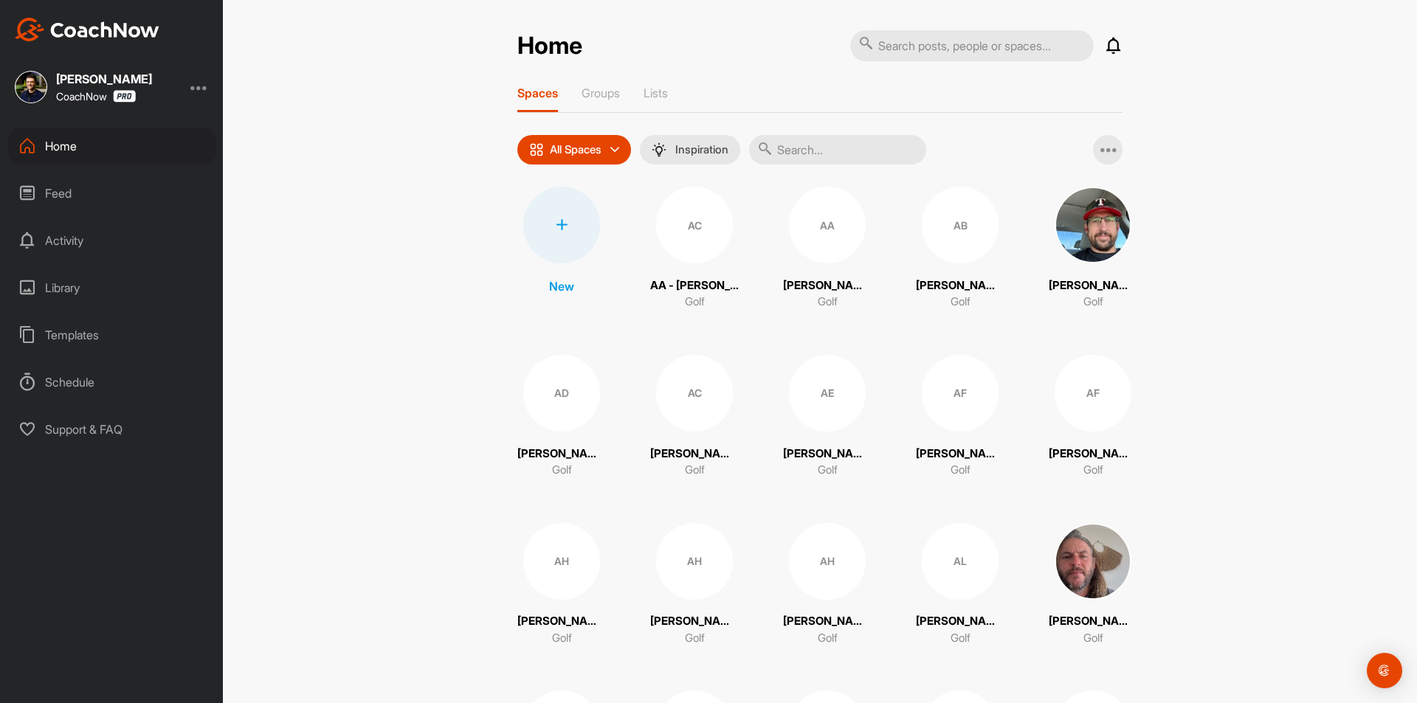
click at [820, 140] on input "text" at bounding box center [837, 150] width 177 height 30
paste input "[PERSON_NAME]"
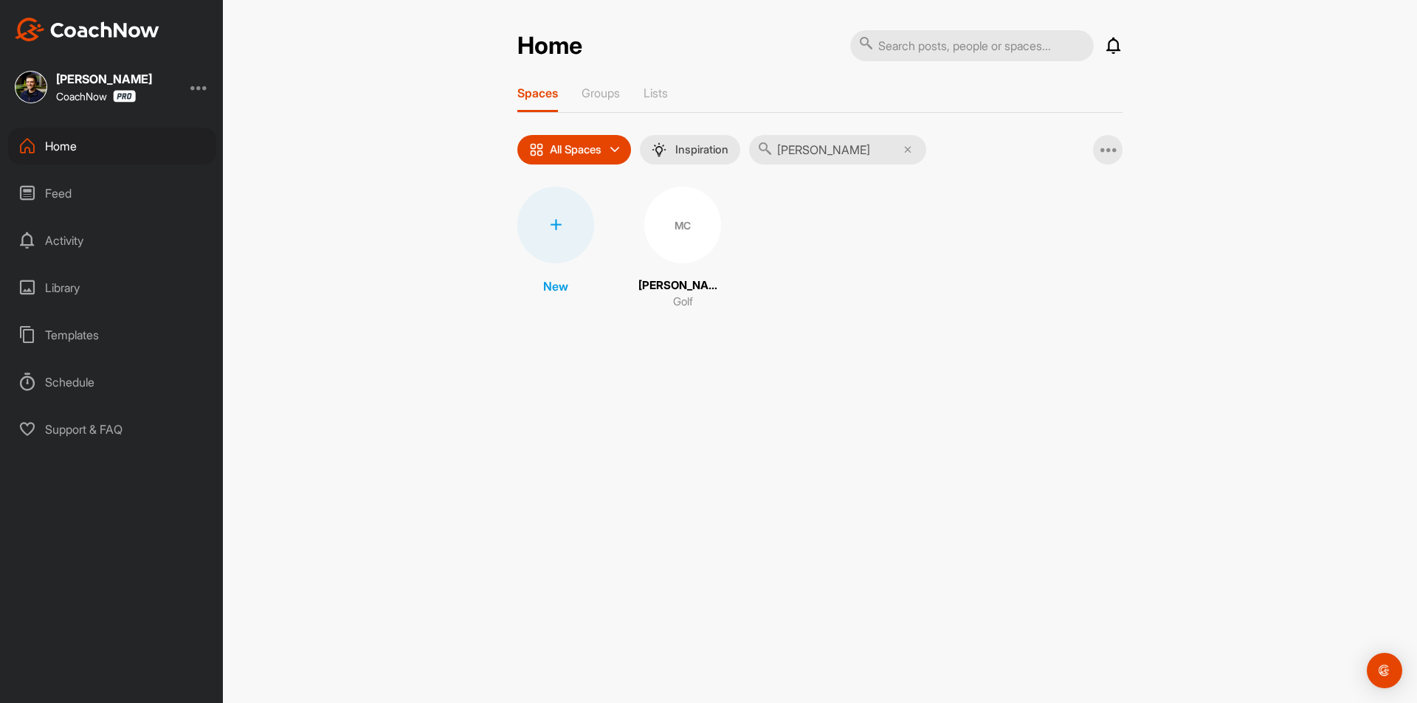
type input "[PERSON_NAME]"
click at [686, 242] on div "MC" at bounding box center [682, 225] width 77 height 77
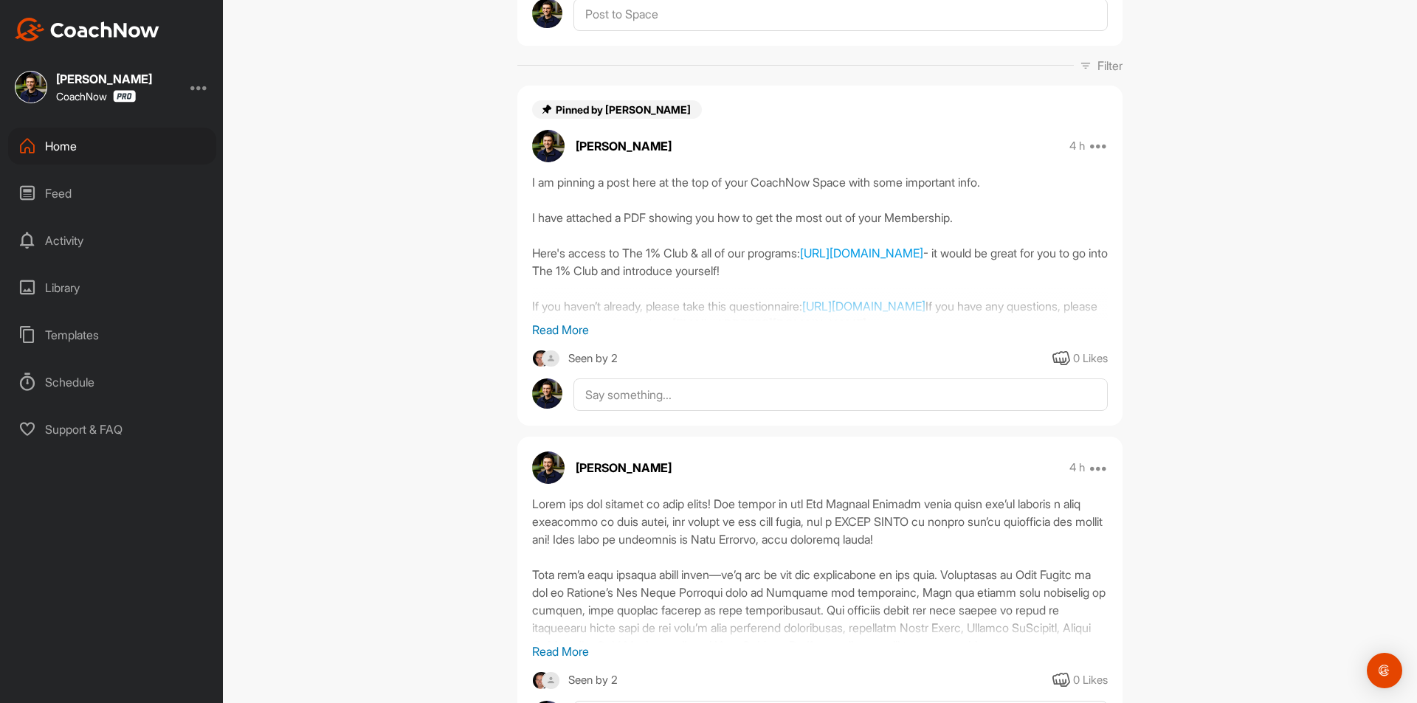
scroll to position [221, 0]
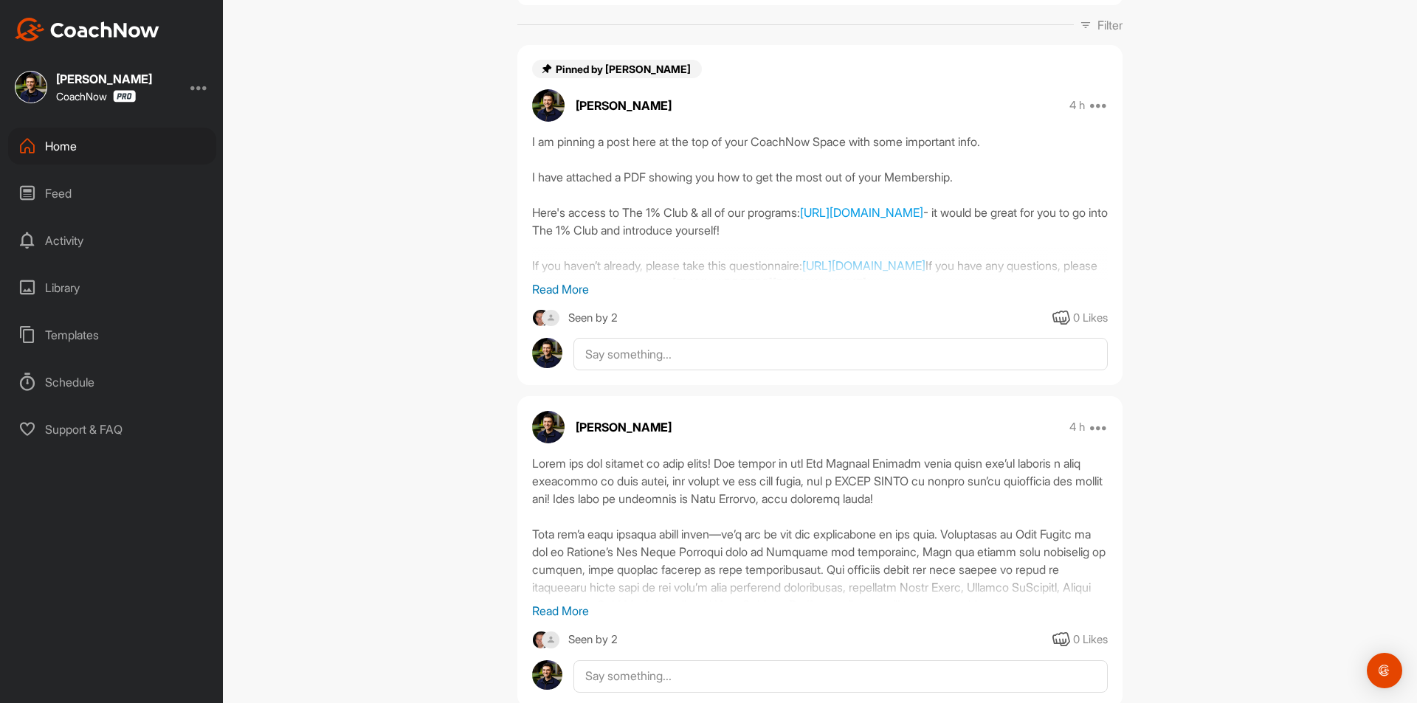
click at [576, 291] on p "Read More" at bounding box center [819, 289] width 575 height 18
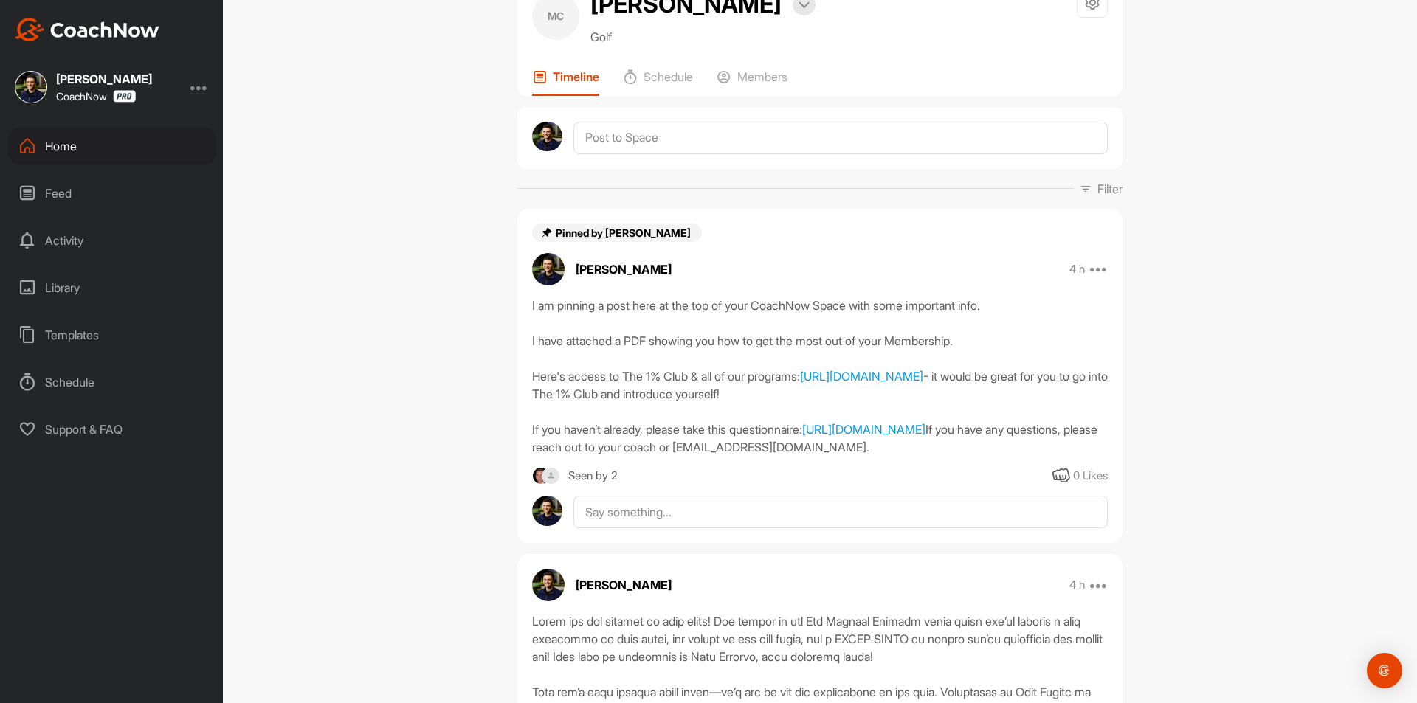
scroll to position [0, 0]
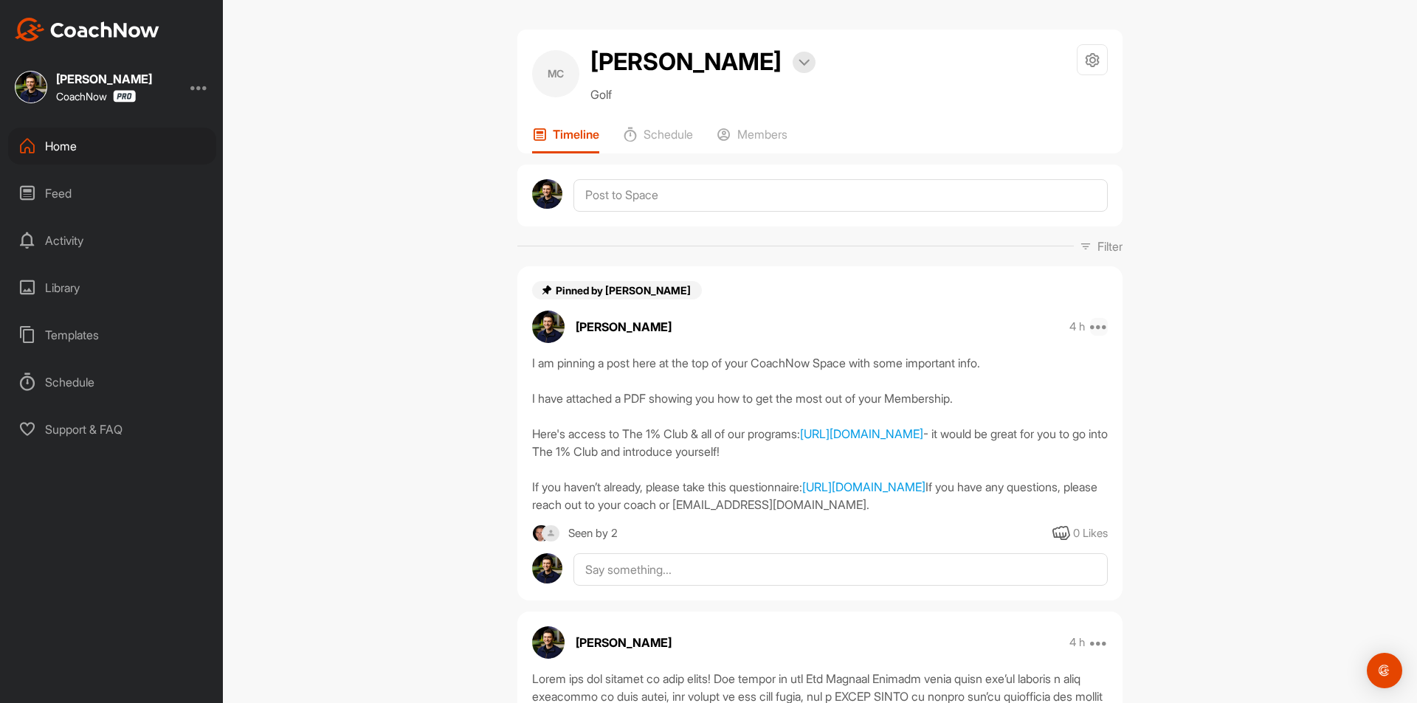
click at [1097, 322] on icon at bounding box center [1099, 327] width 18 height 18
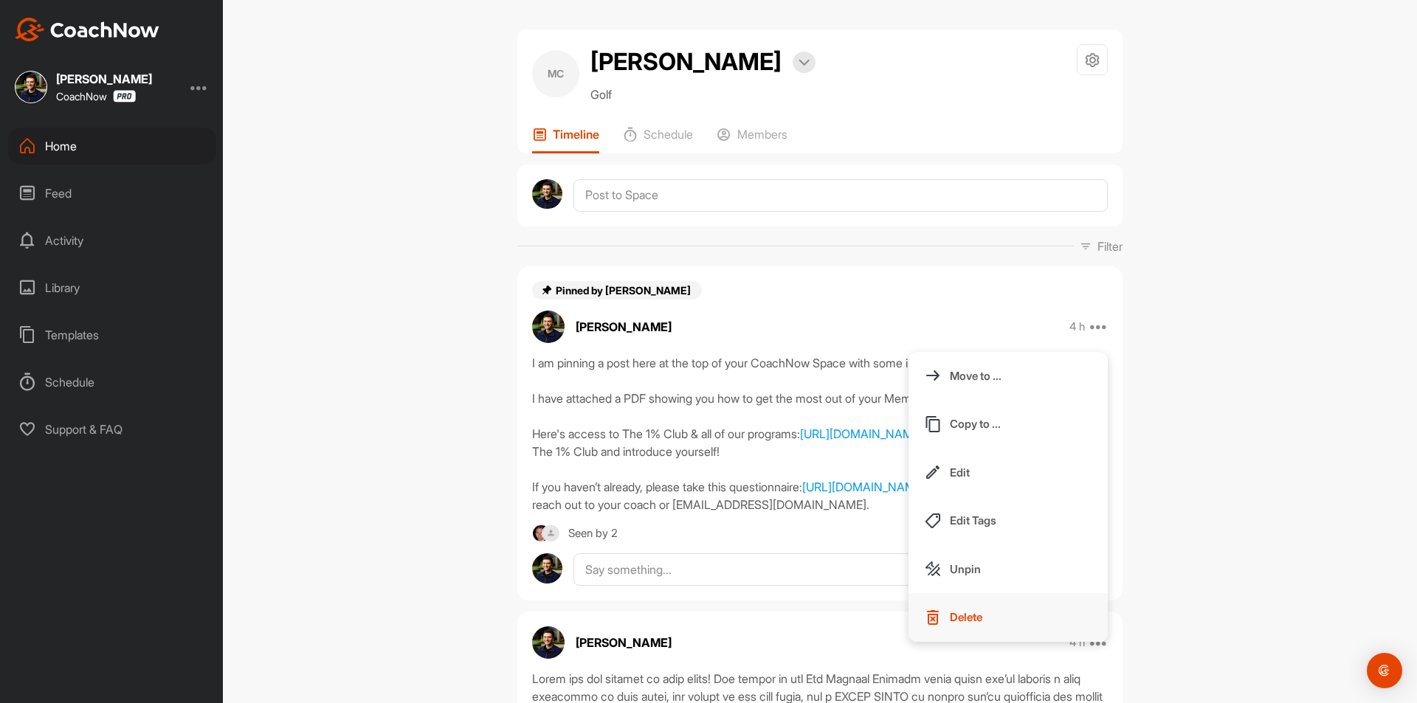
click at [987, 612] on button "Delete" at bounding box center [1007, 617] width 199 height 49
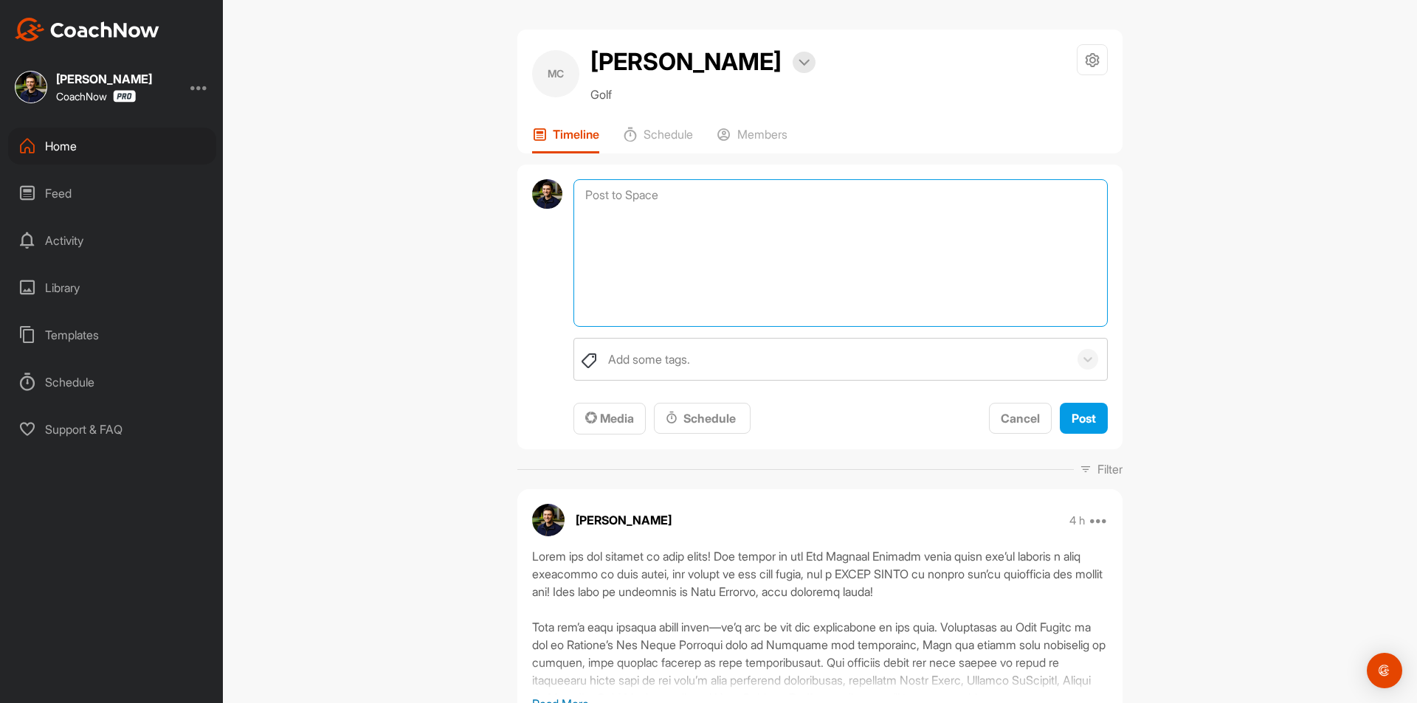
click at [708, 193] on textarea at bounding box center [840, 253] width 534 height 148
paste textarea "I am pinning a post here at the top of your CoachNow Space with some important …"
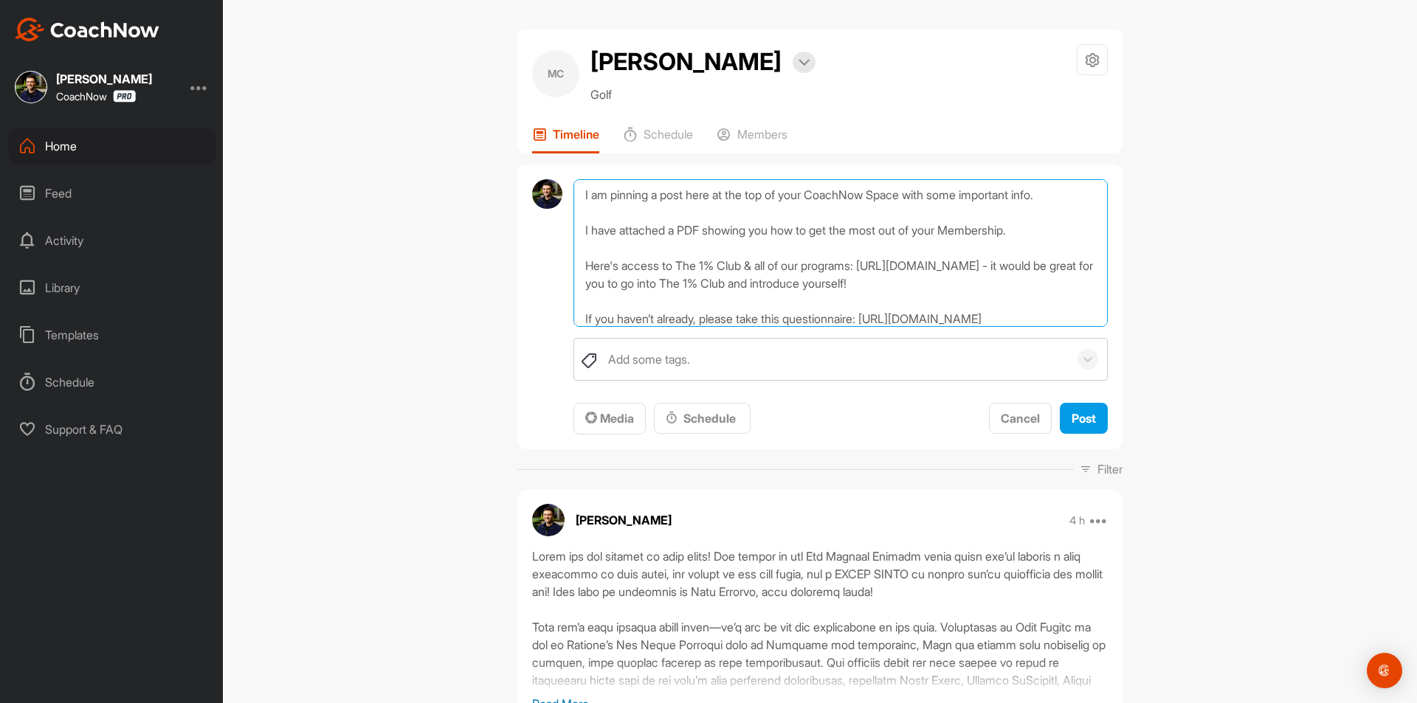
click at [581, 190] on textarea "I am pinning a post here at the top of your CoachNow Space with some important …" at bounding box center [840, 253] width 534 height 148
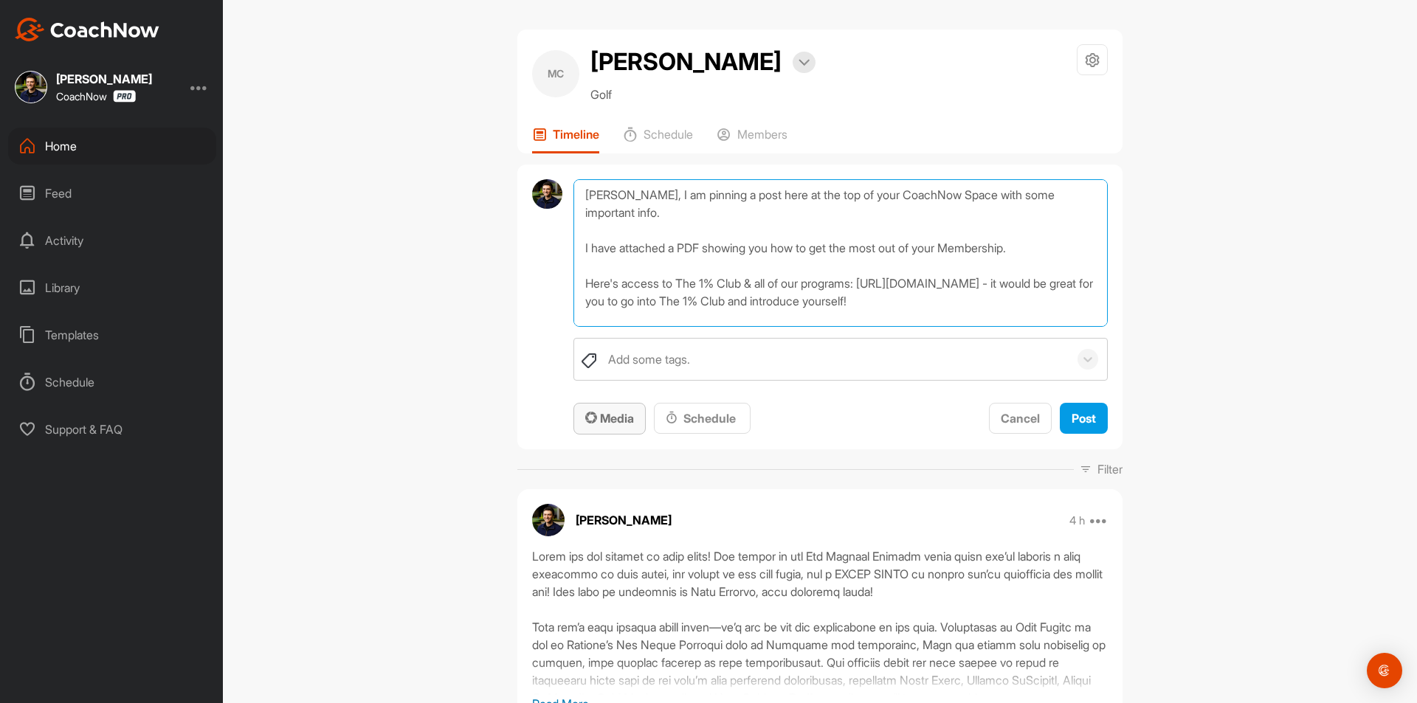
type textarea "[PERSON_NAME], I am pinning a post here at the top of your CoachNow Space with …"
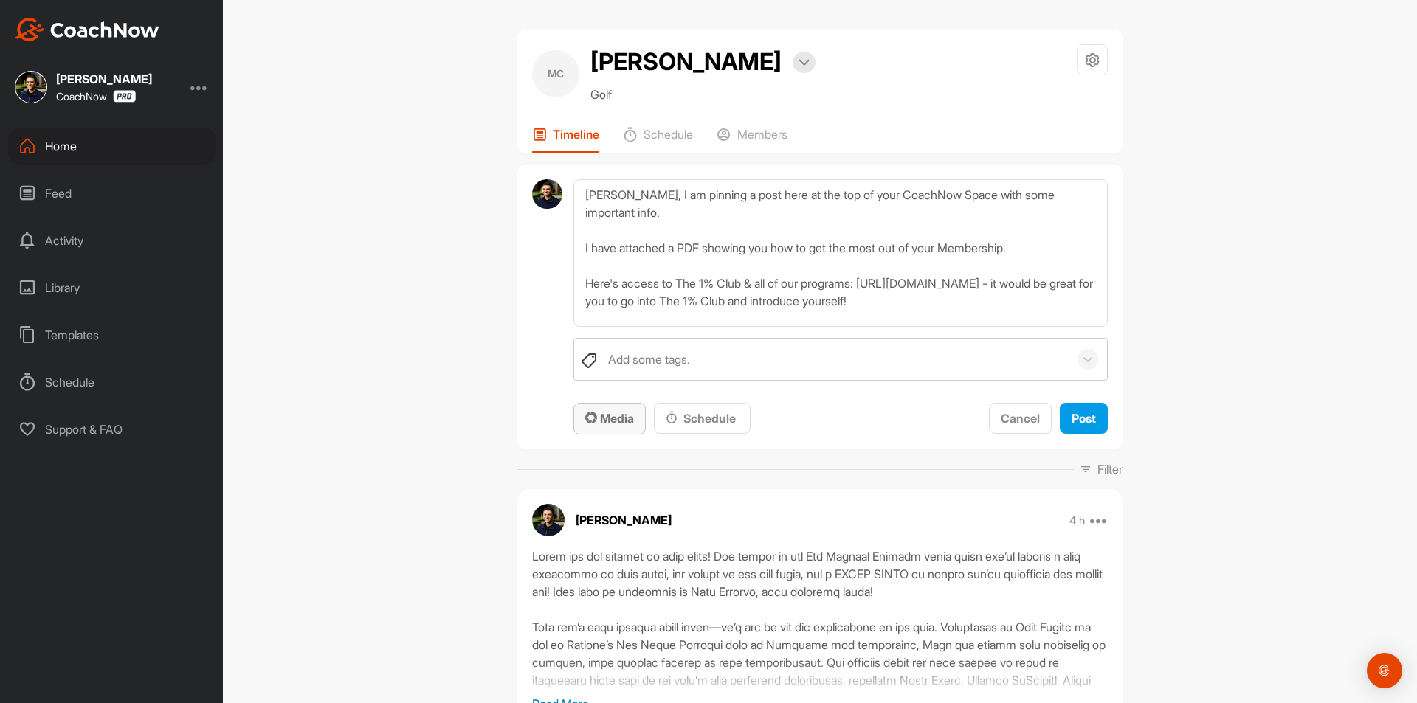
click at [611, 420] on span "Media" at bounding box center [609, 418] width 49 height 15
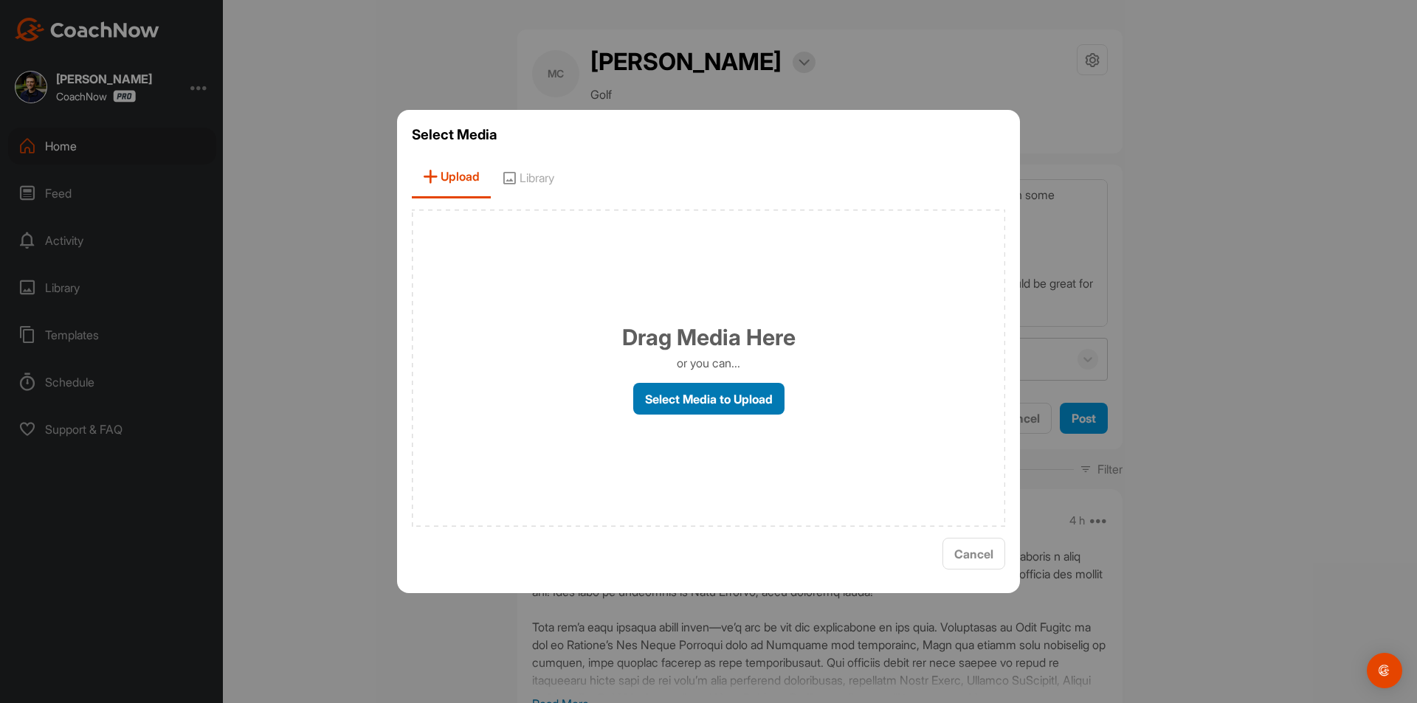
click at [696, 401] on label "Select Media to Upload" at bounding box center [708, 399] width 151 height 32
click at [0, 0] on input "Select Media to Upload" at bounding box center [0, 0] width 0 height 0
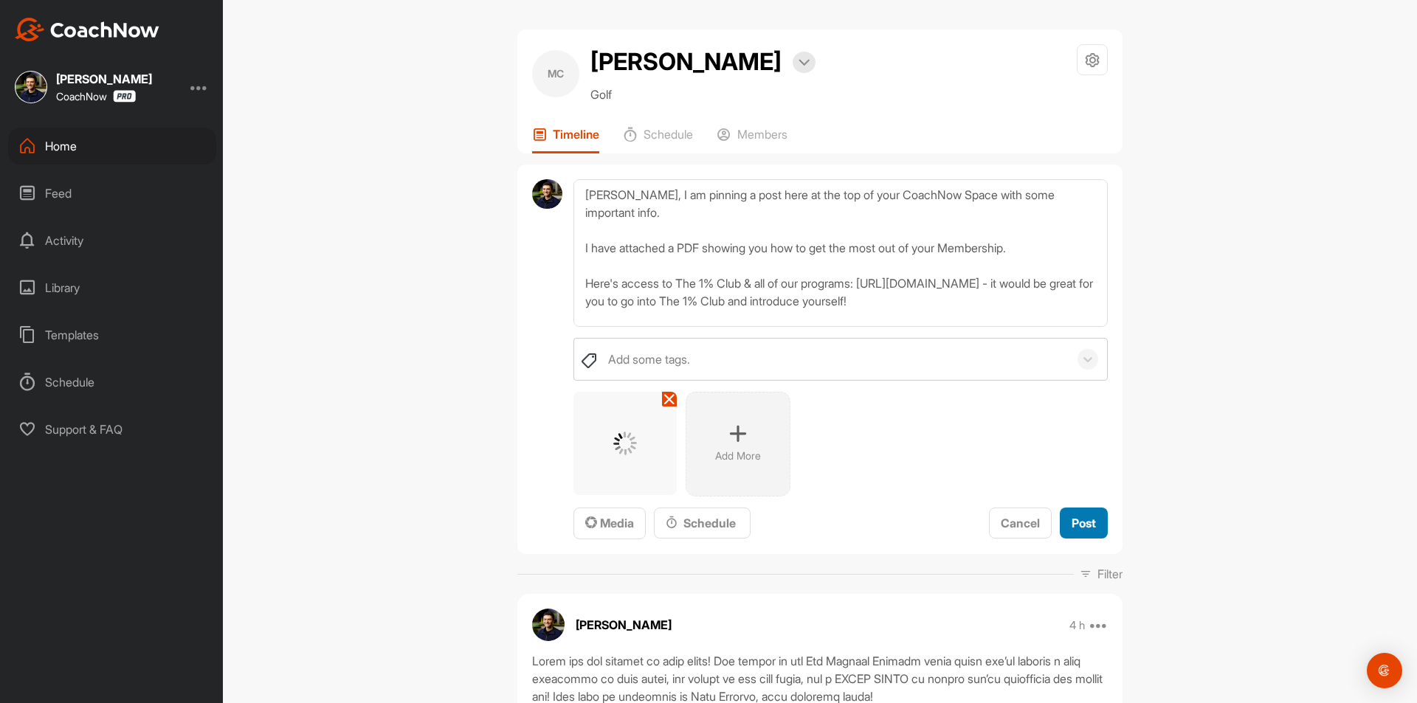
click at [1092, 524] on button "Post" at bounding box center [1083, 524] width 48 height 32
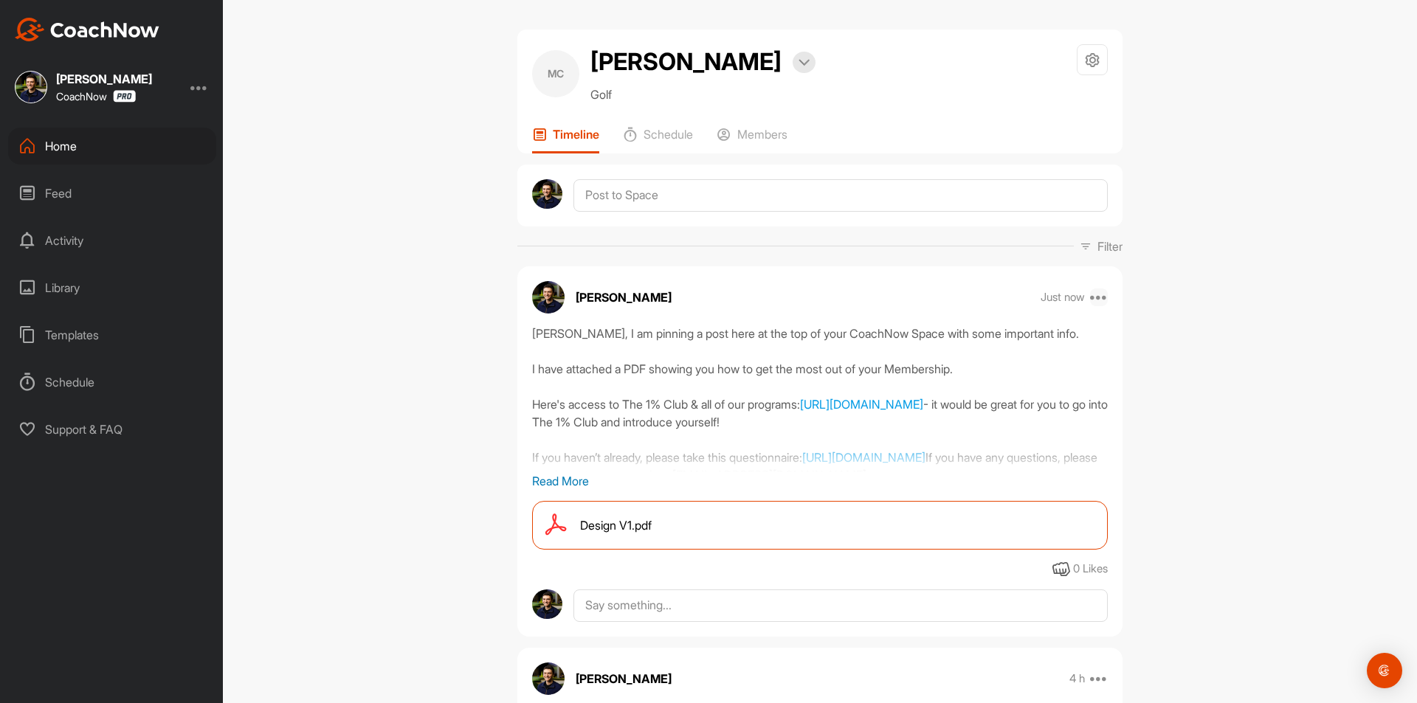
click at [1101, 294] on icon at bounding box center [1099, 297] width 18 height 18
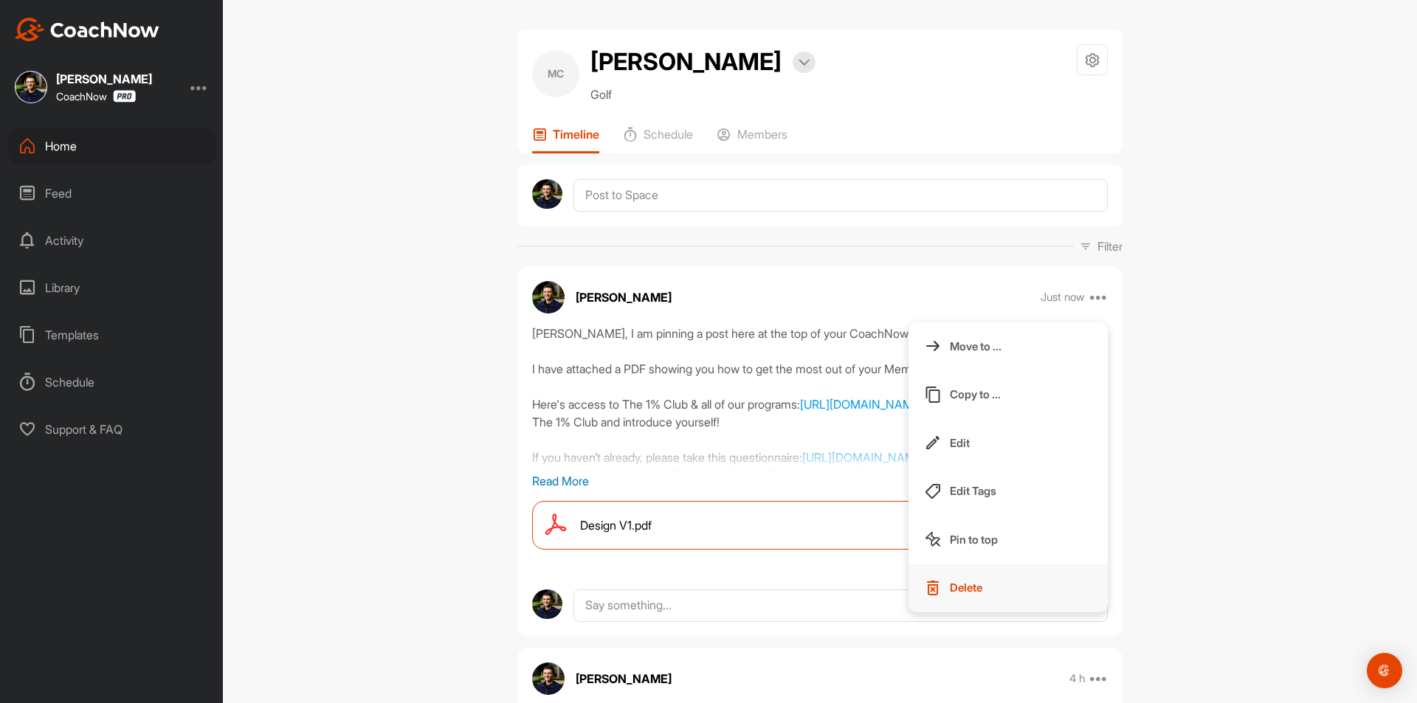
click at [1001, 605] on button "Delete" at bounding box center [1007, 588] width 199 height 49
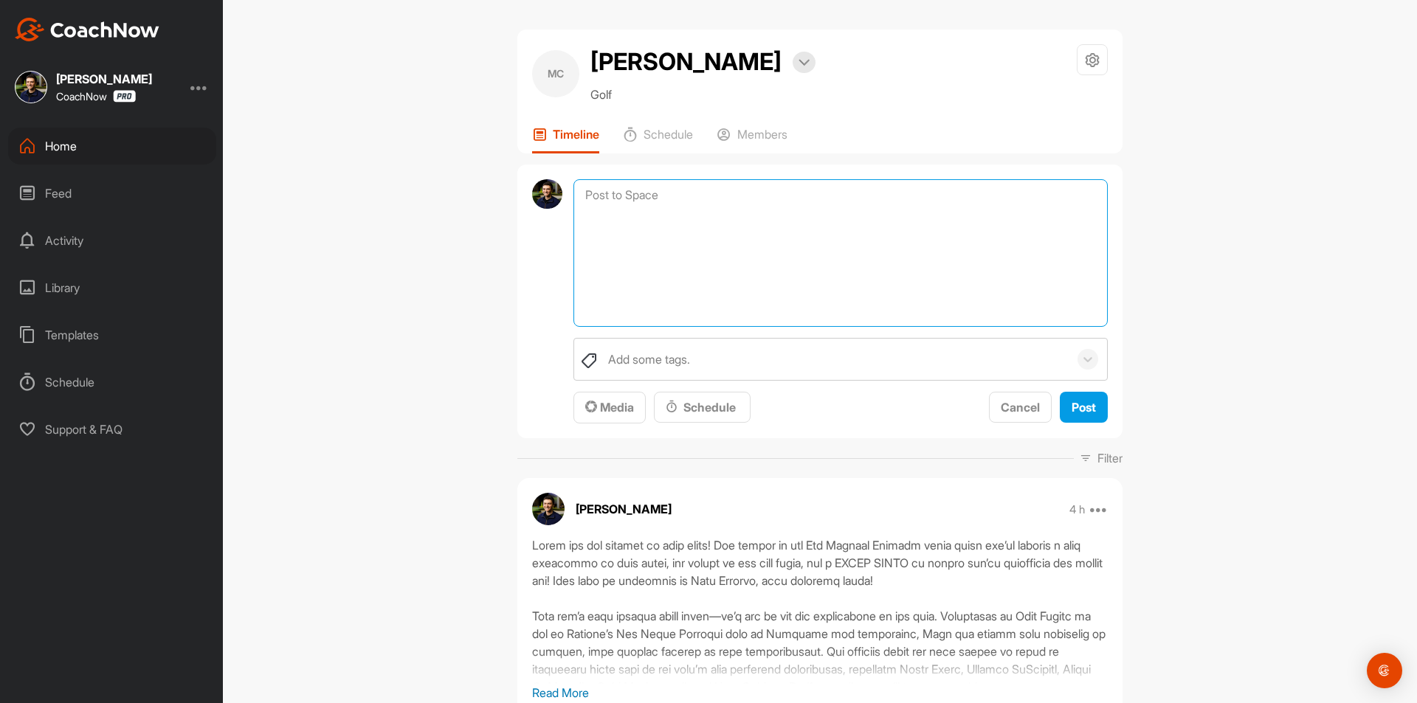
click at [696, 204] on textarea at bounding box center [840, 253] width 534 height 148
paste textarea "I am pinning a post here at the top of your CoachNow Space with some important …"
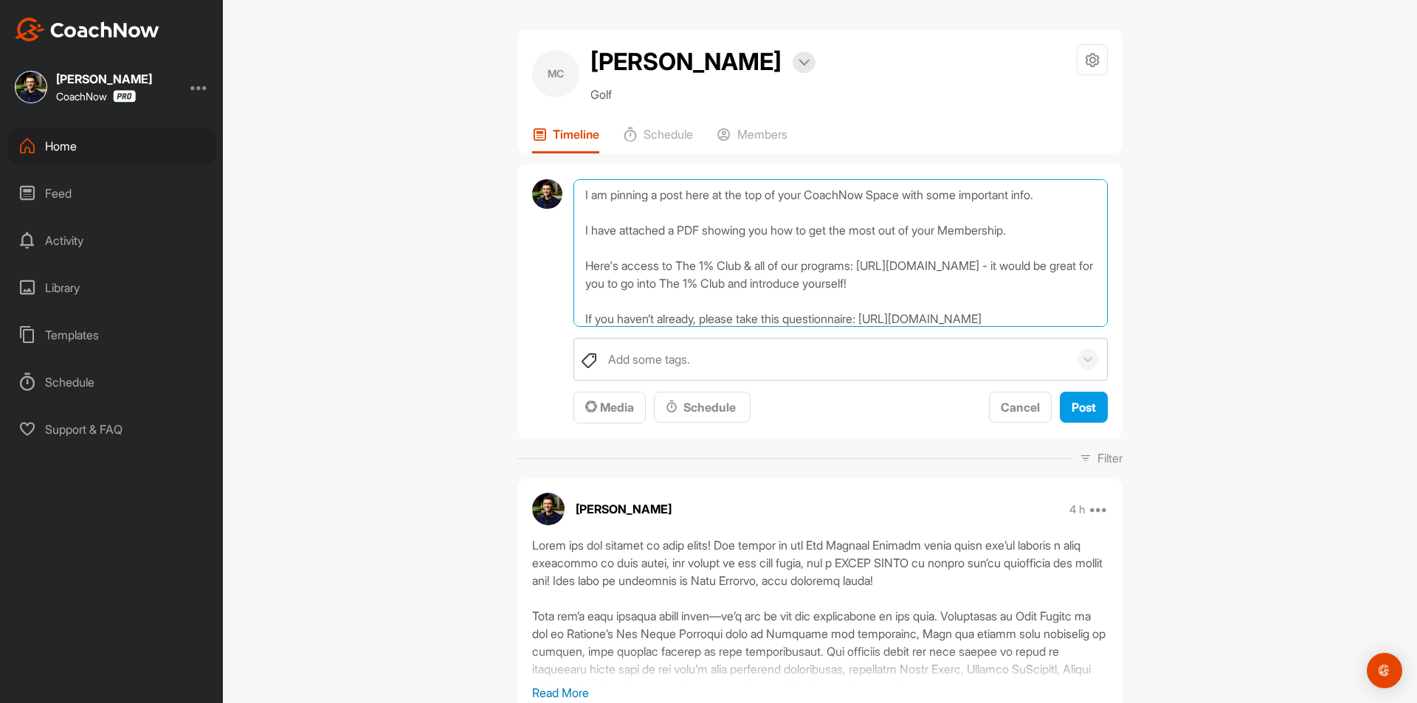
drag, startPoint x: 578, startPoint y: 190, endPoint x: 606, endPoint y: 214, distance: 37.2
click at [580, 191] on textarea "I am pinning a post here at the top of your CoachNow Space with some important …" at bounding box center [840, 253] width 534 height 148
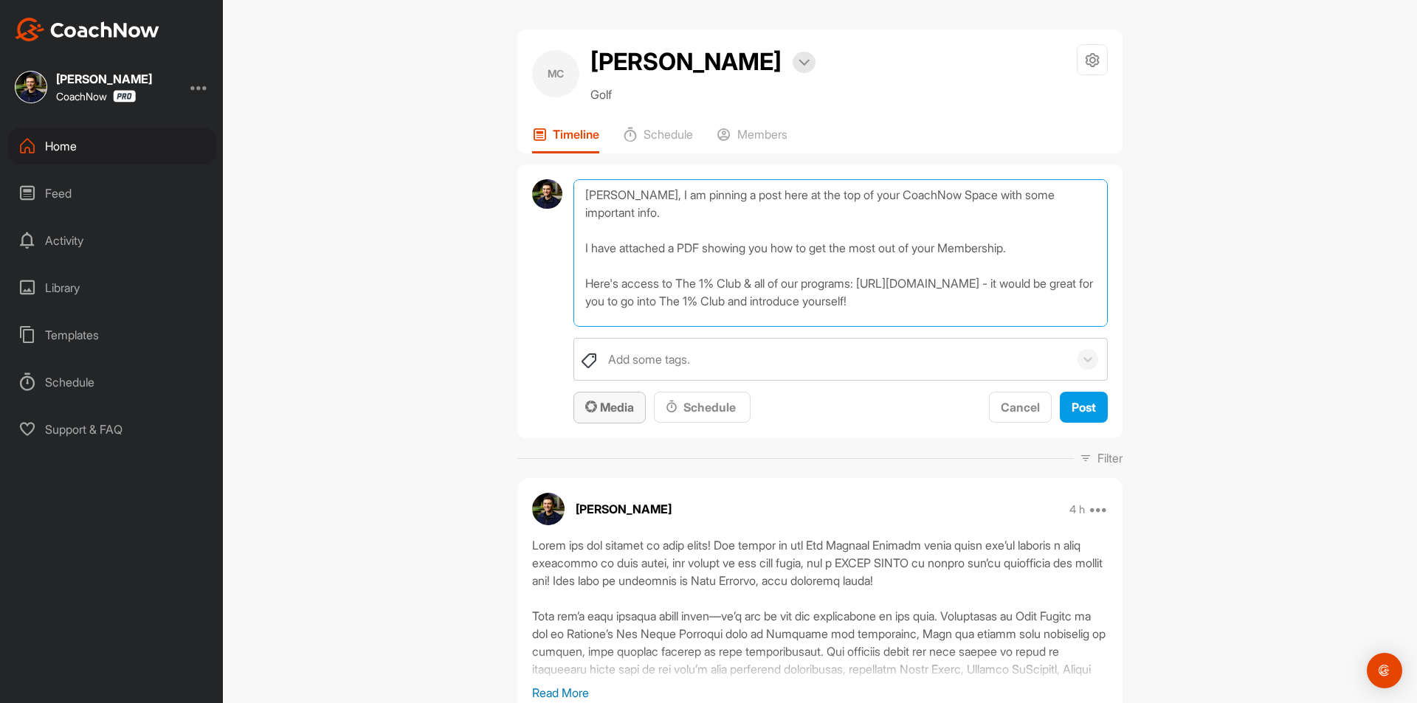
type textarea "[PERSON_NAME], I am pinning a post here at the top of your CoachNow Space with …"
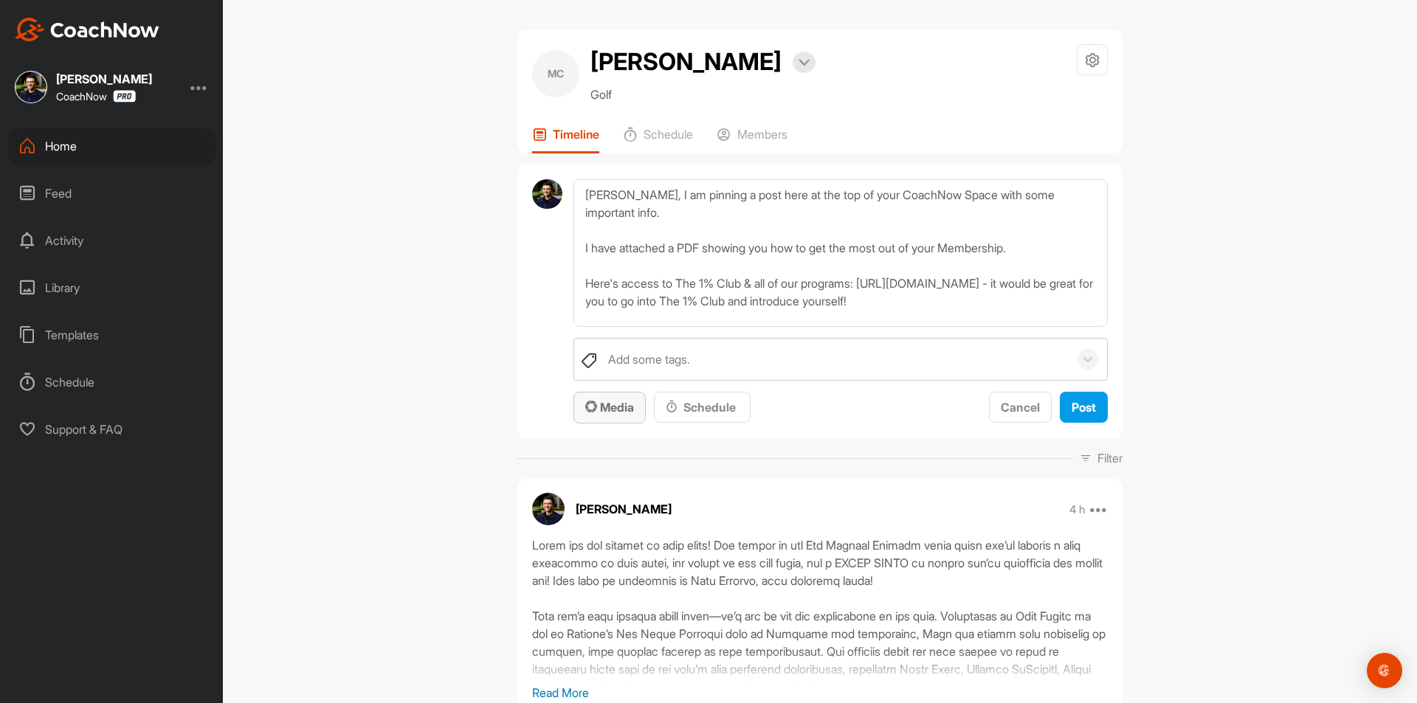
click at [606, 409] on span "Media" at bounding box center [609, 407] width 49 height 15
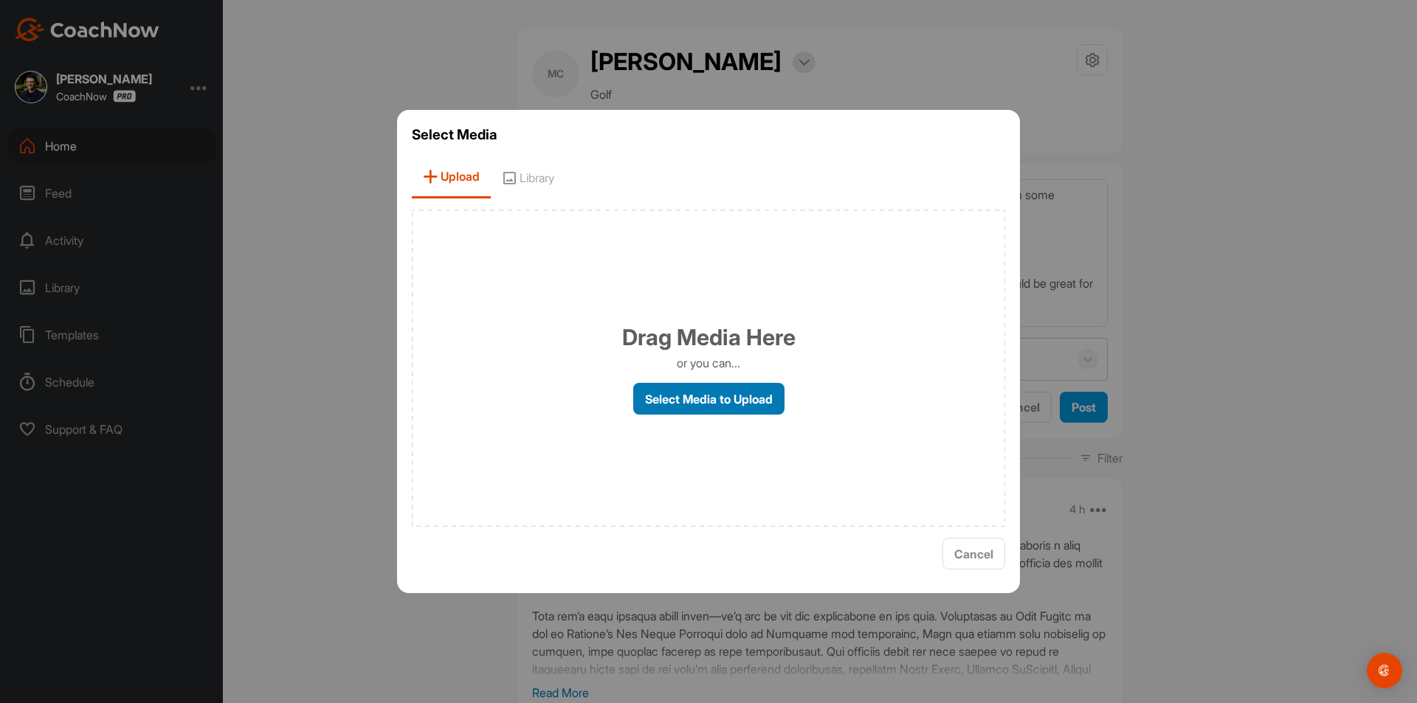
click at [711, 387] on label "Select Media to Upload" at bounding box center [708, 399] width 151 height 32
click at [0, 0] on input "Select Media to Upload" at bounding box center [0, 0] width 0 height 0
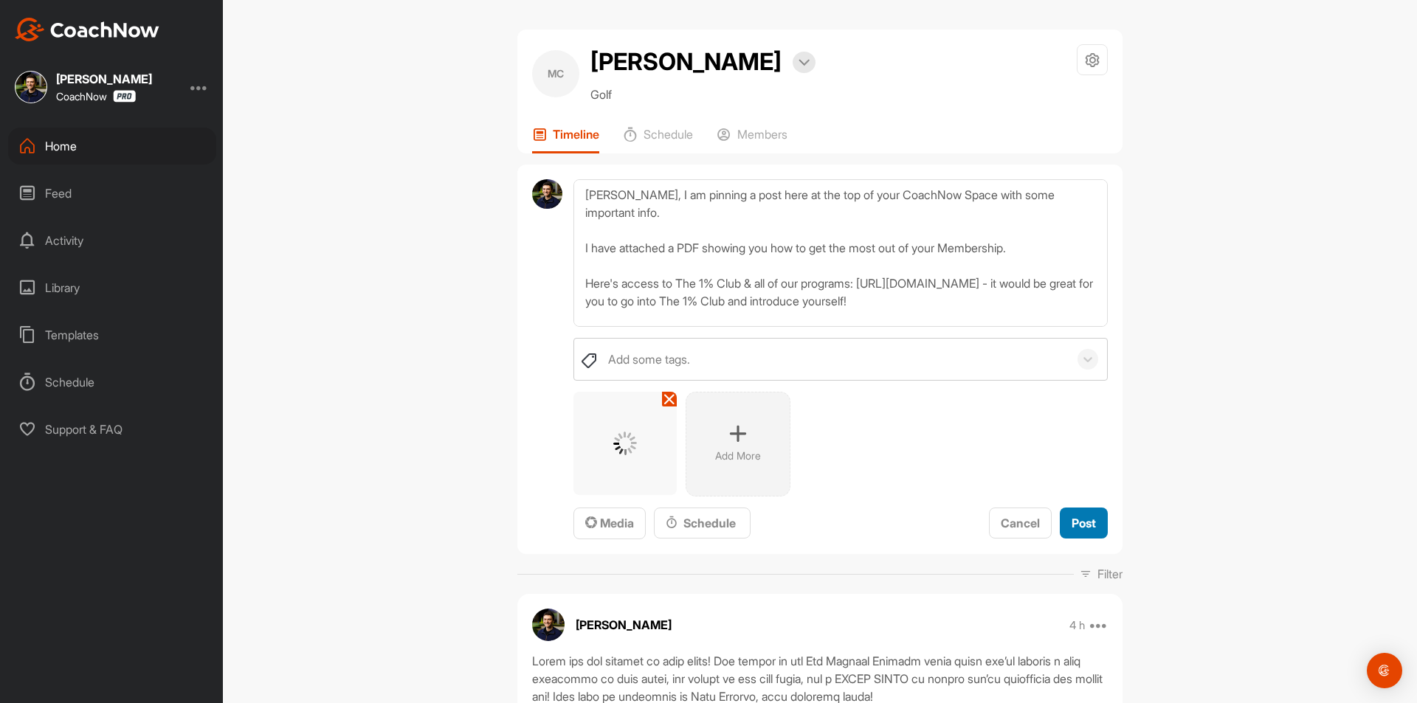
click at [1072, 519] on span "Post" at bounding box center [1083, 523] width 24 height 15
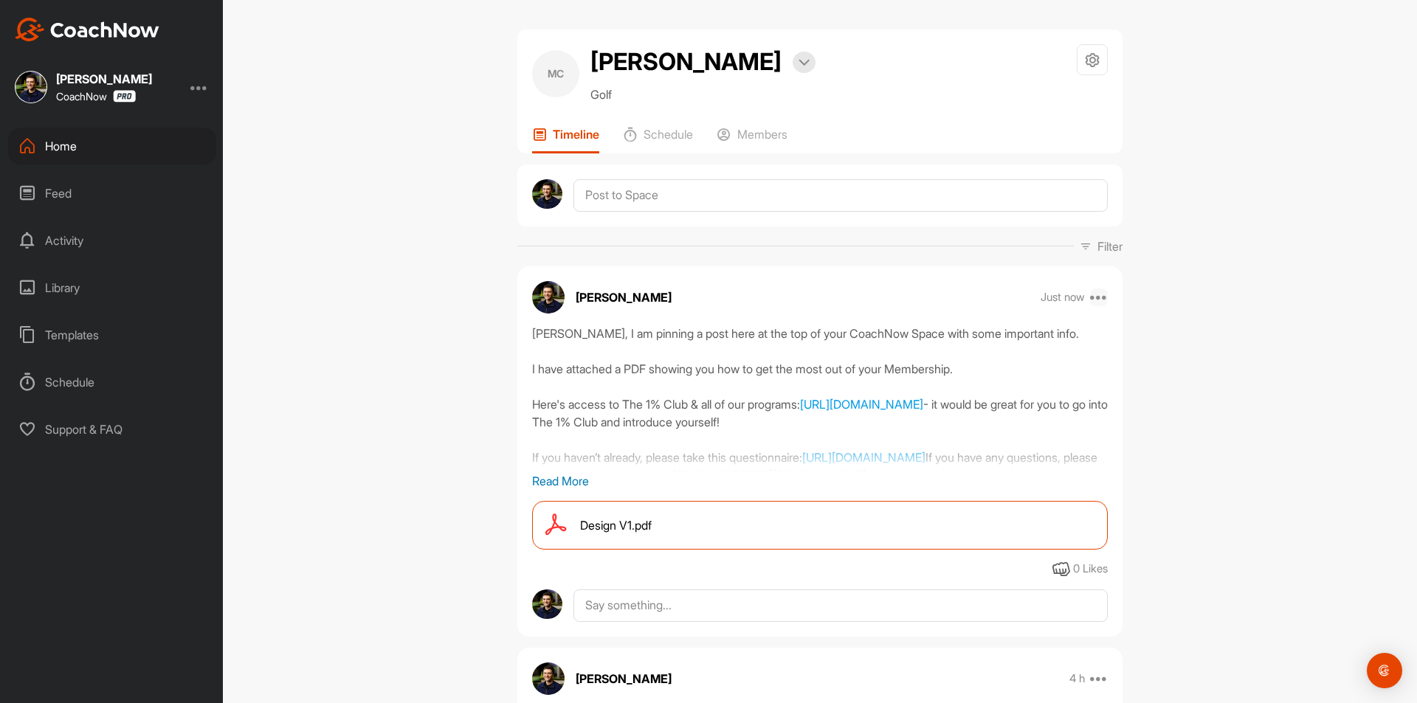
click at [1096, 297] on icon at bounding box center [1099, 297] width 18 height 18
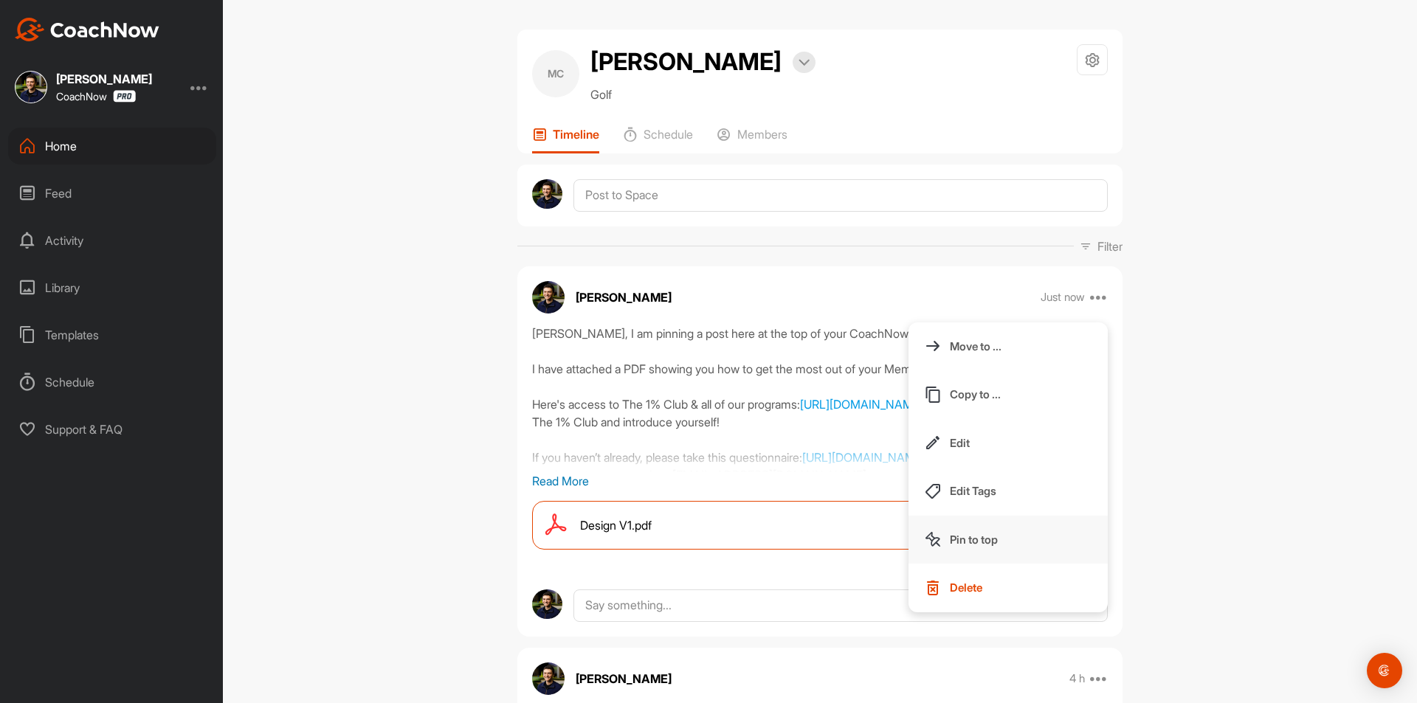
click at [975, 538] on p "Pin to top" at bounding box center [974, 539] width 48 height 15
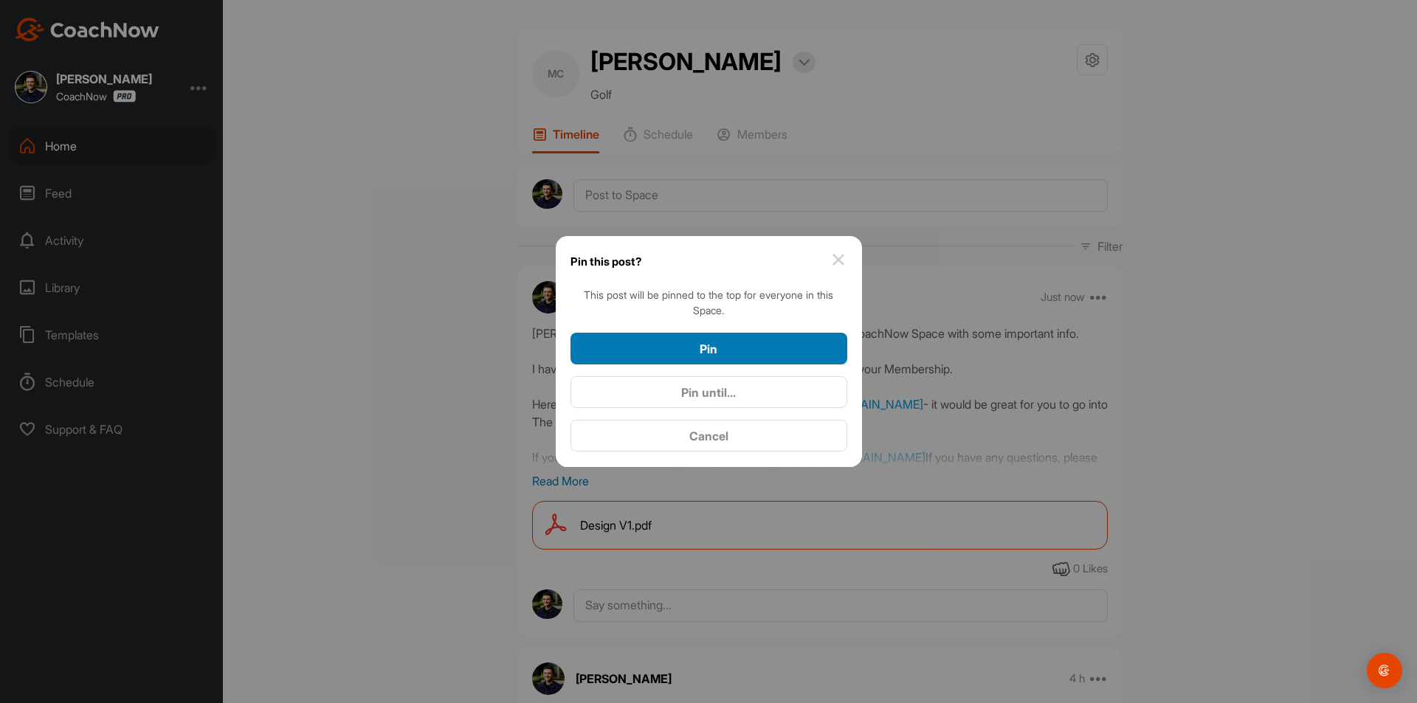
click at [741, 355] on div "Pin" at bounding box center [708, 349] width 253 height 18
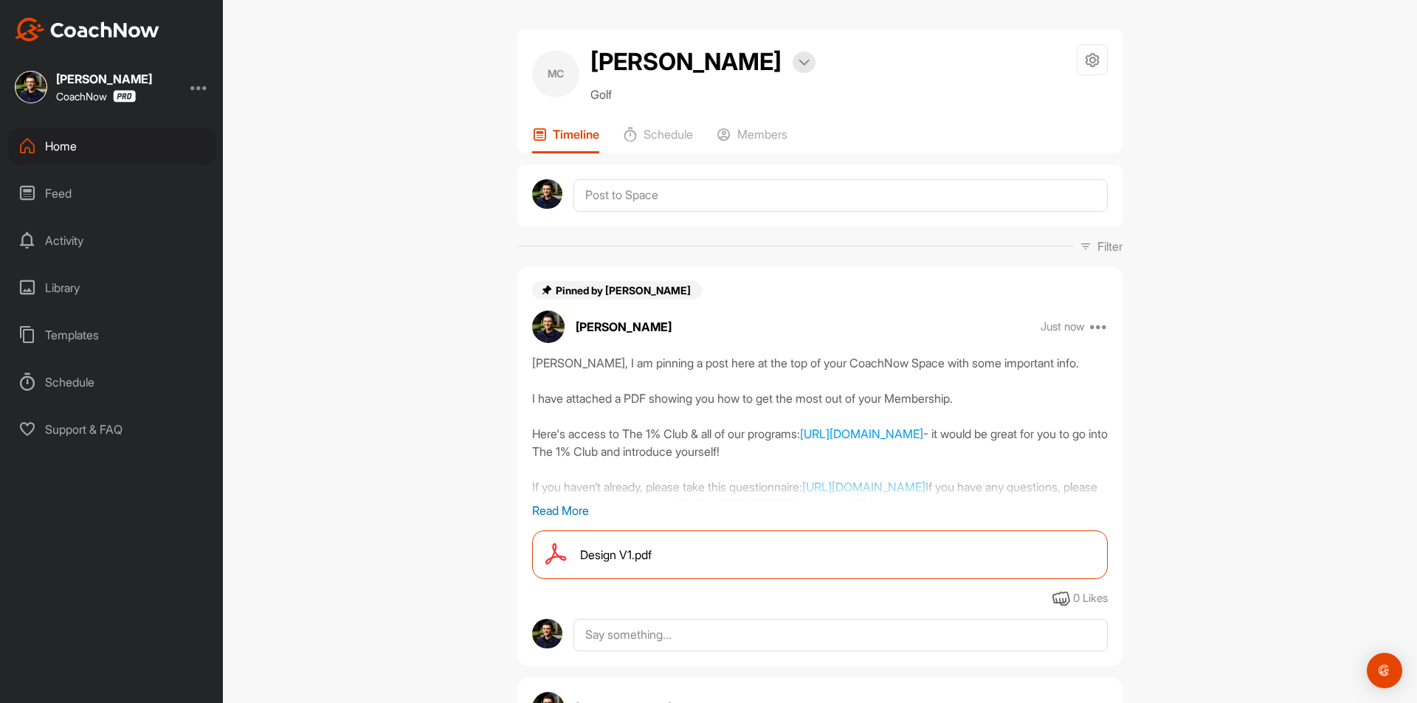
click at [144, 146] on div "Home" at bounding box center [112, 146] width 208 height 37
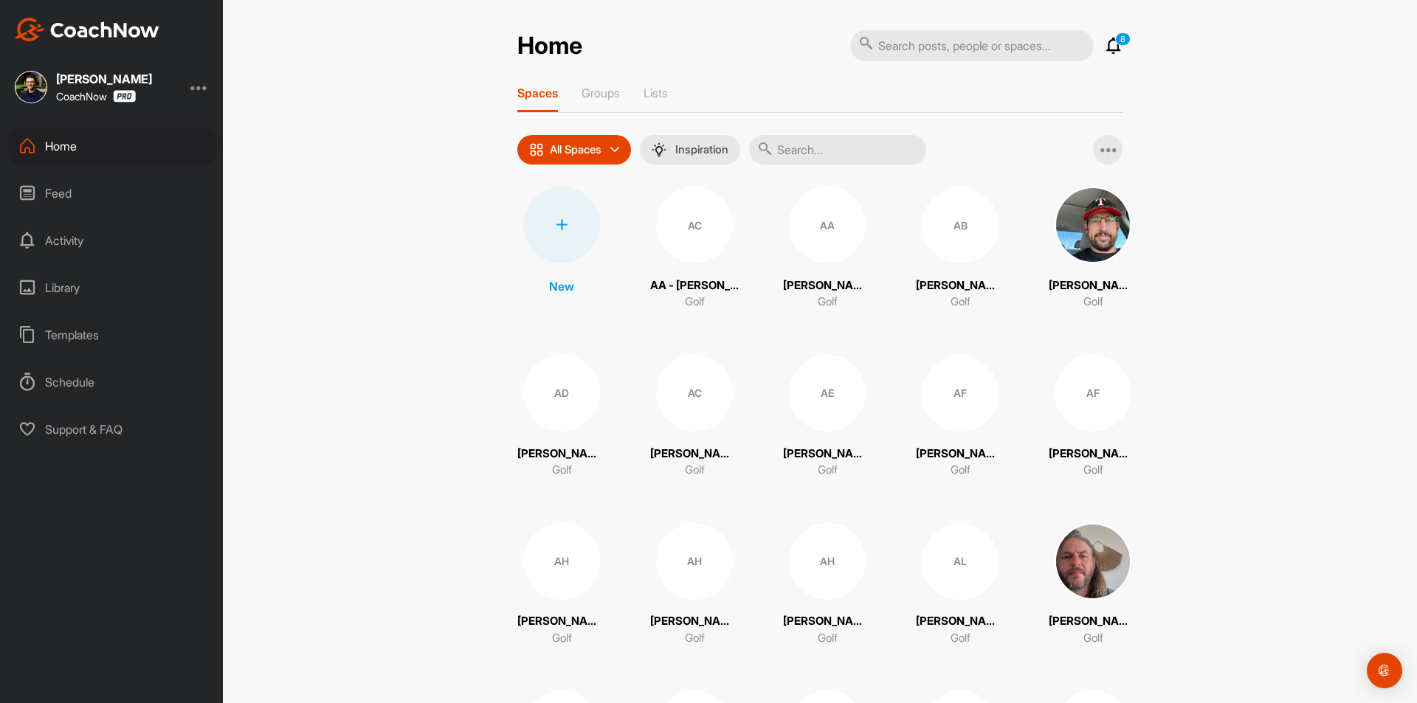
click at [787, 153] on input "text" at bounding box center [837, 150] width 177 height 30
paste input "[PERSON_NAME]"
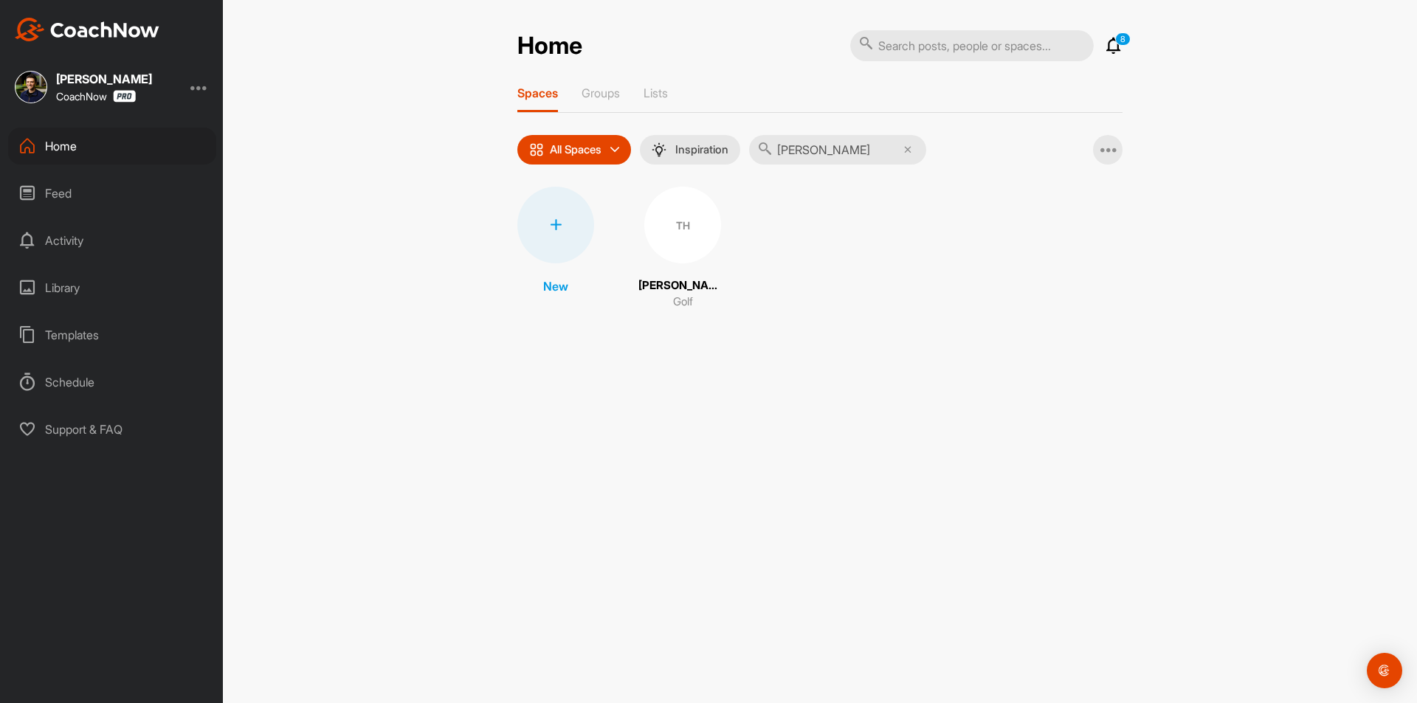
type input "[PERSON_NAME]"
click at [688, 243] on div "TH" at bounding box center [682, 225] width 77 height 77
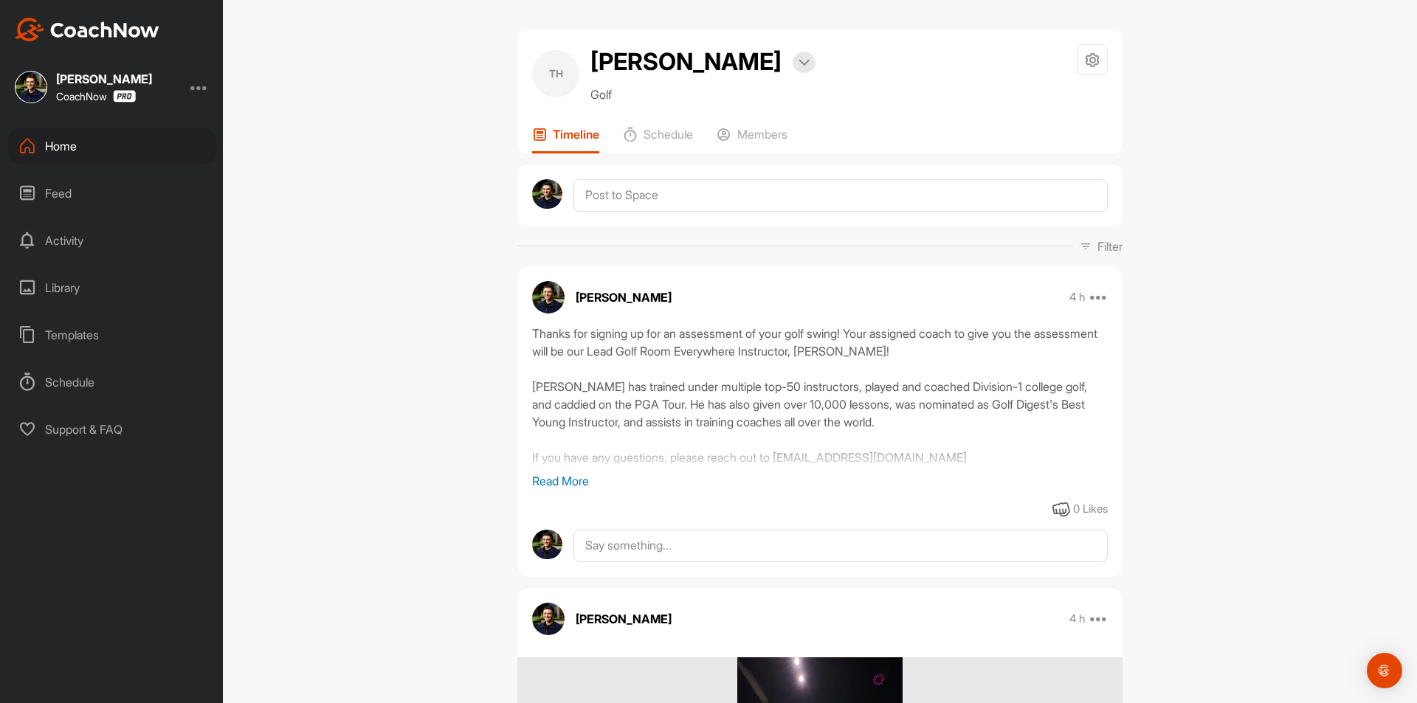
click at [567, 484] on p "Read More" at bounding box center [819, 481] width 575 height 18
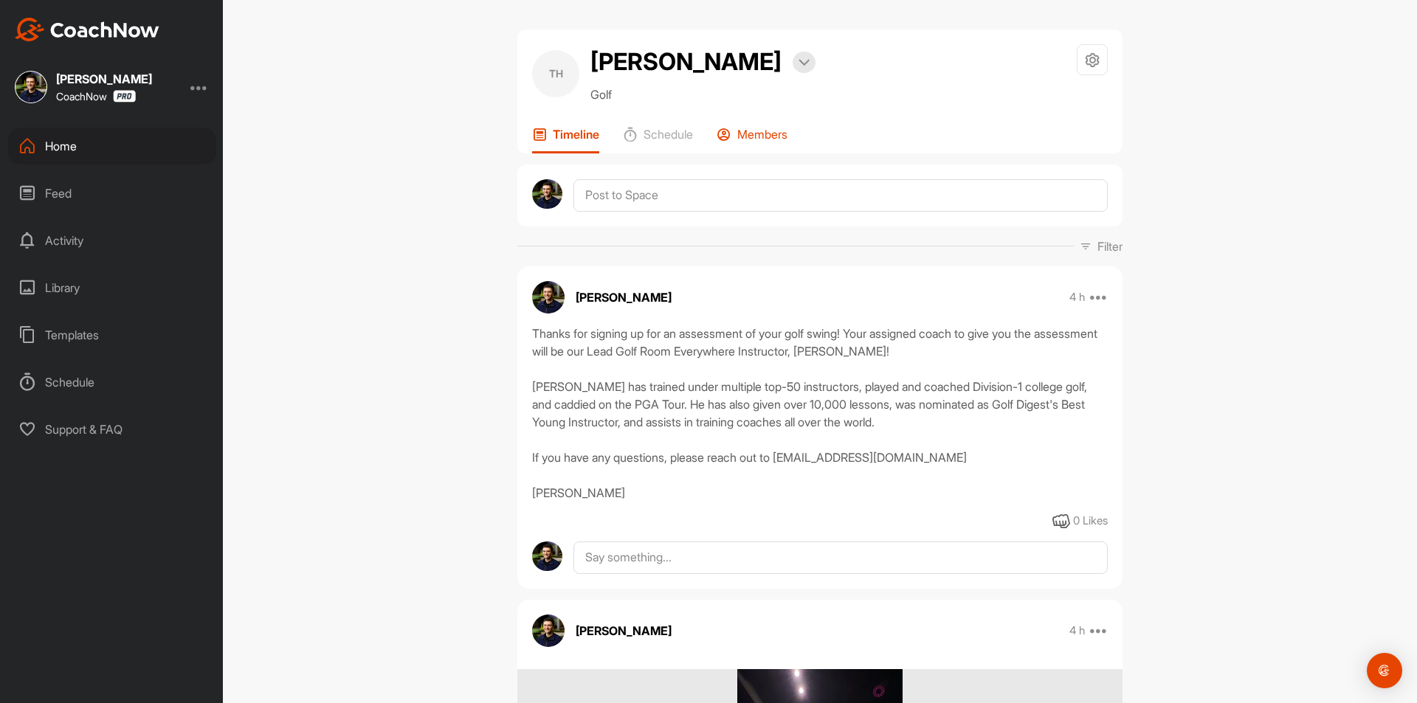
click at [770, 134] on p "Members" at bounding box center [762, 134] width 50 height 15
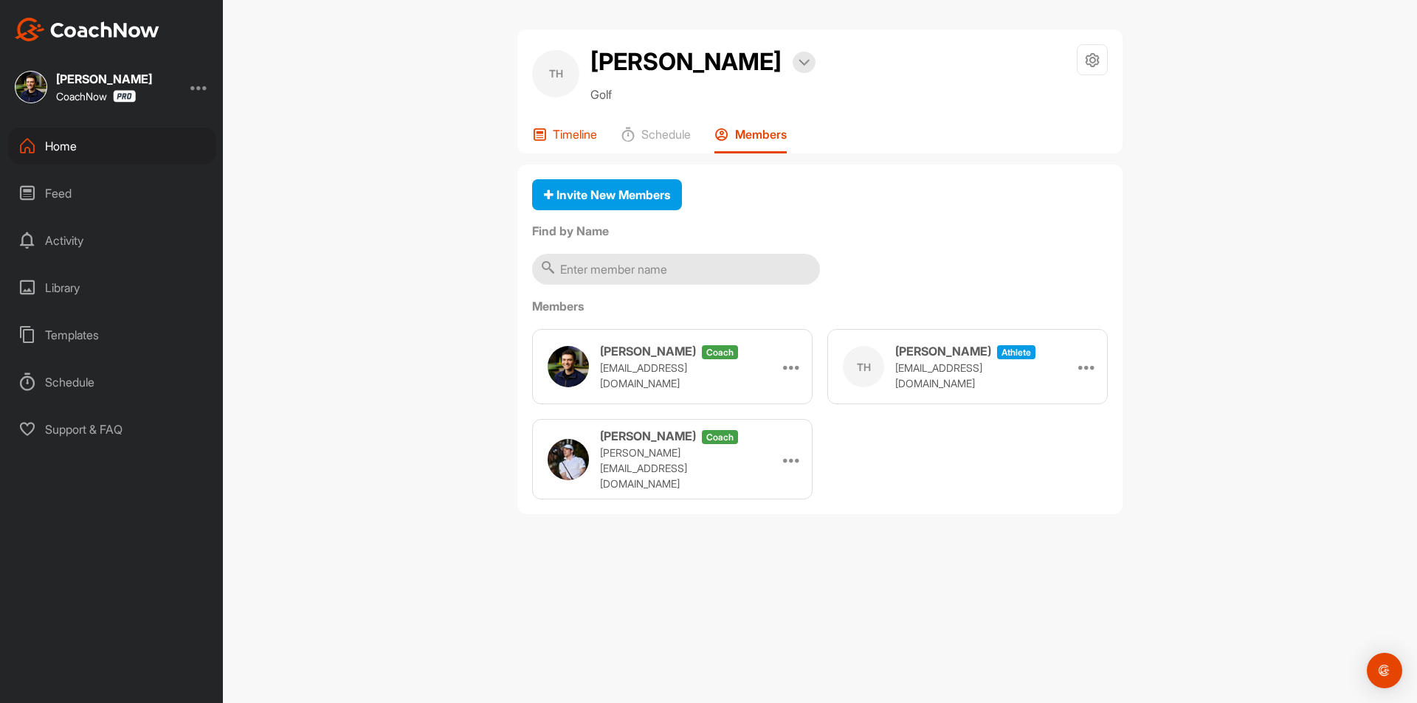
click at [575, 133] on p "Timeline" at bounding box center [575, 134] width 44 height 15
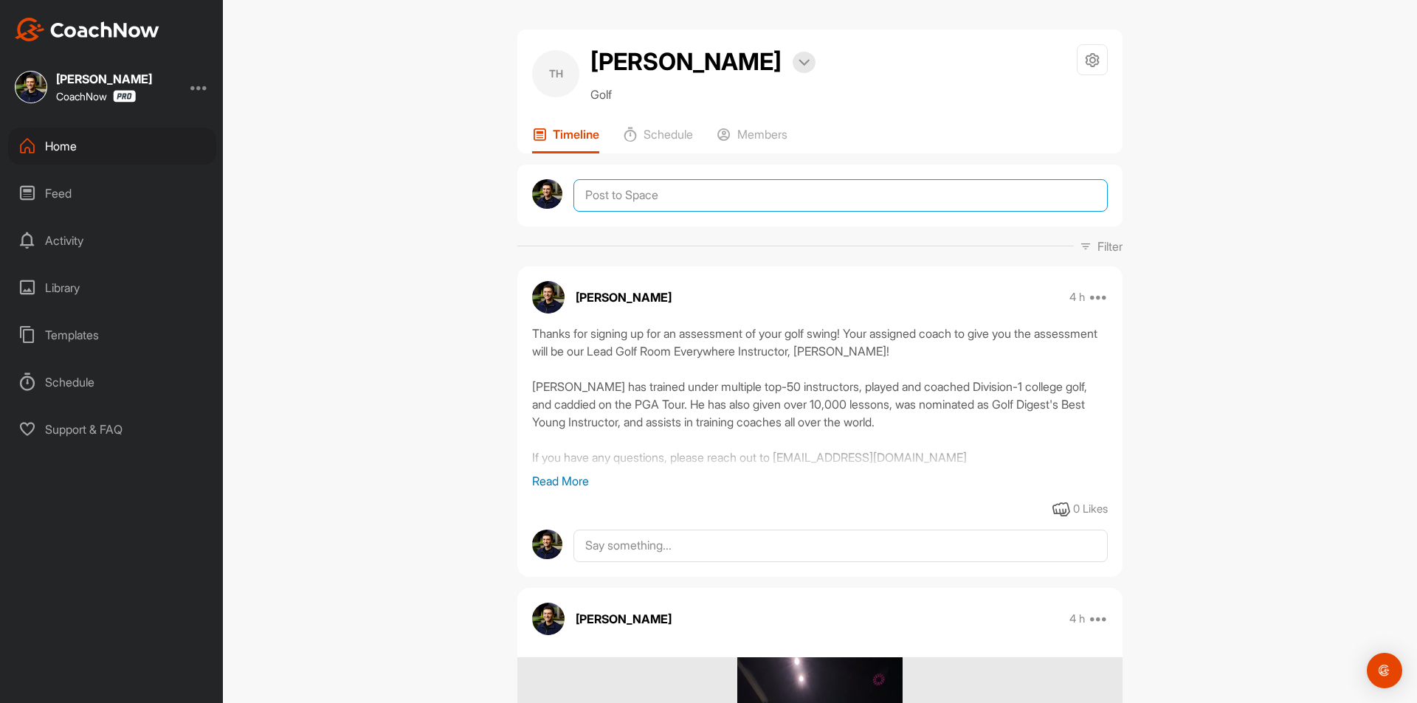
click at [654, 197] on textarea at bounding box center [840, 195] width 534 height 32
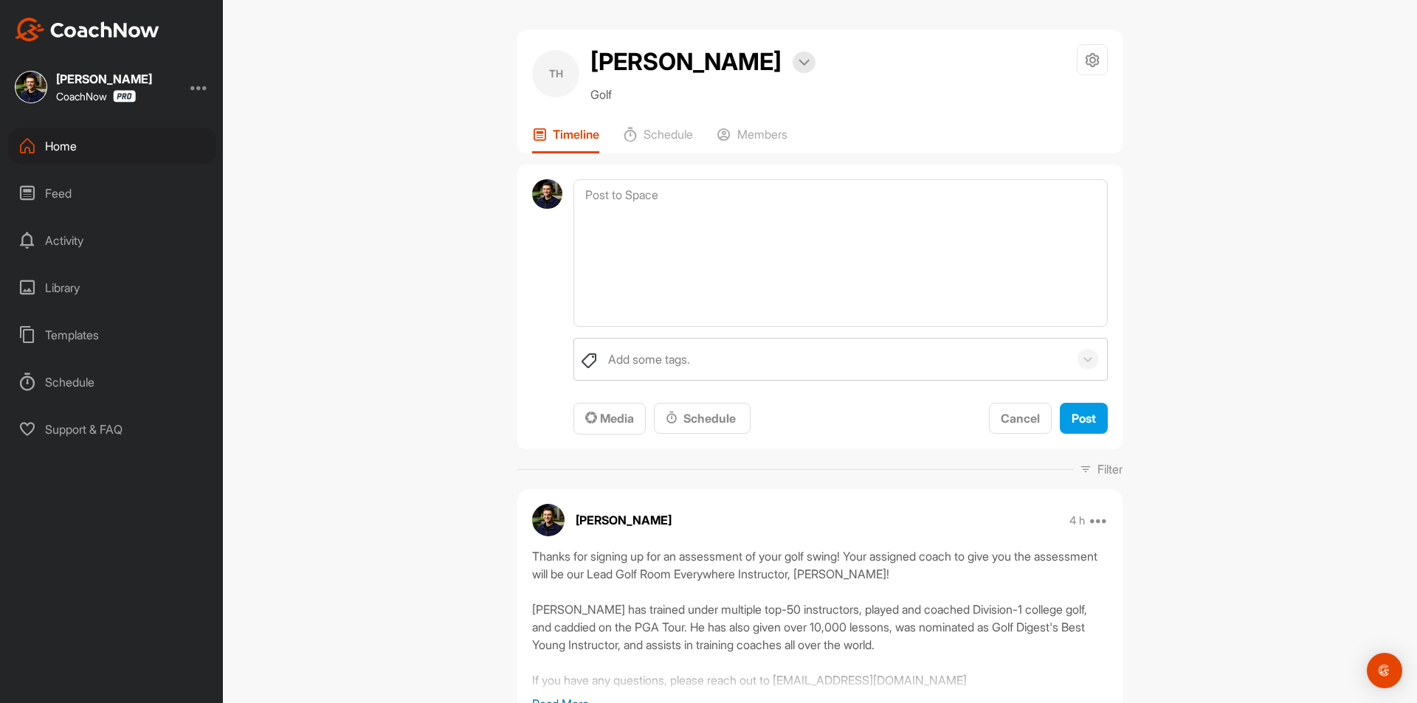
click at [148, 148] on div "Home" at bounding box center [112, 146] width 208 height 37
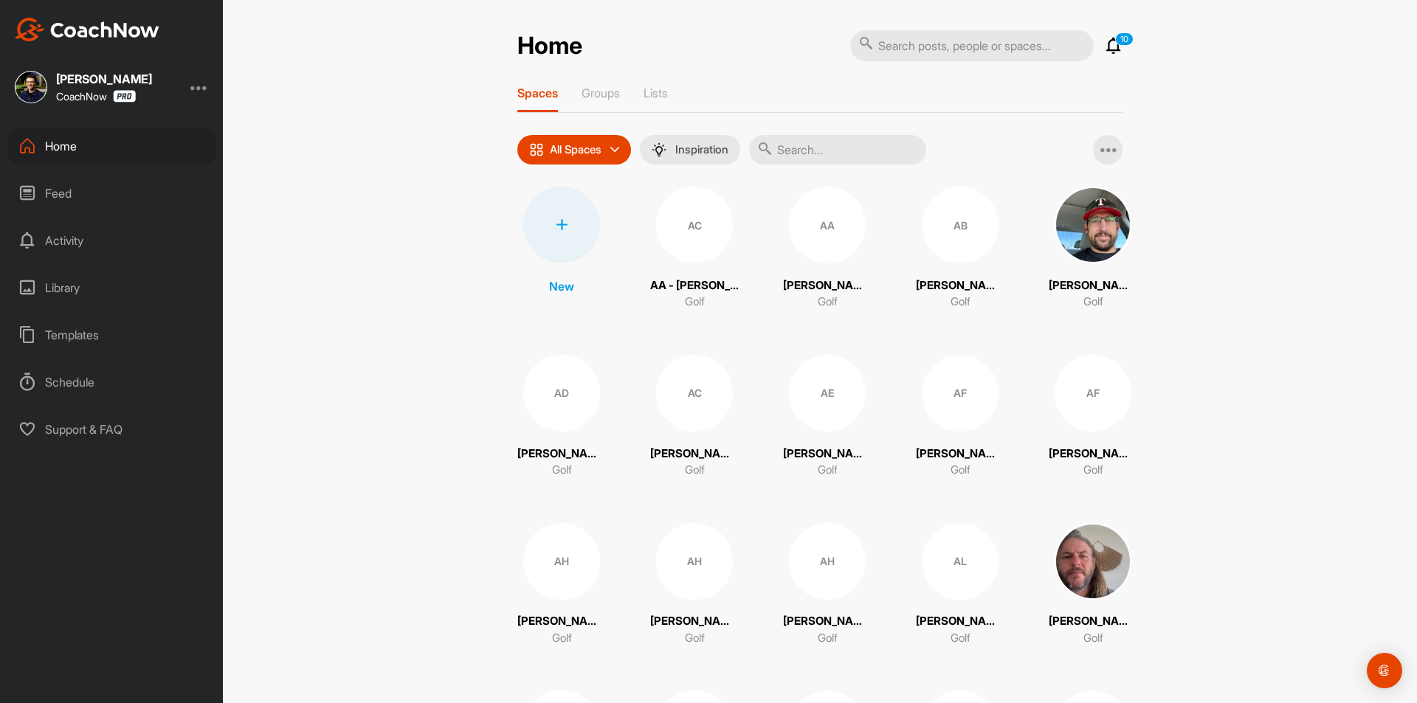
click at [832, 148] on input "text" at bounding box center [837, 150] width 177 height 30
paste input "[PERSON_NAME]"
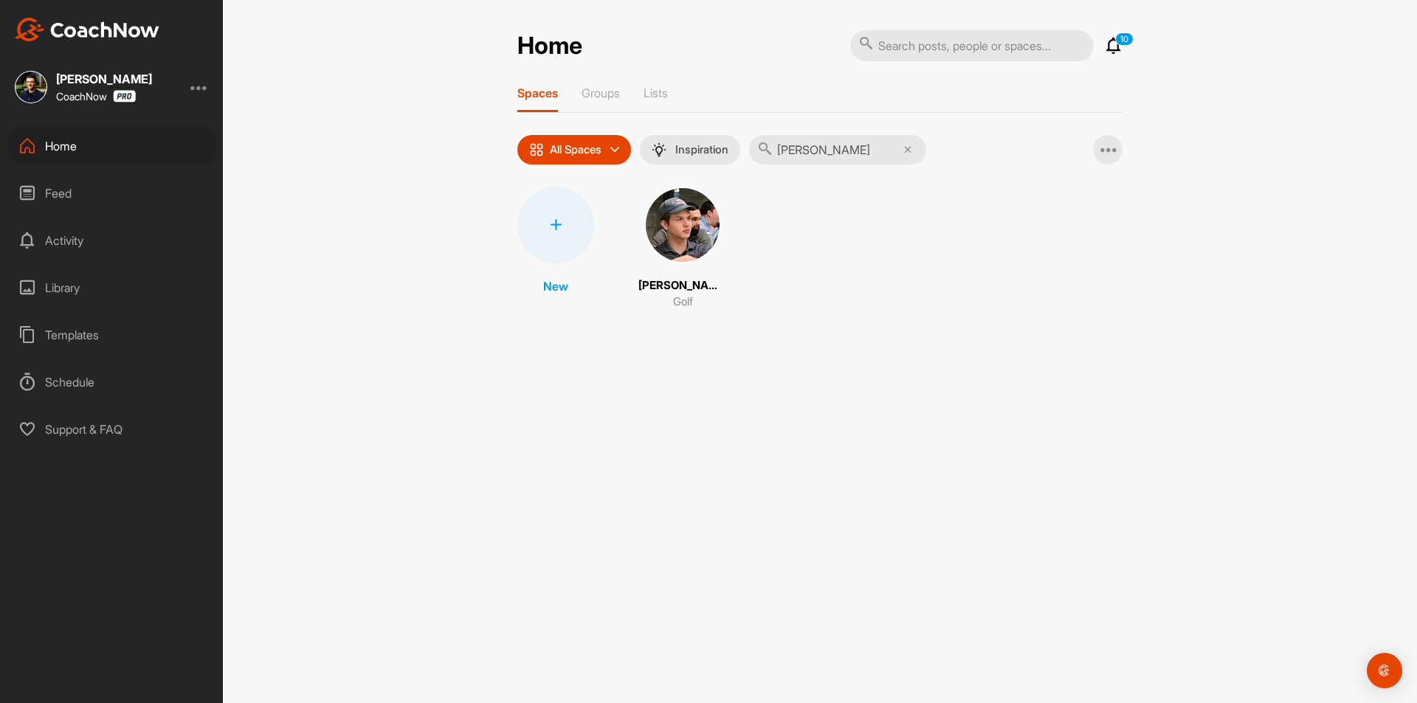
type input "[PERSON_NAME]"
click at [680, 233] on img at bounding box center [682, 225] width 77 height 77
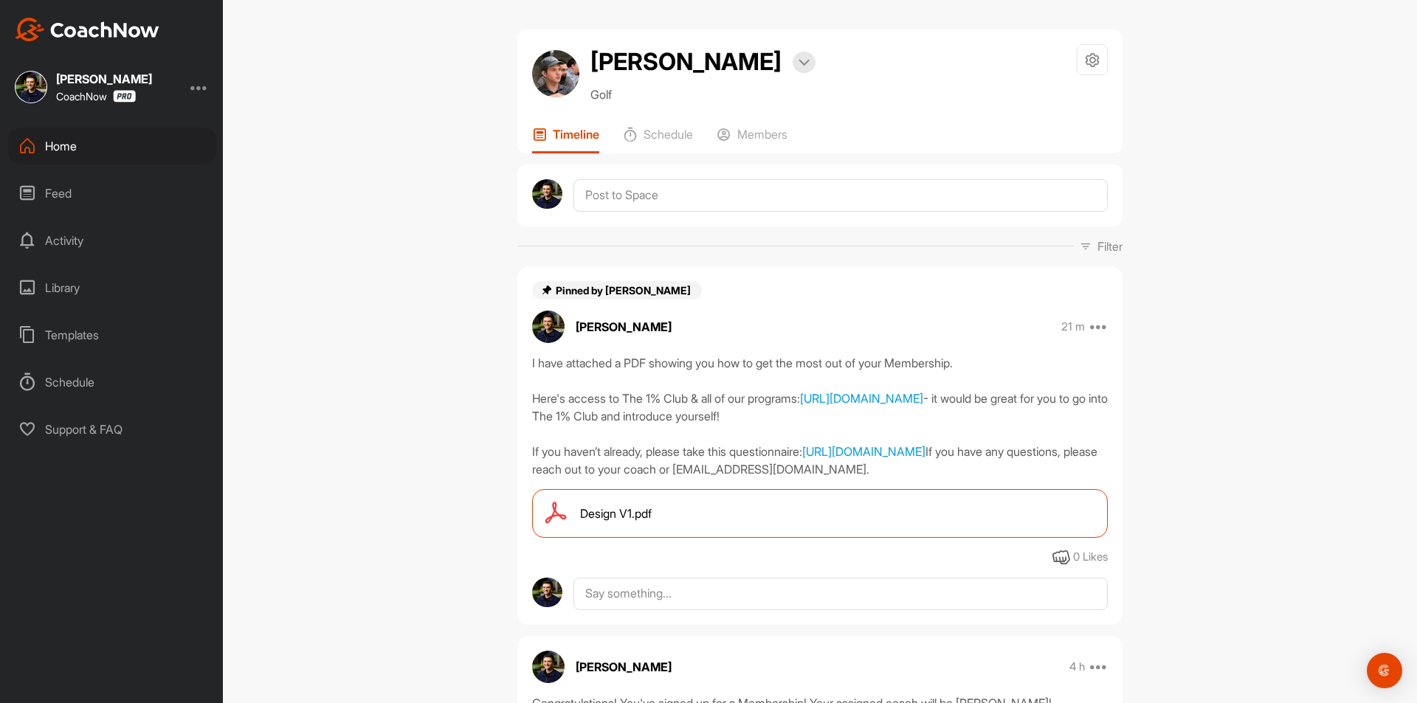
click at [552, 72] on img at bounding box center [555, 73] width 47 height 47
click at [550, 76] on img at bounding box center [555, 73] width 47 height 47
click at [792, 69] on div at bounding box center [803, 62] width 23 height 21
click at [798, 64] on img at bounding box center [803, 62] width 11 height 7
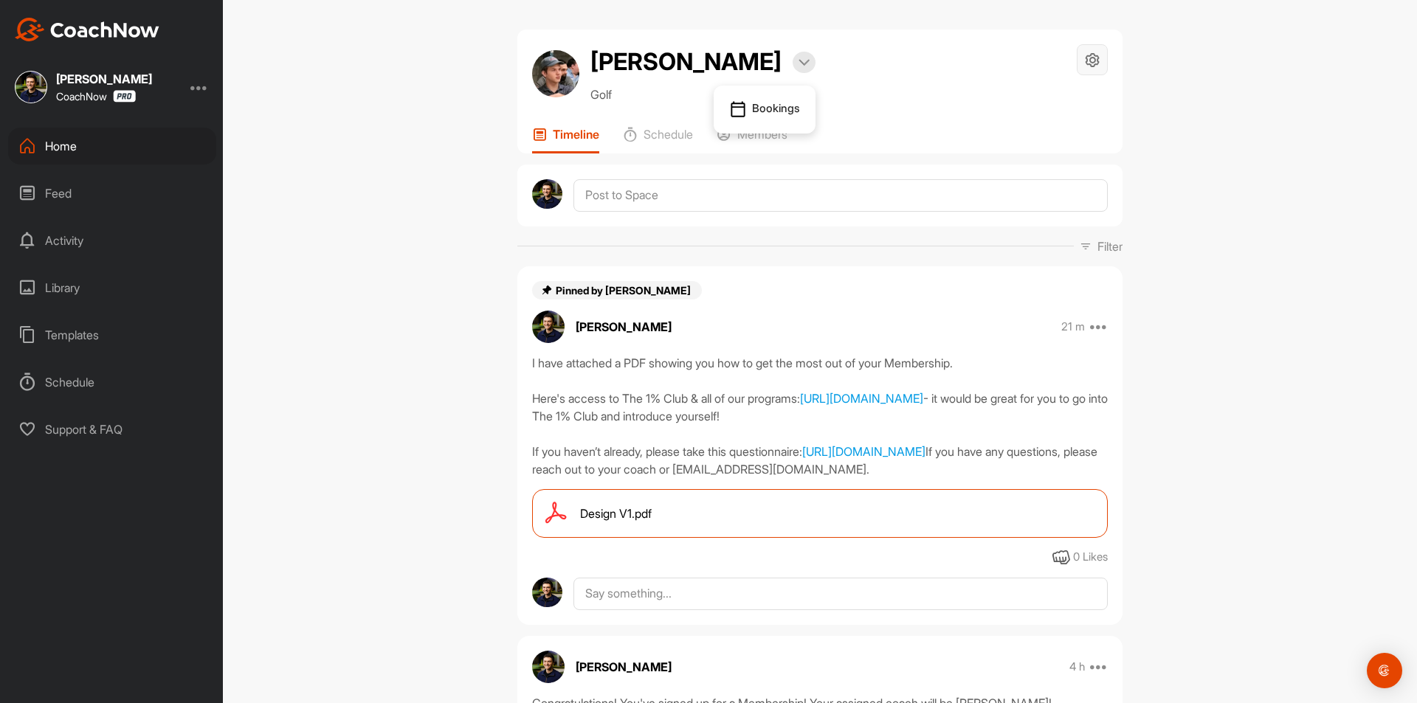
click at [1091, 58] on icon at bounding box center [1092, 60] width 17 height 17
click at [556, 73] on img at bounding box center [555, 73] width 47 height 47
drag, startPoint x: 556, startPoint y: 73, endPoint x: 598, endPoint y: 49, distance: 48.9
click at [598, 49] on div "[PERSON_NAME] Bookings Golf" at bounding box center [673, 73] width 283 height 59
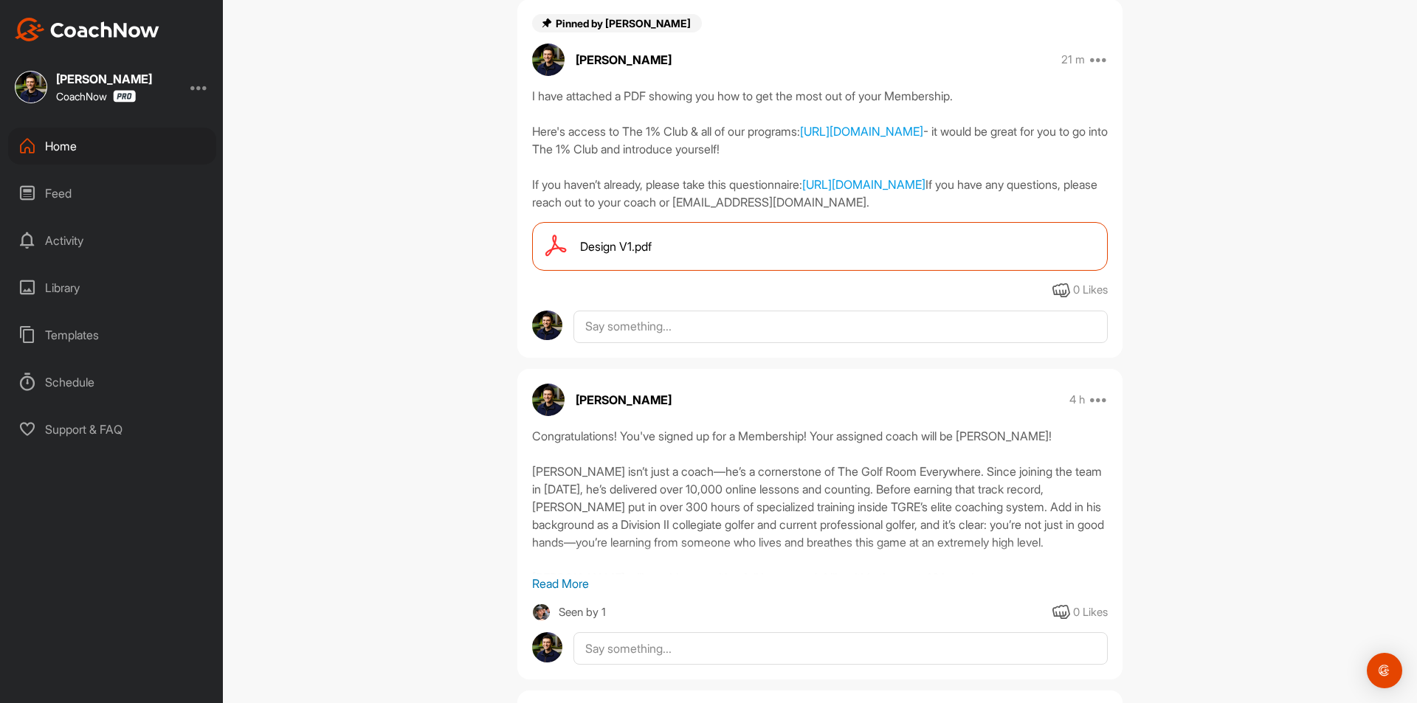
scroll to position [443, 0]
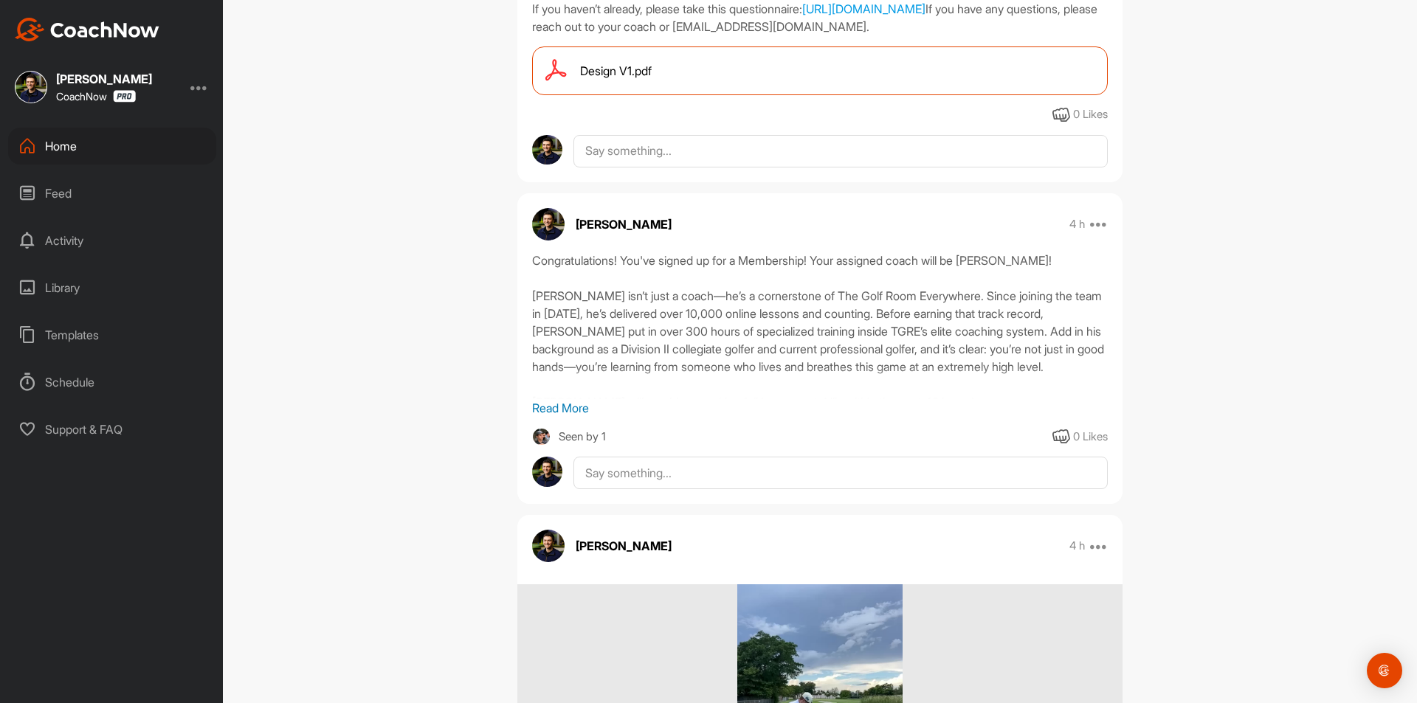
click at [111, 147] on div "Home" at bounding box center [112, 146] width 208 height 37
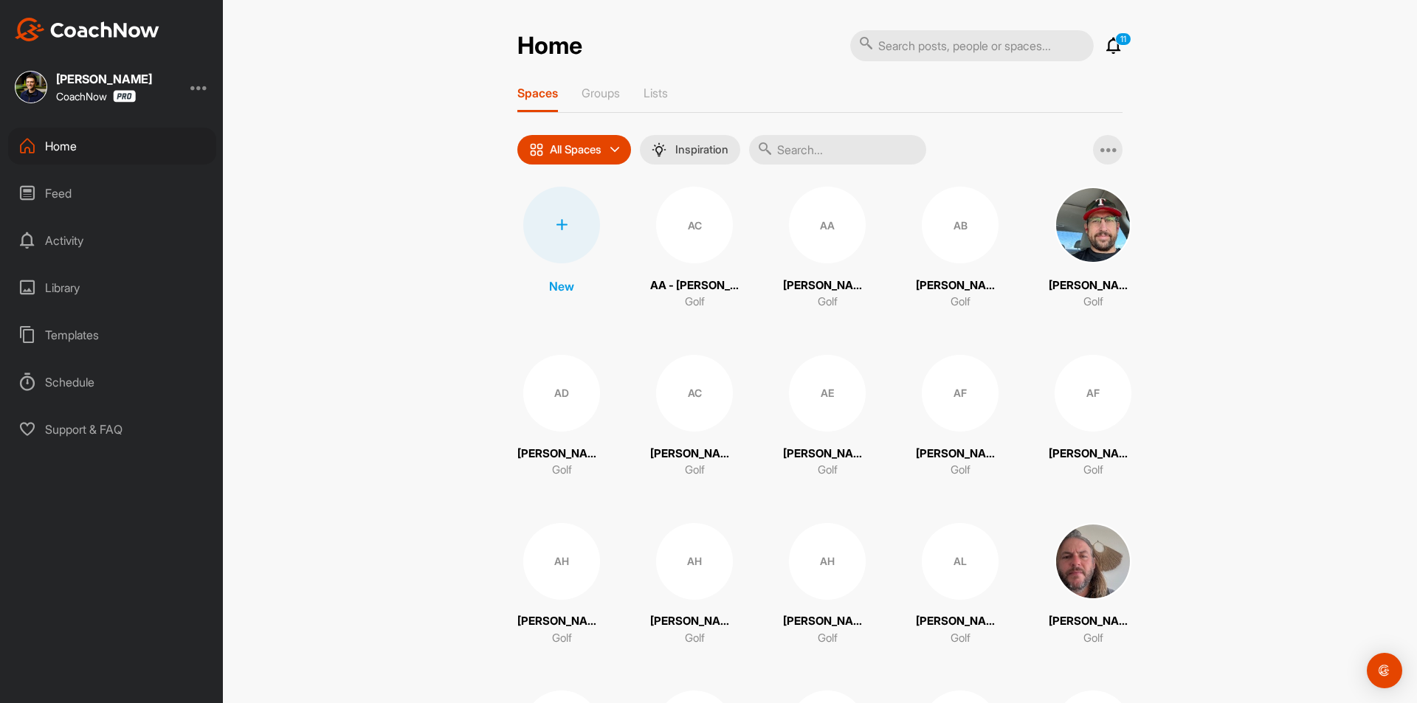
click at [826, 147] on input "text" at bounding box center [837, 150] width 177 height 30
paste input "[PERSON_NAME]"
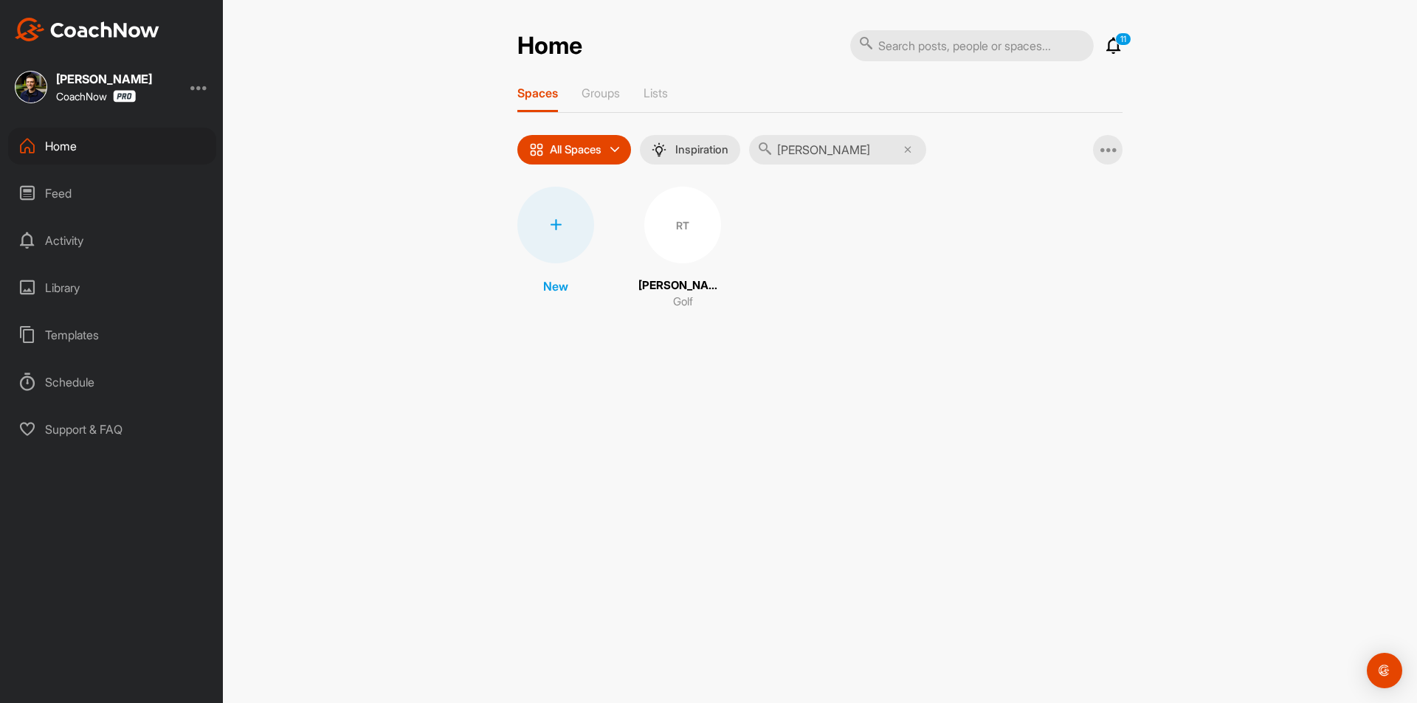
type input "[PERSON_NAME]"
click at [693, 227] on div "RT" at bounding box center [682, 225] width 77 height 77
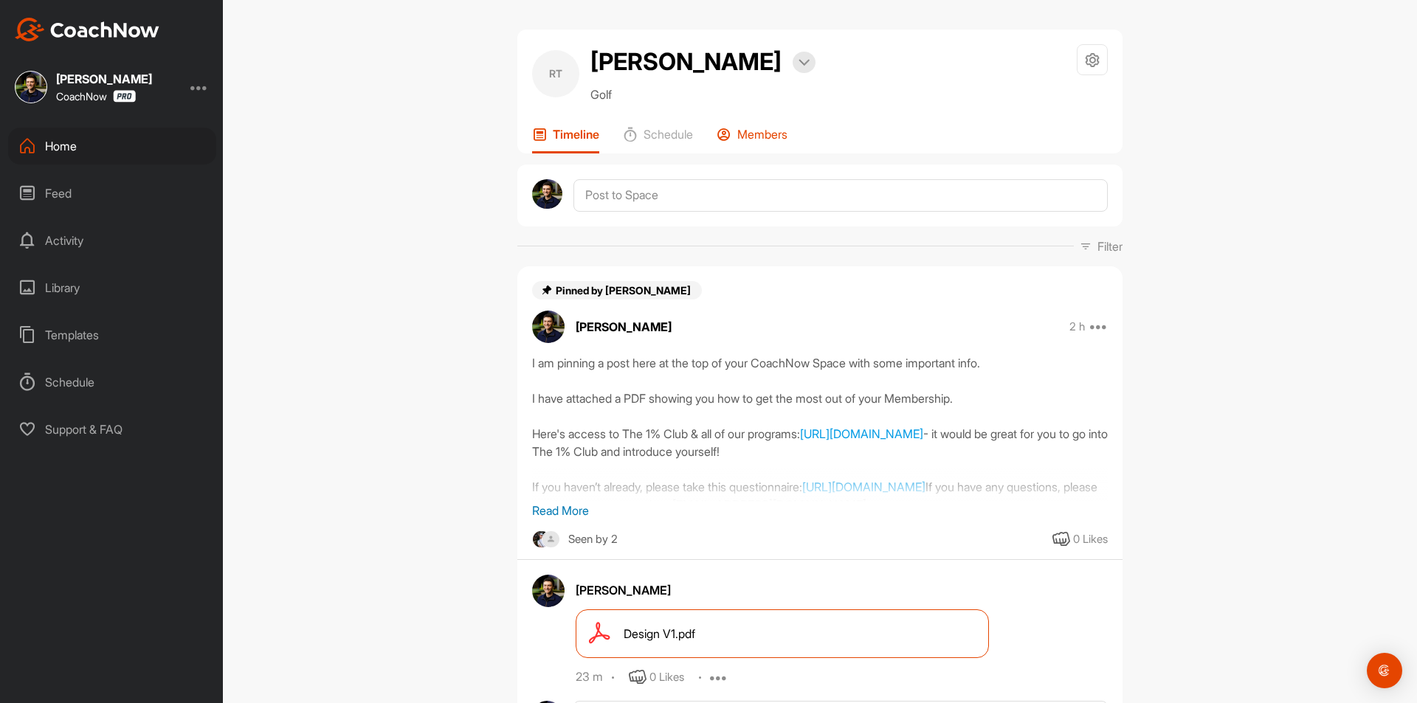
click at [723, 136] on icon at bounding box center [723, 134] width 15 height 15
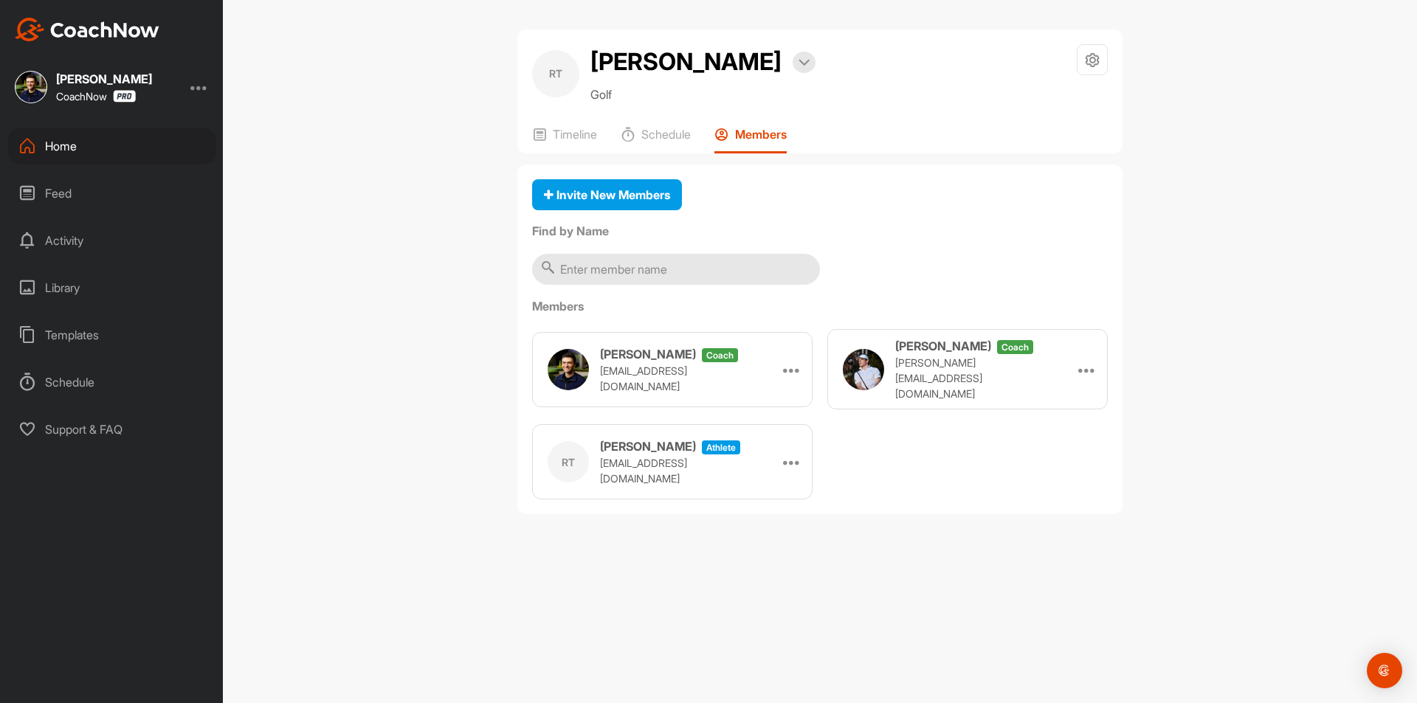
click at [66, 142] on div "Home" at bounding box center [112, 146] width 208 height 37
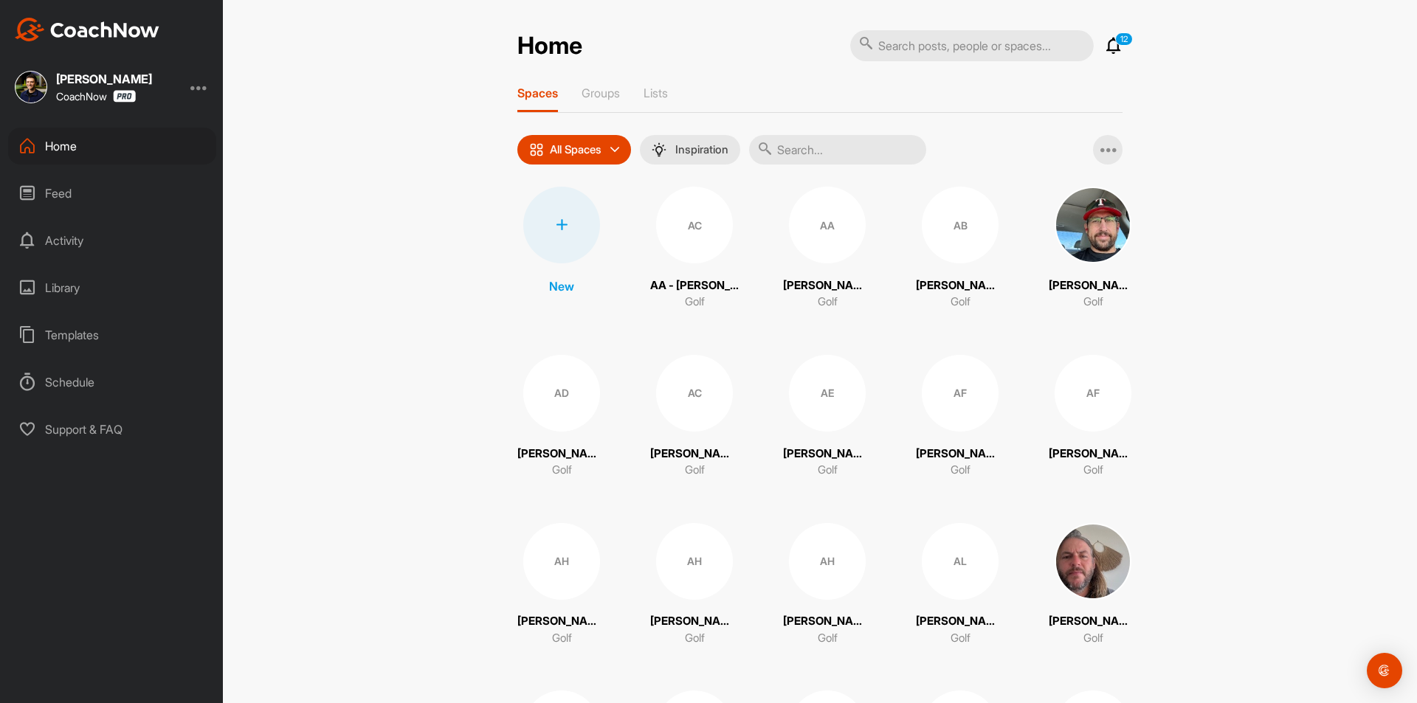
click at [821, 146] on input "text" at bounding box center [837, 150] width 177 height 30
paste input "[PERSON_NAME]"
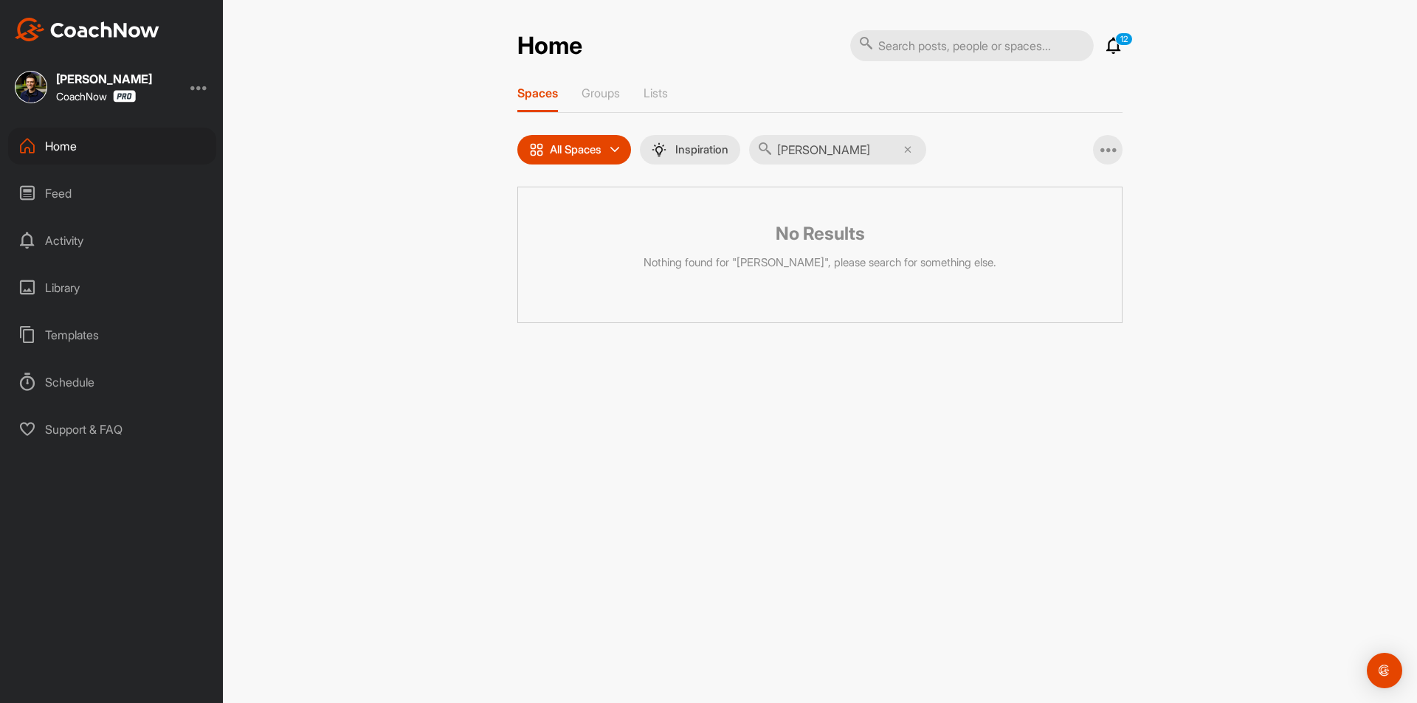
type input "[PERSON_NAME]"
click at [862, 153] on input "[PERSON_NAME]" at bounding box center [837, 150] width 177 height 30
click at [951, 46] on input "text" at bounding box center [971, 45] width 243 height 31
paste input "[PERSON_NAME]"
type input "[PERSON_NAME]"
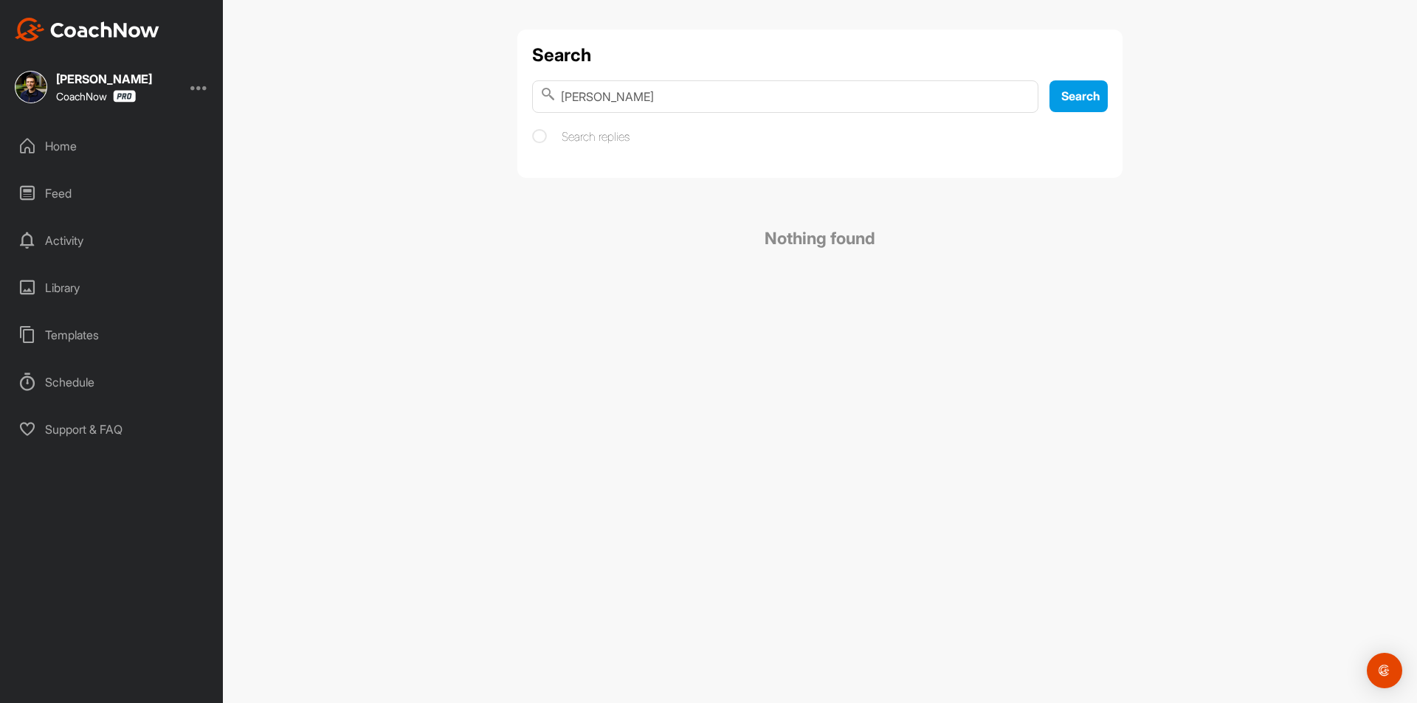
click at [87, 156] on div "Home" at bounding box center [112, 146] width 208 height 37
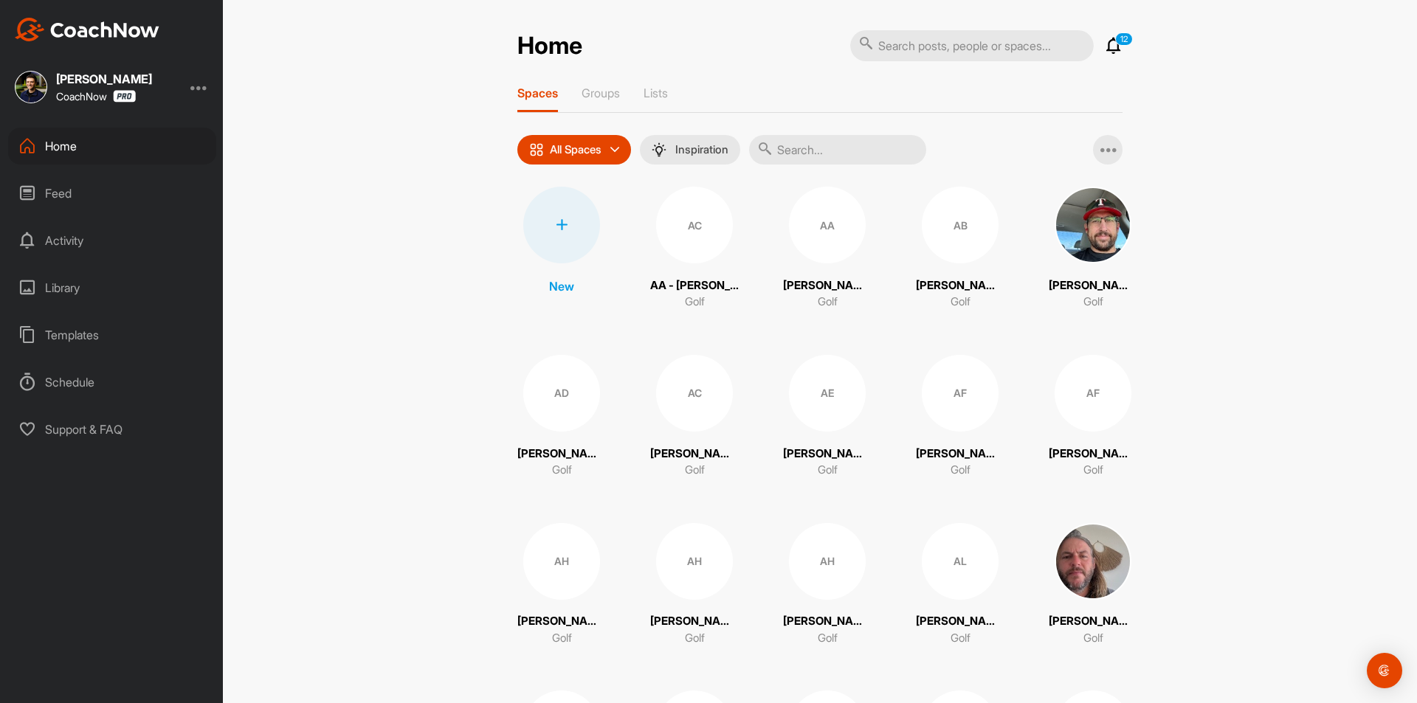
click at [815, 146] on input "text" at bounding box center [837, 150] width 177 height 30
paste input "[PERSON_NAME]"
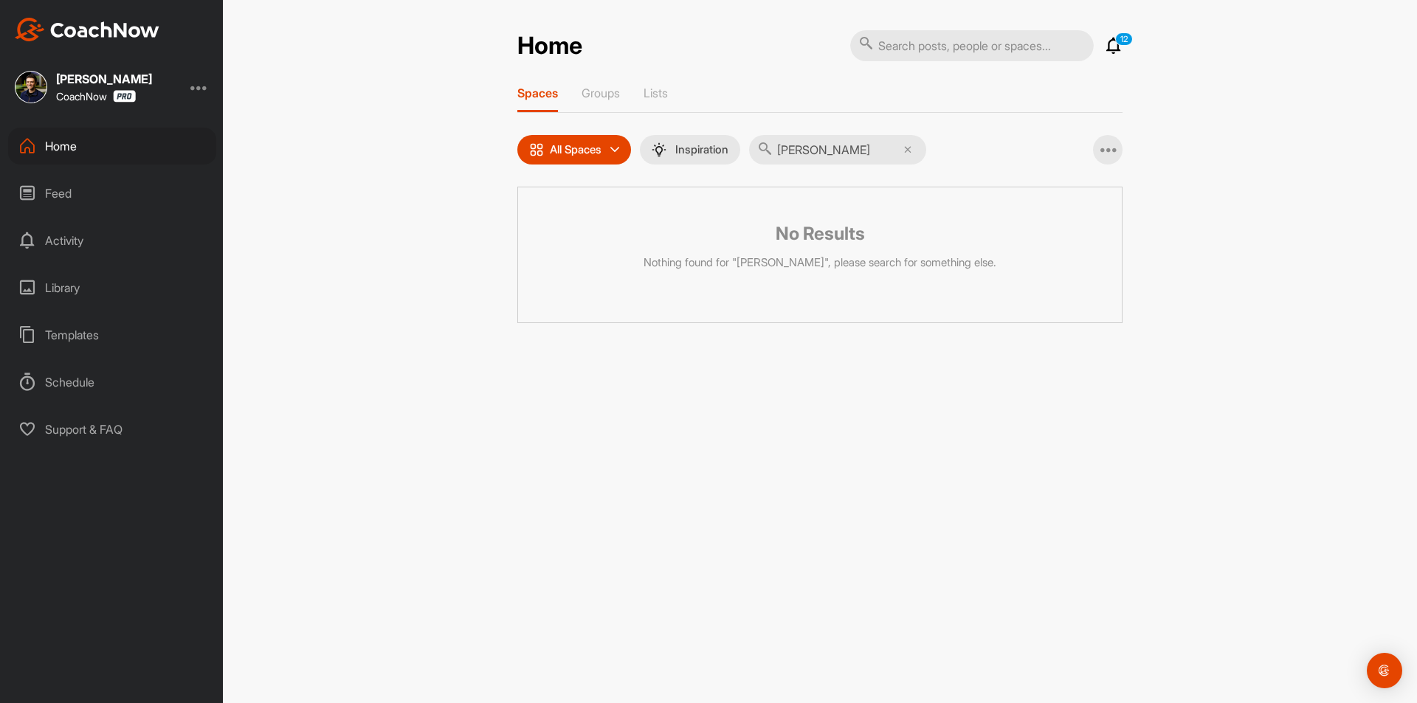
click at [846, 151] on input "[PERSON_NAME]" at bounding box center [837, 150] width 177 height 30
type input "D"
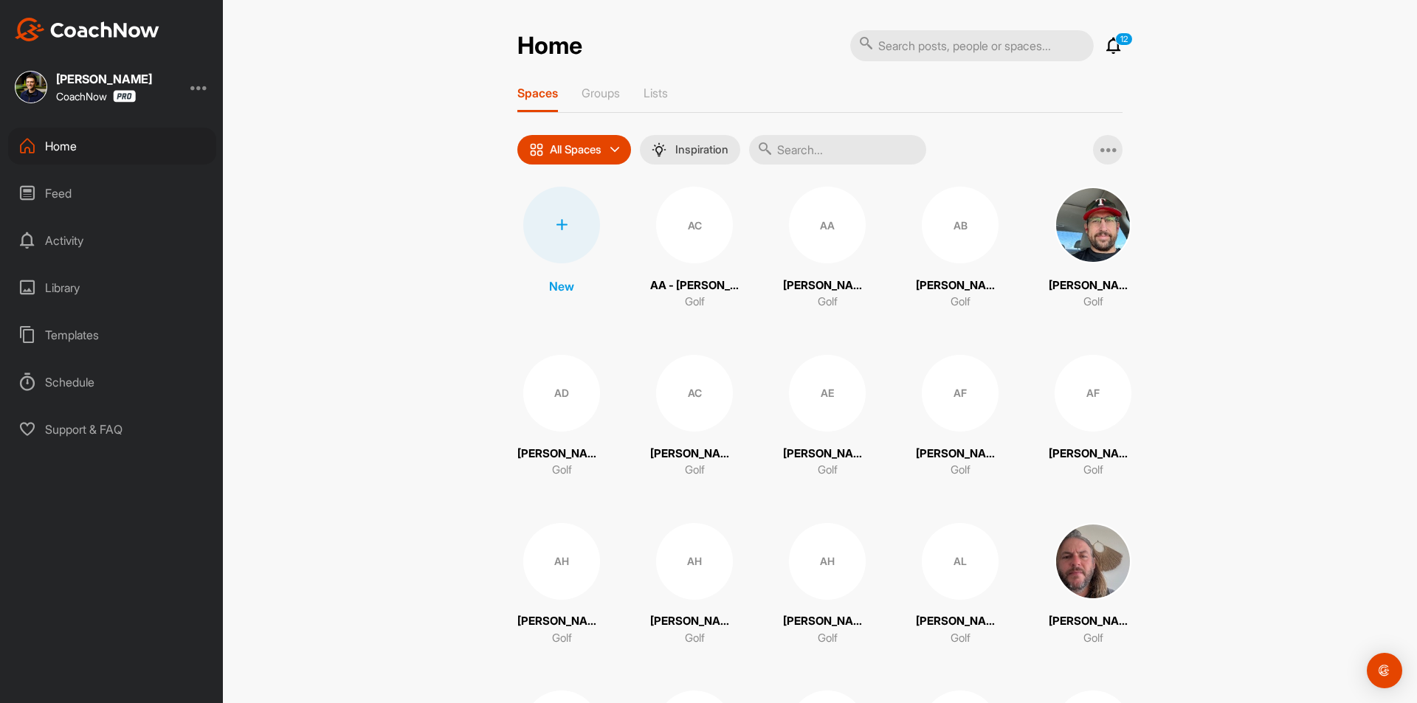
click at [772, 159] on input "text" at bounding box center [837, 150] width 177 height 30
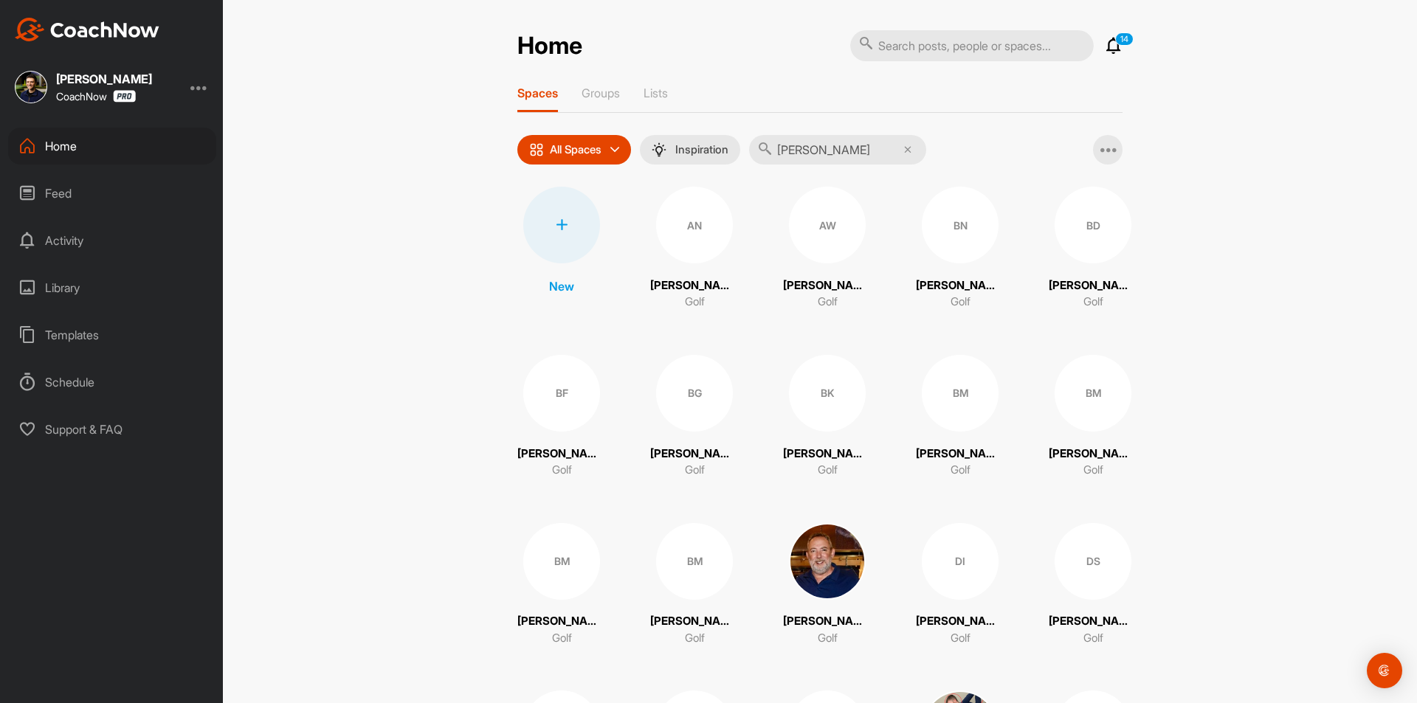
paste input "[PERSON_NAME]"
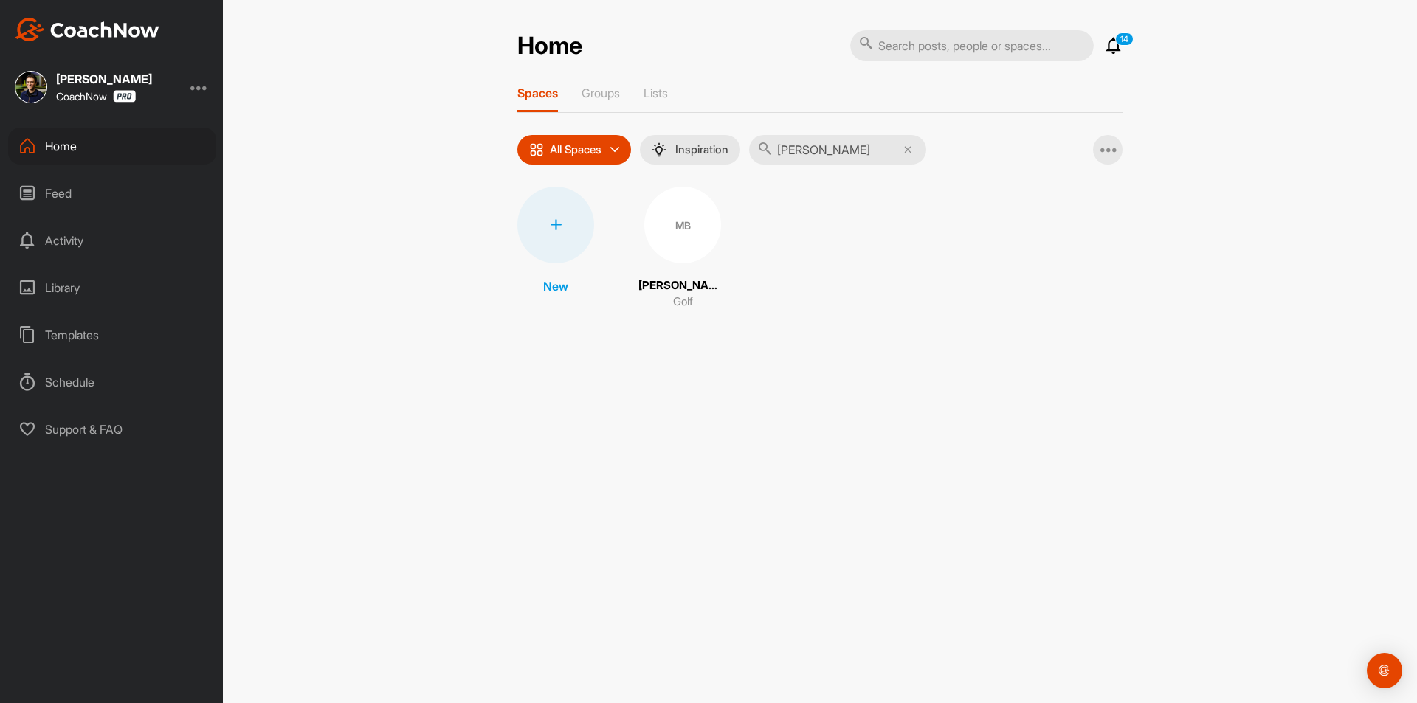
type input "[PERSON_NAME]"
click at [681, 246] on div "MB" at bounding box center [682, 225] width 77 height 77
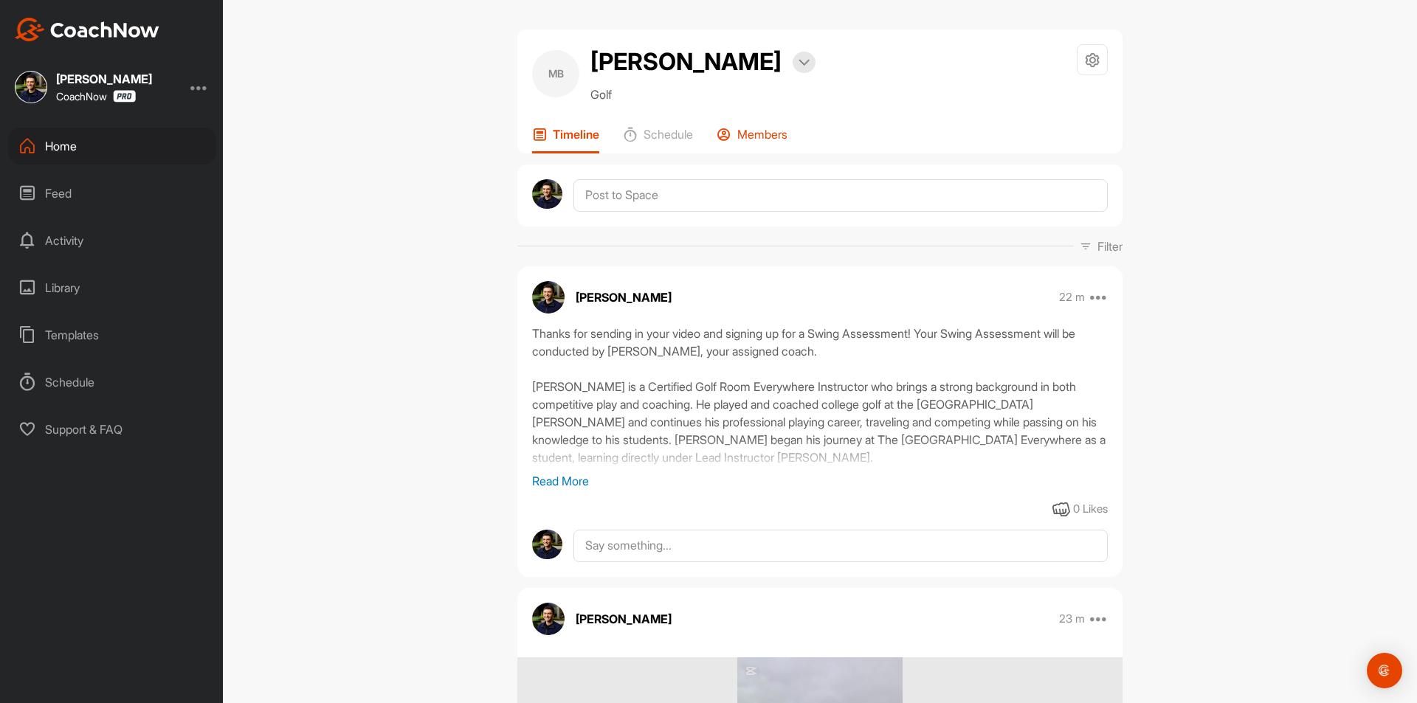
click at [754, 148] on div "Members" at bounding box center [751, 140] width 71 height 27
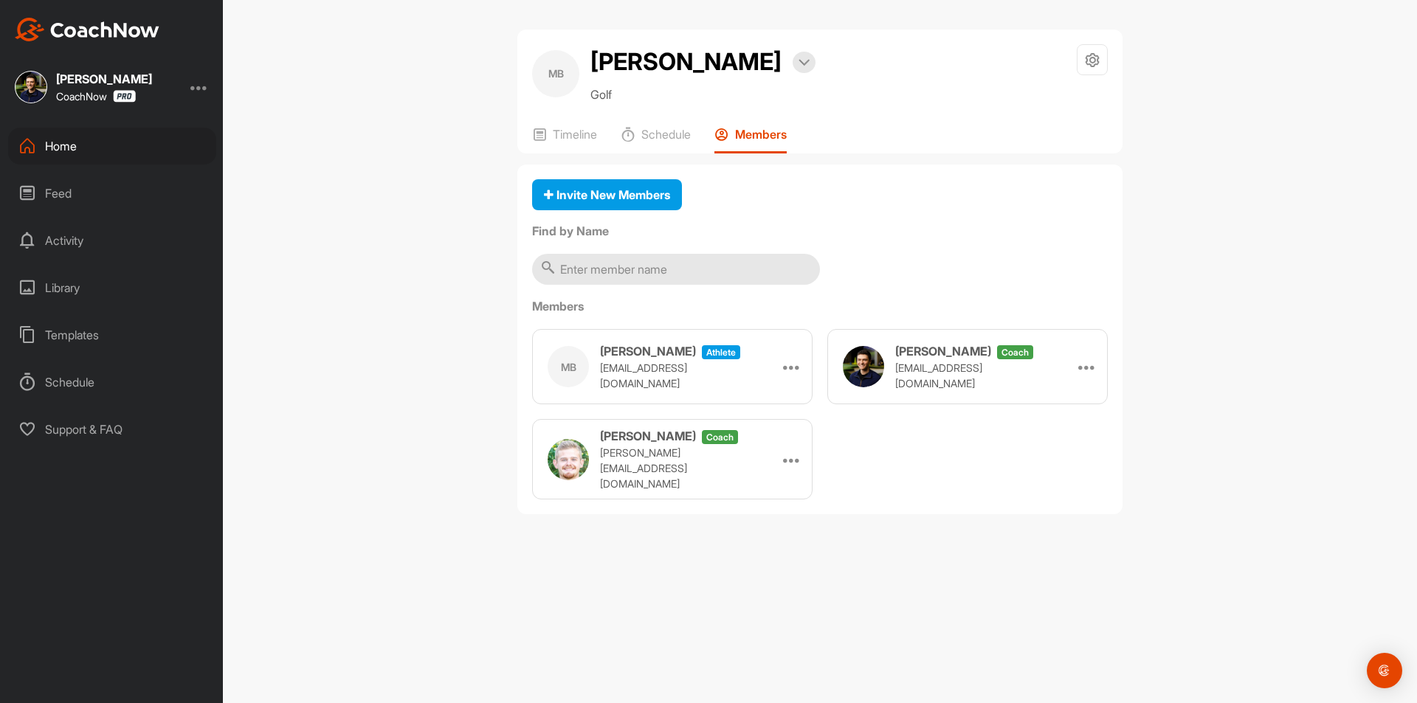
click at [825, 559] on div "MB [PERSON_NAME] Bookings Golf Space Settings Your Notifications Timeline Sched…" at bounding box center [820, 351] width 1194 height 703
